Goal: Task Accomplishment & Management: Manage account settings

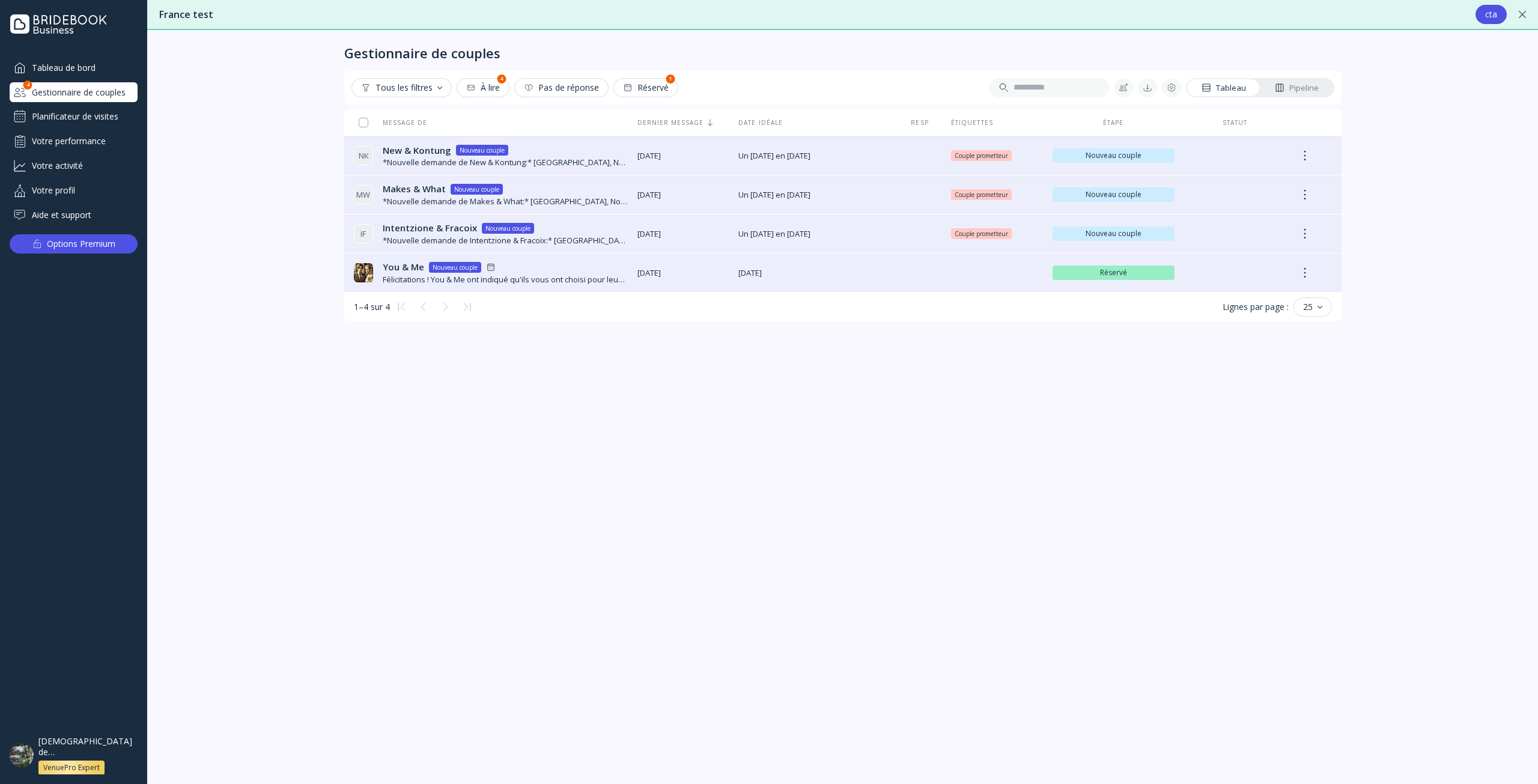
click at [90, 120] on div "Planificateur de visites" at bounding box center [74, 117] width 128 height 19
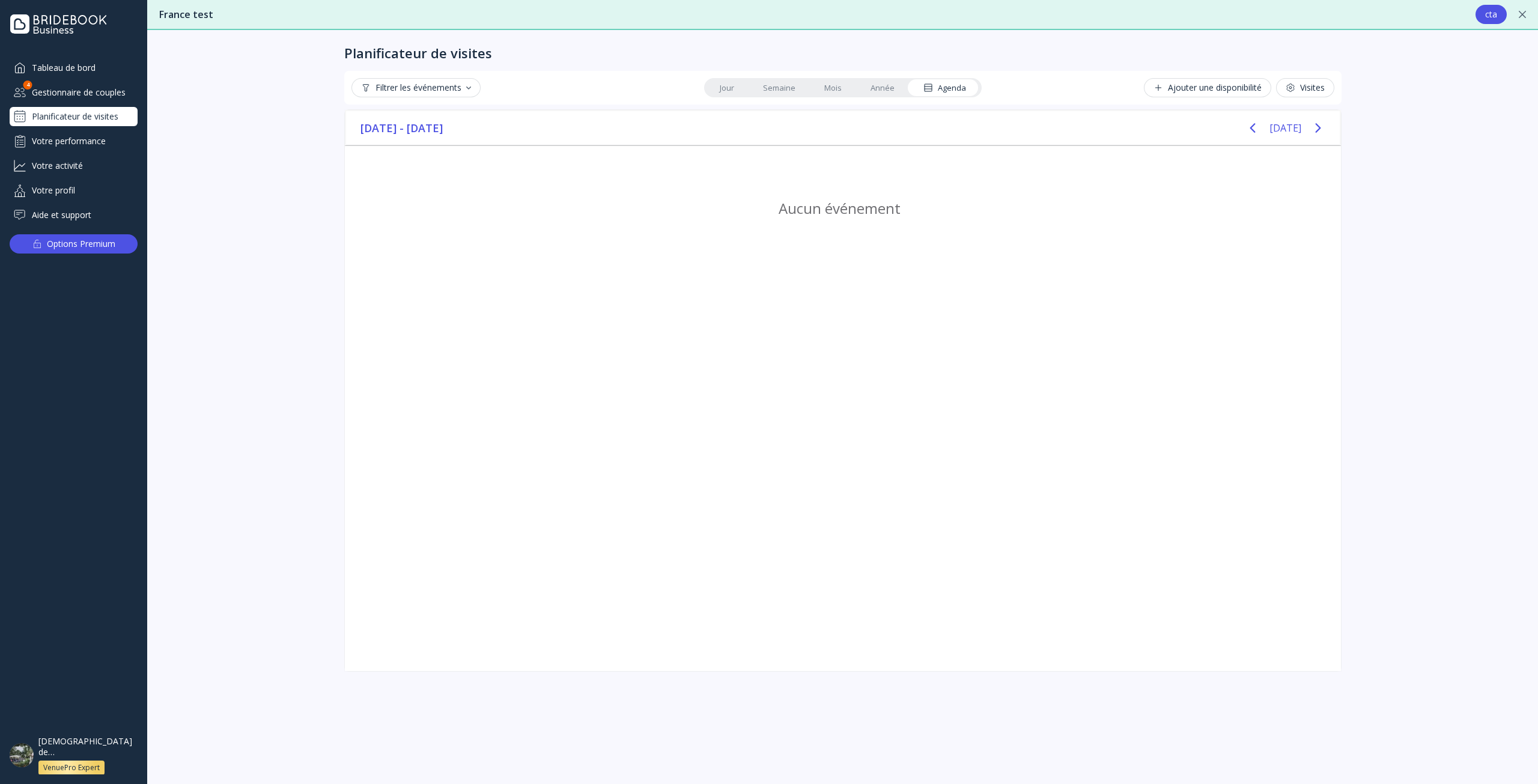
click at [1302, 90] on div "Visites" at bounding box center [1305, 87] width 39 height 10
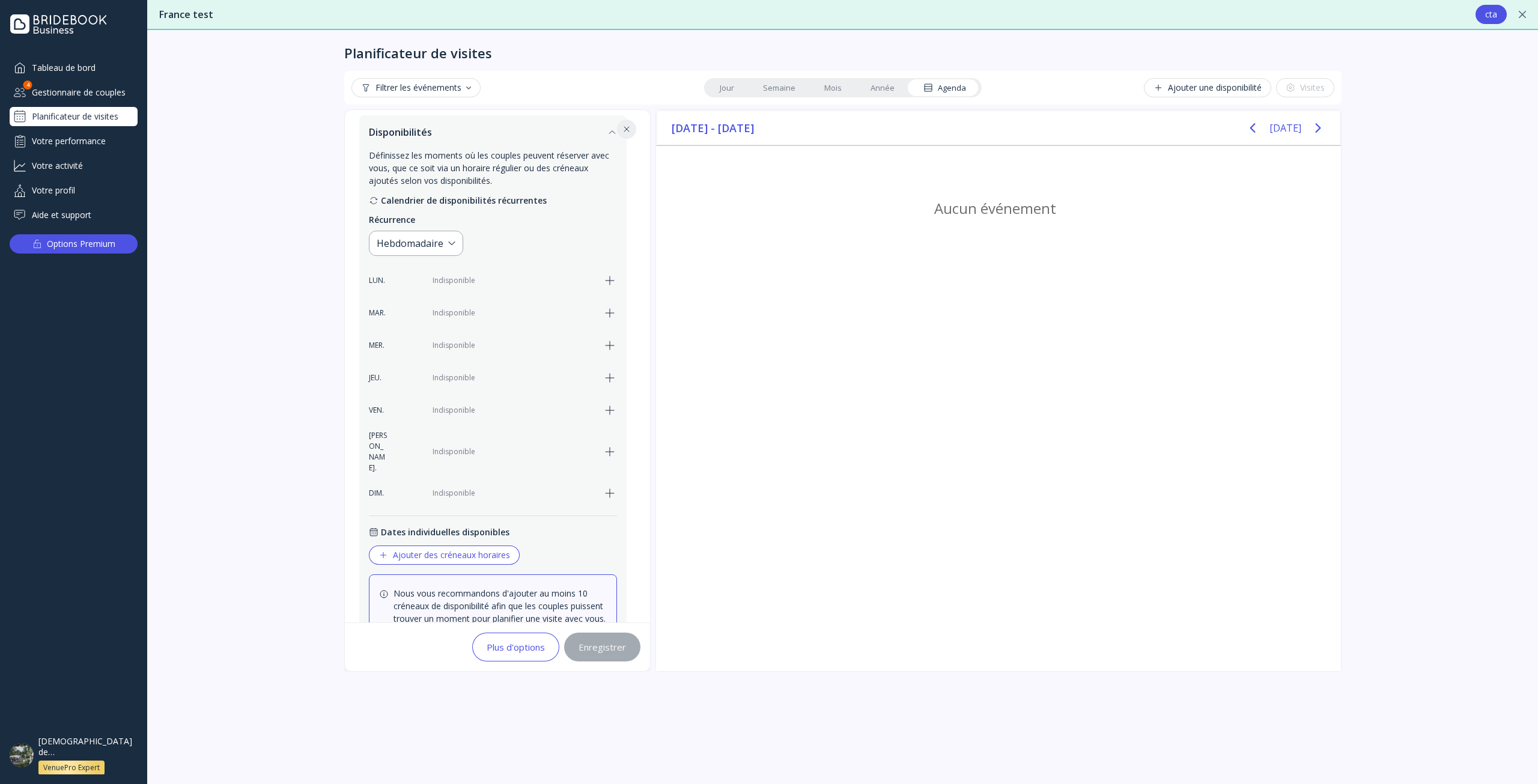
scroll to position [304, 0]
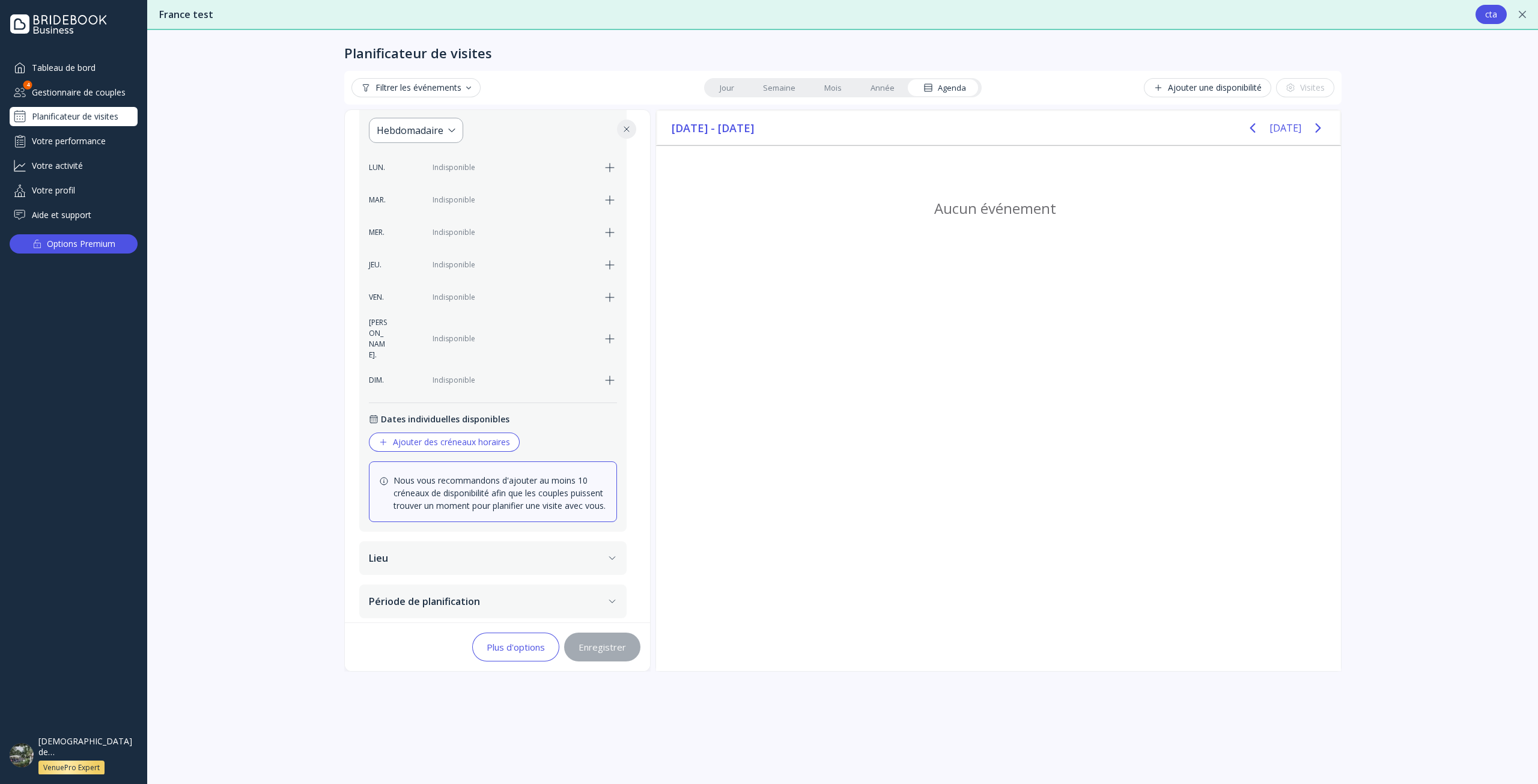
click at [515, 661] on button "Plus d'options" at bounding box center [515, 646] width 87 height 29
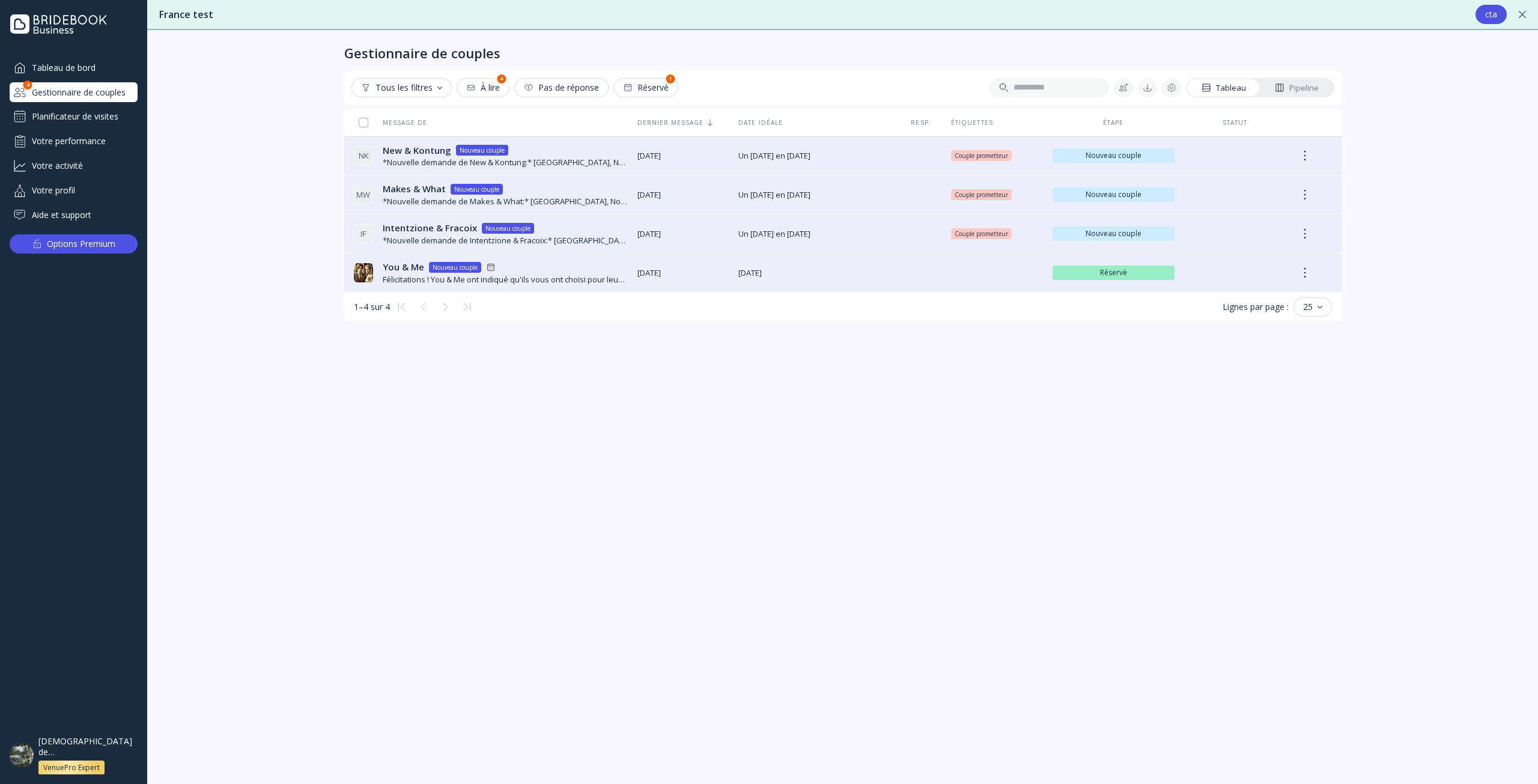
click at [77, 118] on div "Planificateur de visites" at bounding box center [74, 117] width 128 height 19
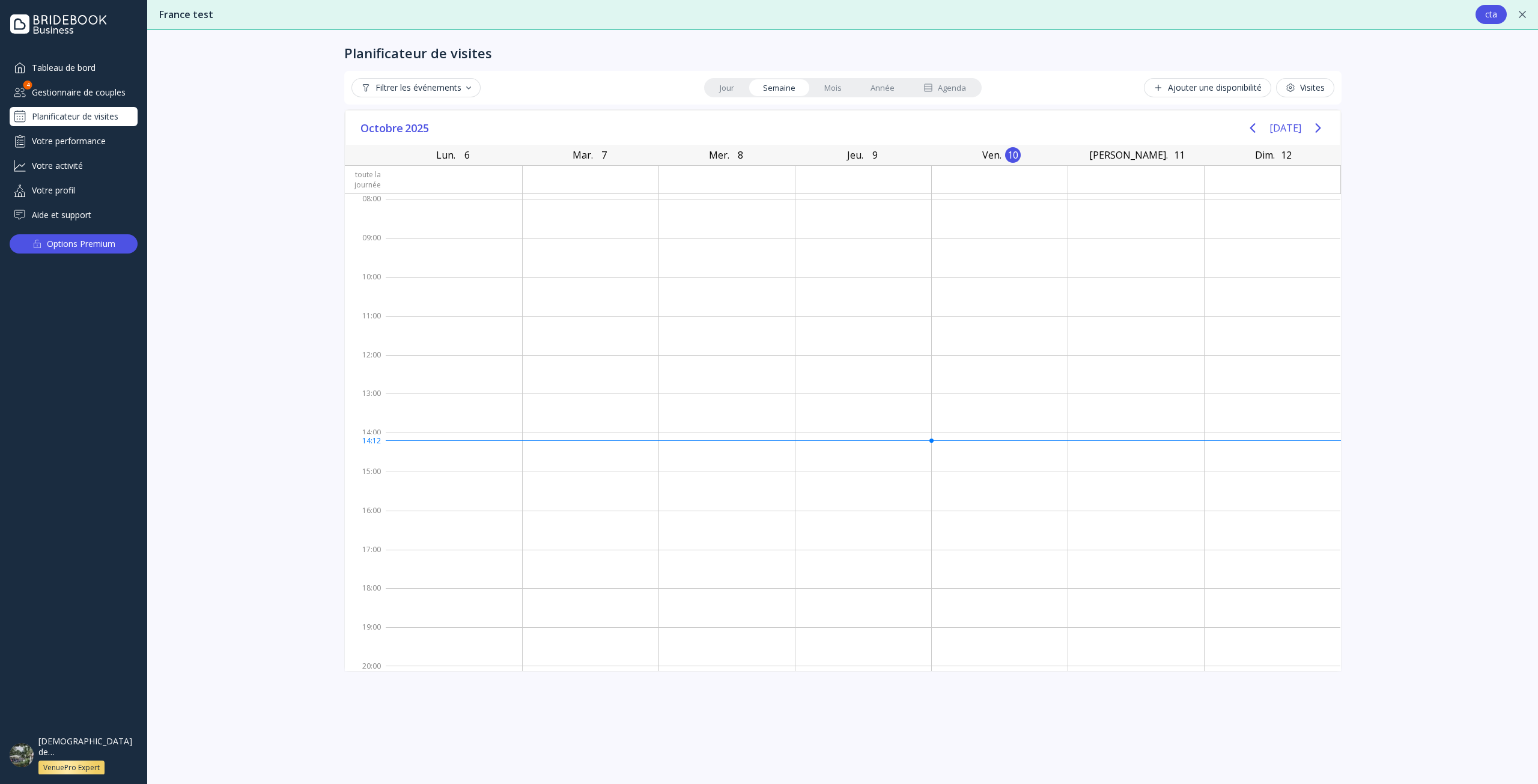
click at [98, 68] on div "Tableau de bord" at bounding box center [74, 67] width 128 height 20
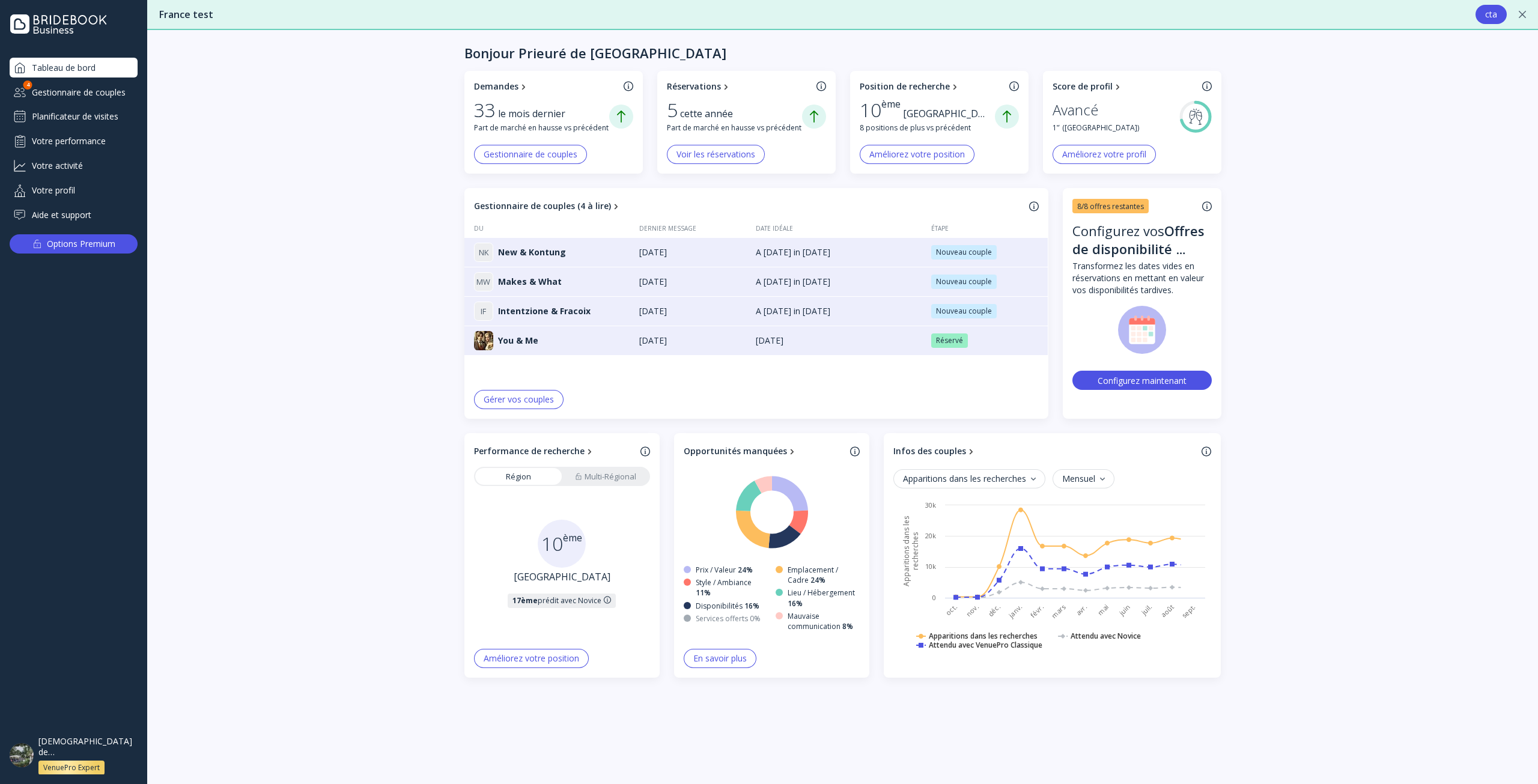
click at [78, 111] on div "Planificateur de visites" at bounding box center [74, 117] width 128 height 19
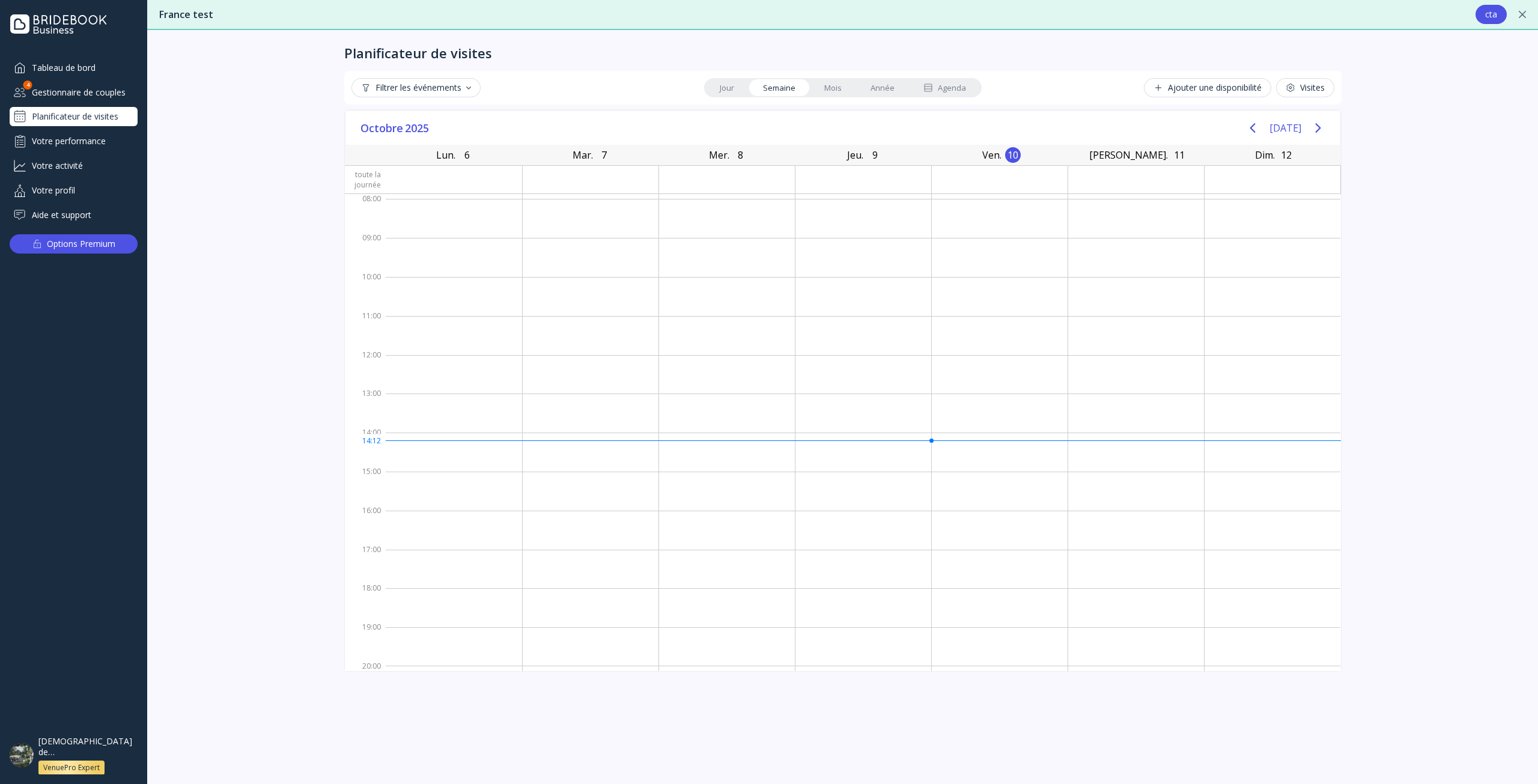
click at [86, 98] on div "Gestionnaire de couples" at bounding box center [74, 92] width 128 height 20
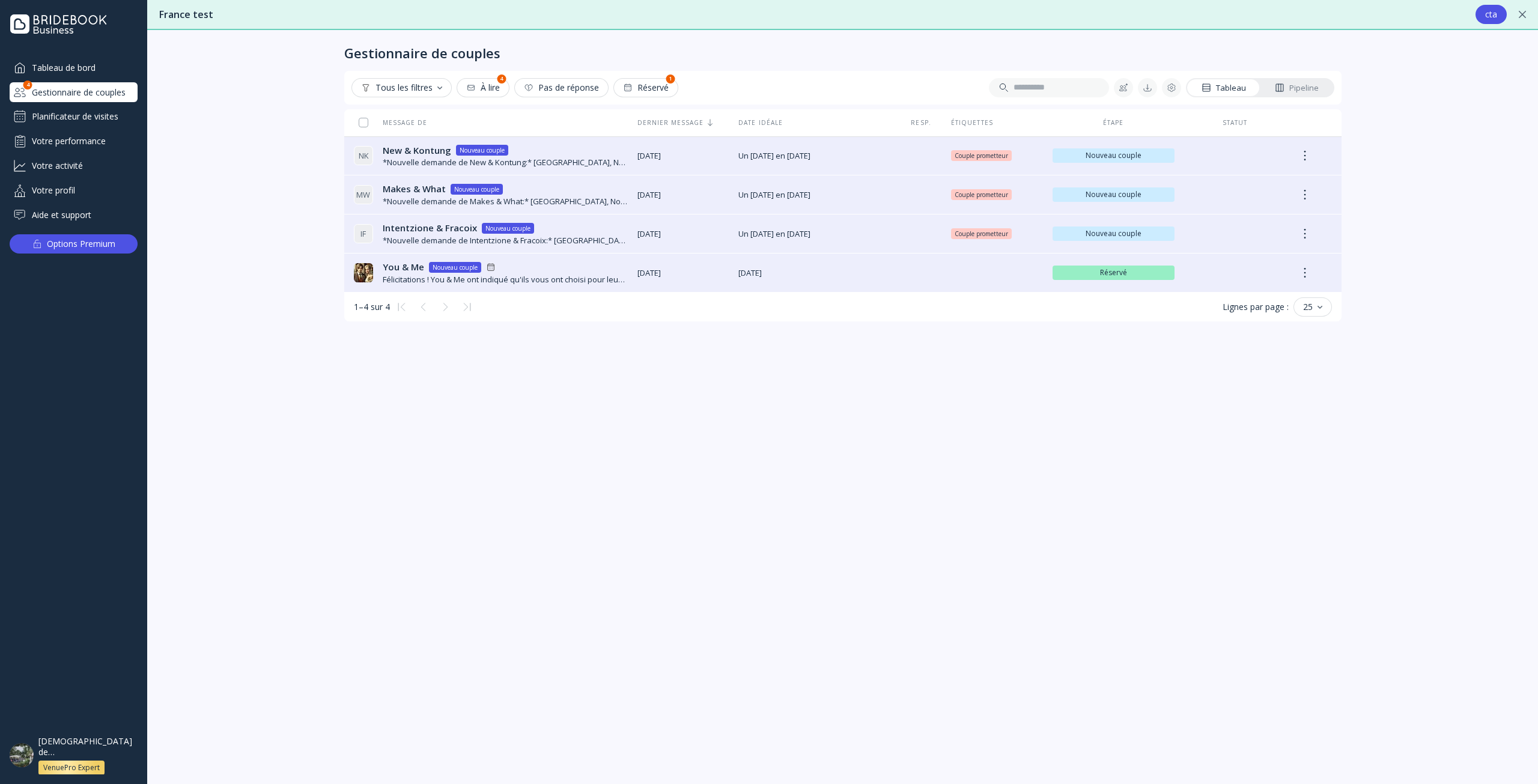
click at [81, 116] on div "Planificateur de visites" at bounding box center [74, 117] width 128 height 19
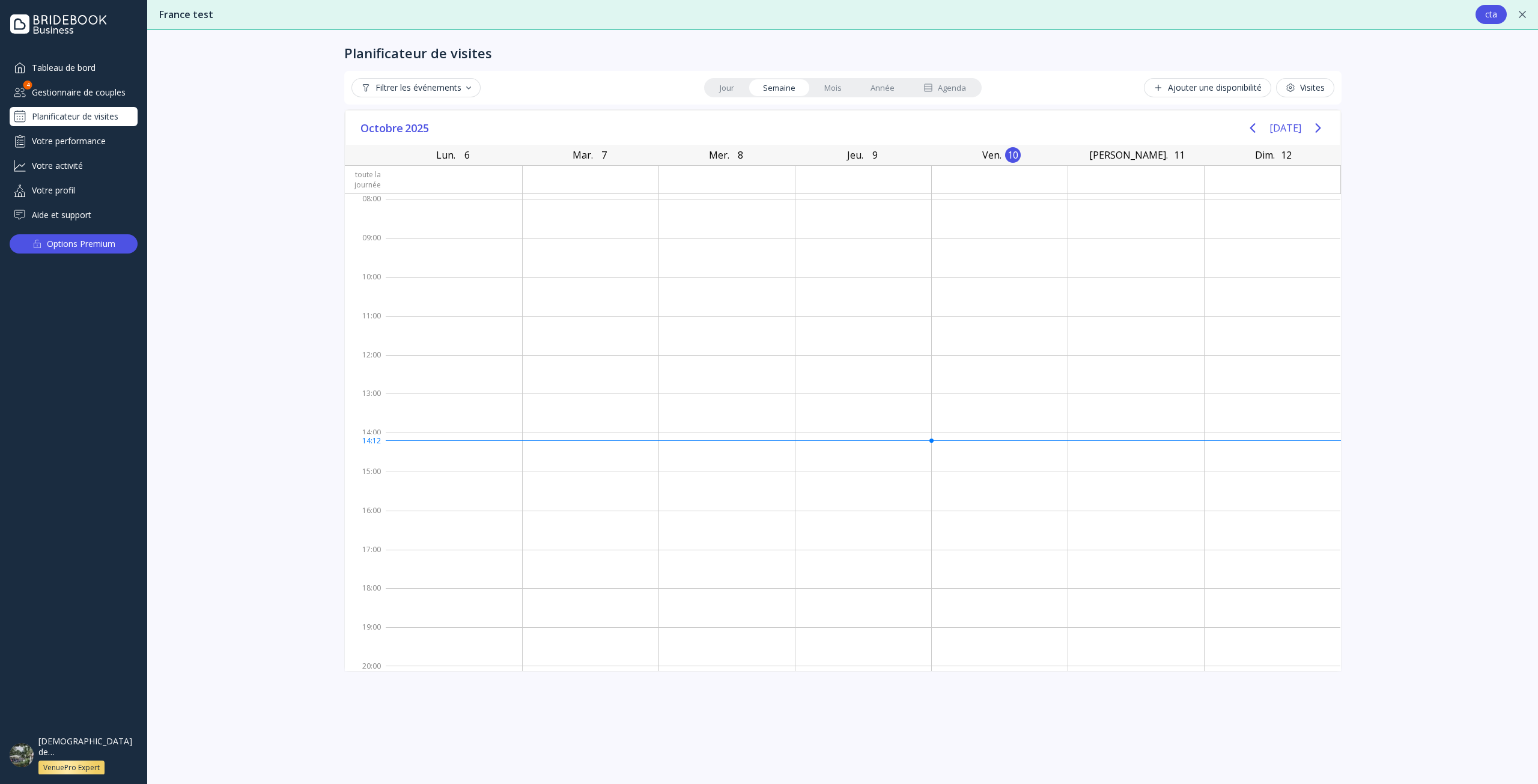
click at [437, 86] on div "Filtrer les événements" at bounding box center [416, 87] width 110 height 10
click at [106, 141] on div "Votre performance" at bounding box center [74, 141] width 128 height 20
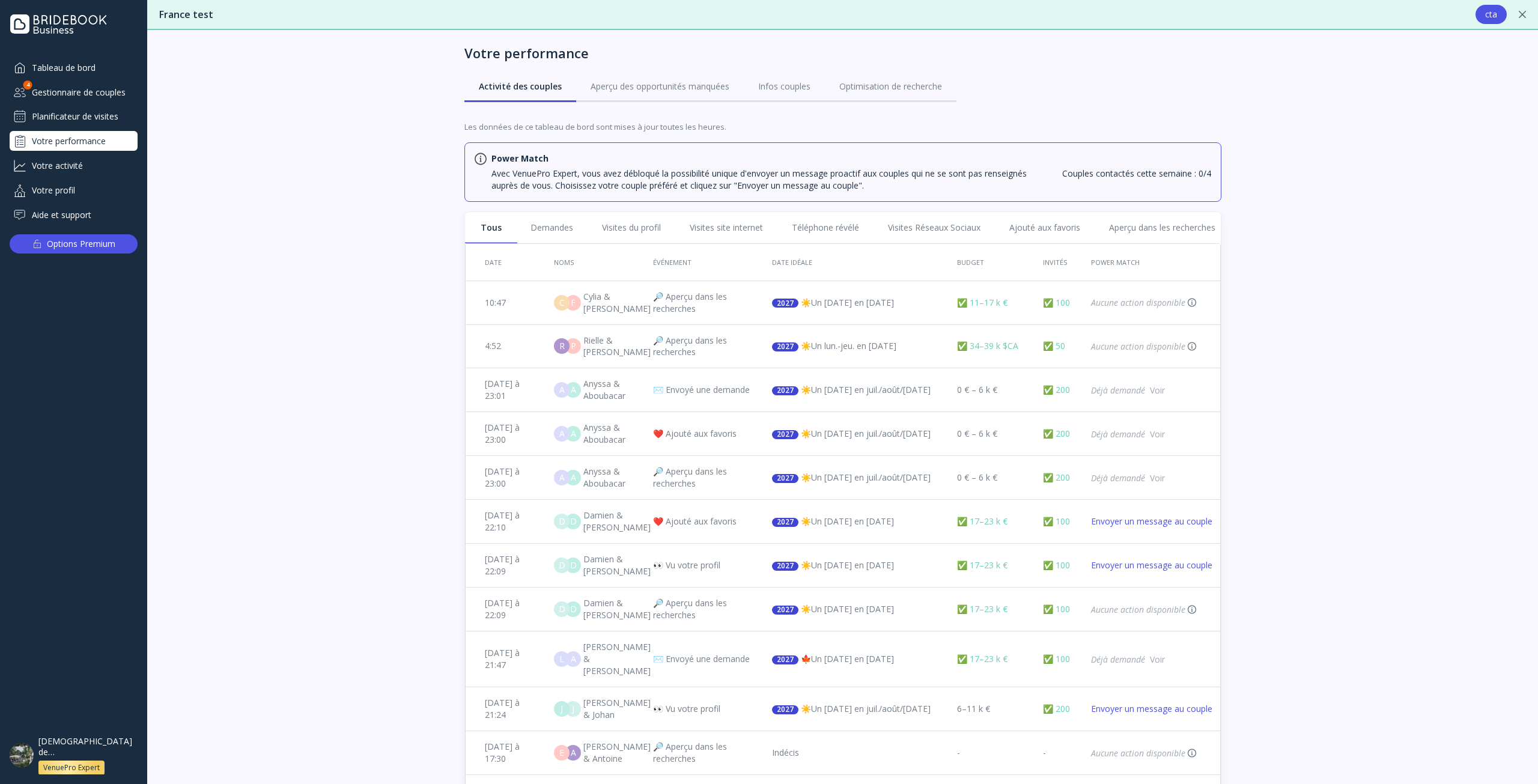
click at [103, 91] on div "Gestionnaire de couples" at bounding box center [74, 92] width 128 height 20
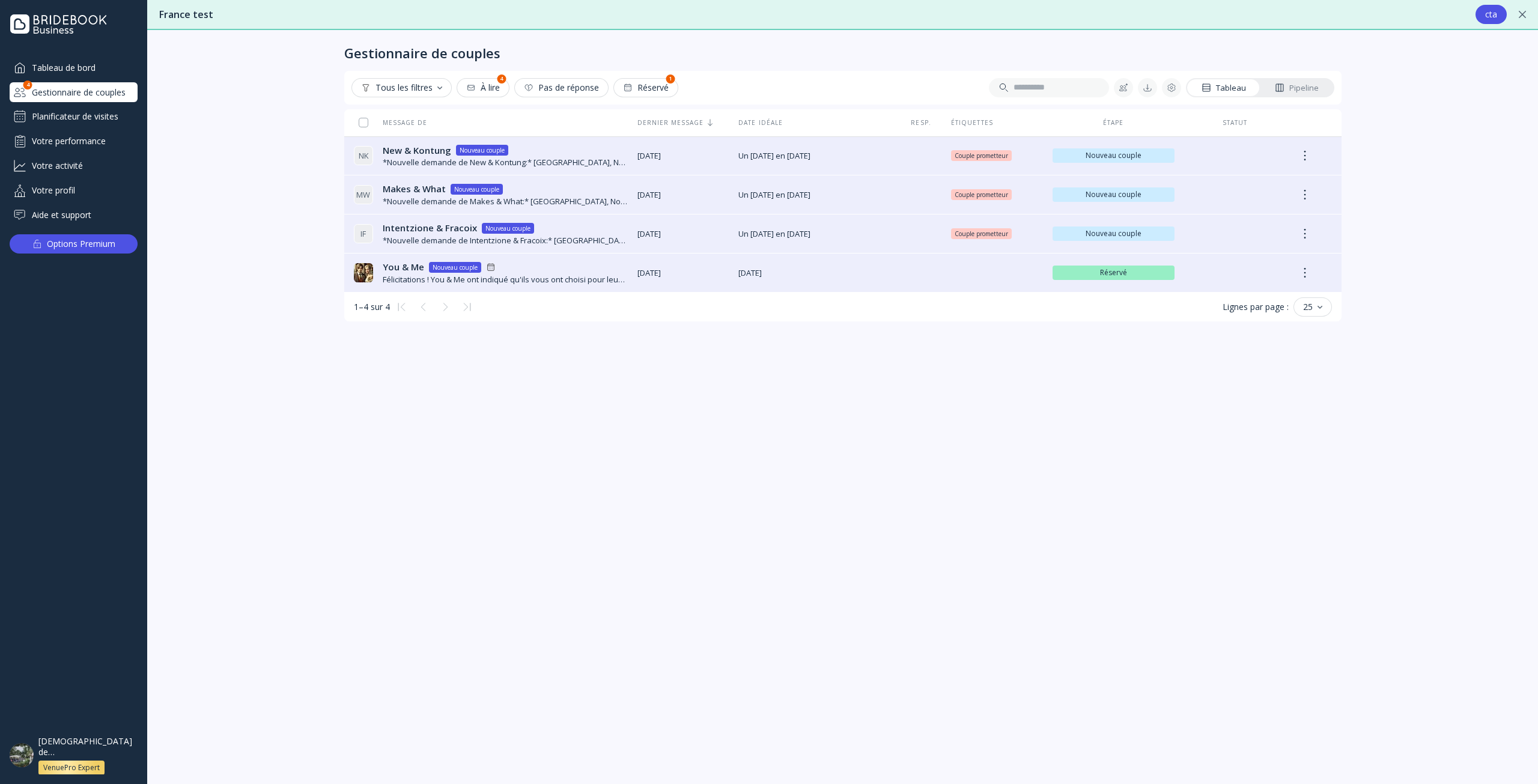
click at [99, 116] on div "Planificateur de visites" at bounding box center [74, 117] width 128 height 19
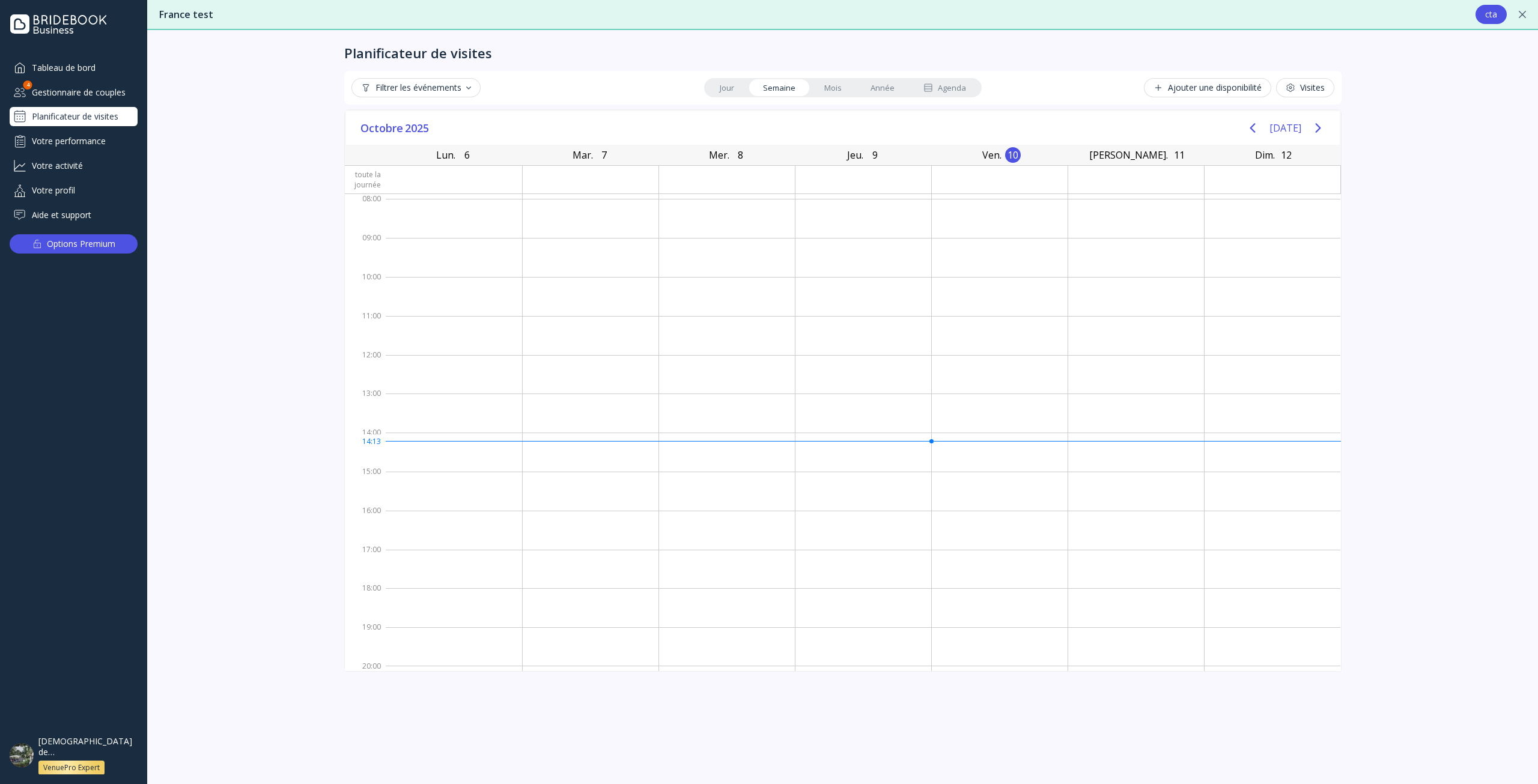
click at [1304, 88] on div "Visites" at bounding box center [1305, 87] width 39 height 10
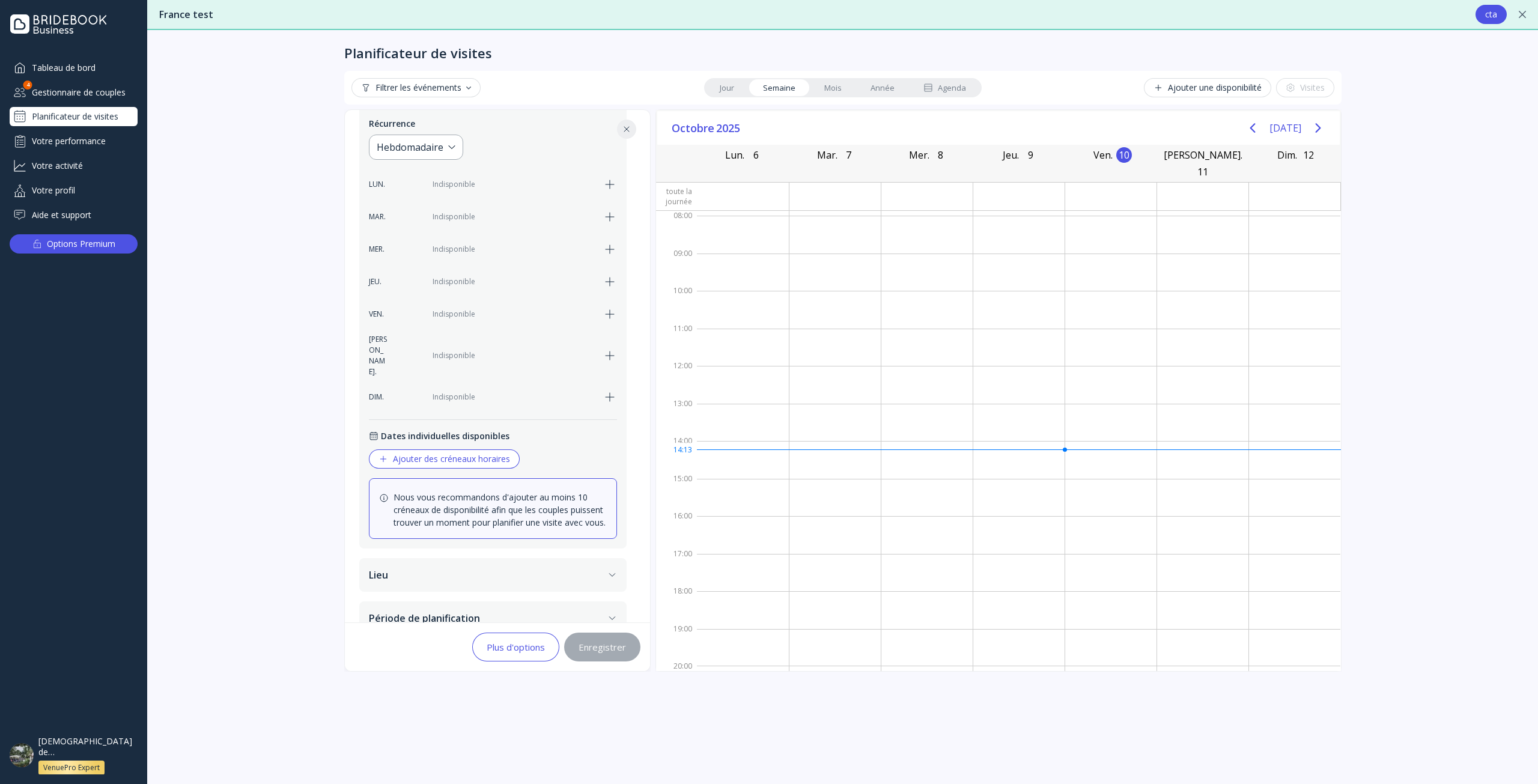
scroll to position [304, 0]
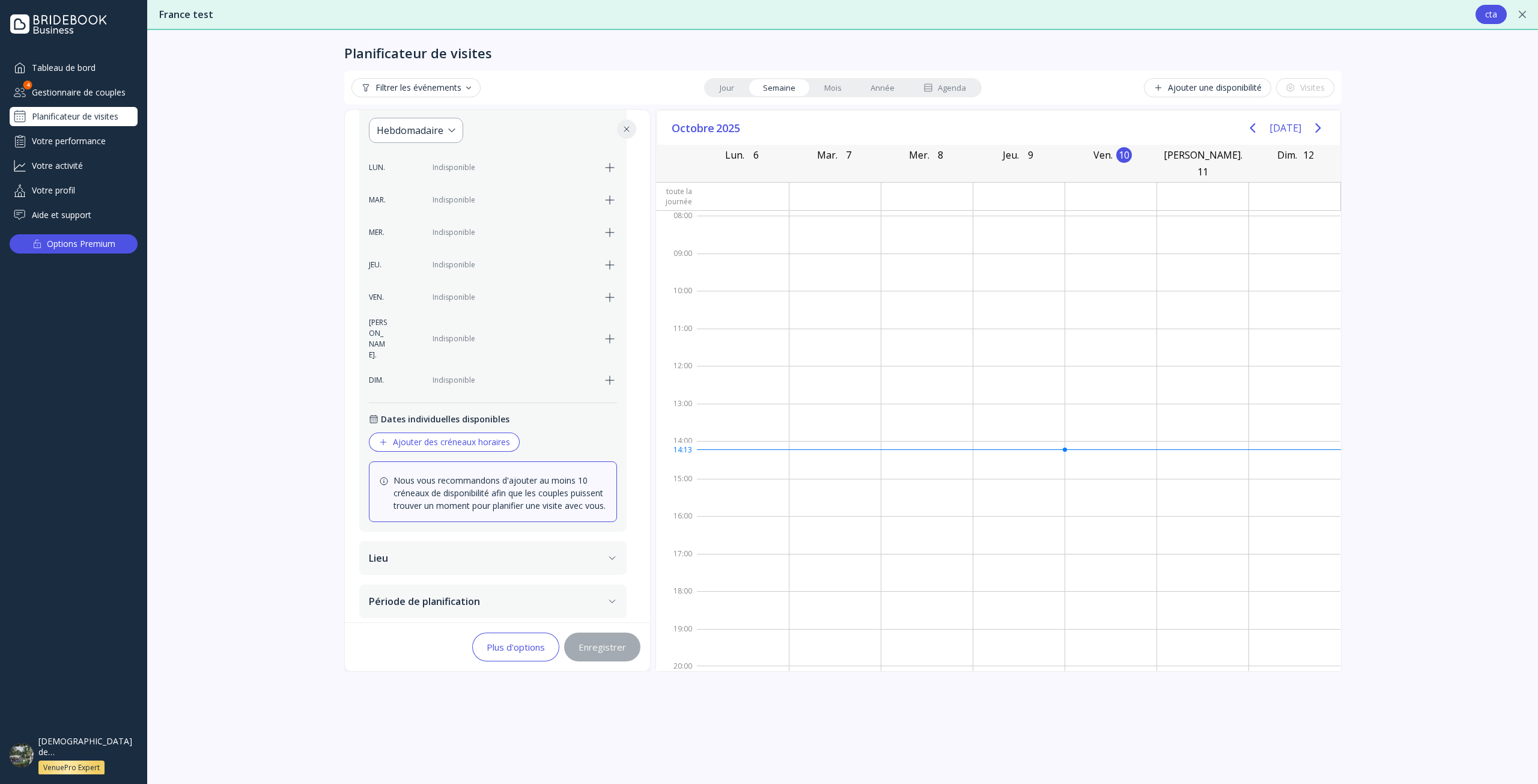
click at [417, 437] on div "Ajouter des créneaux horaires" at bounding box center [444, 442] width 132 height 10
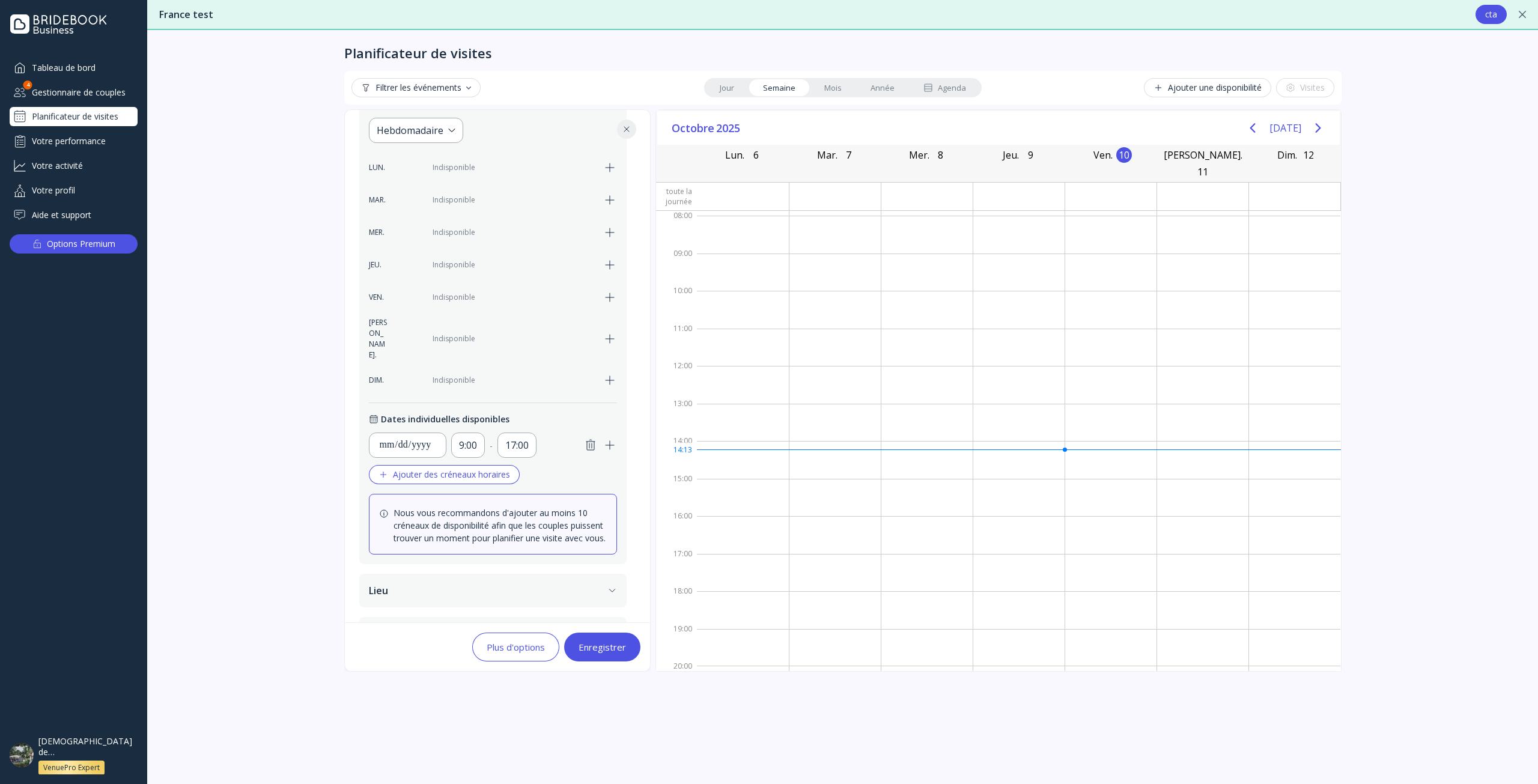
click at [588, 440] on icon "button" at bounding box center [590, 445] width 8 height 10
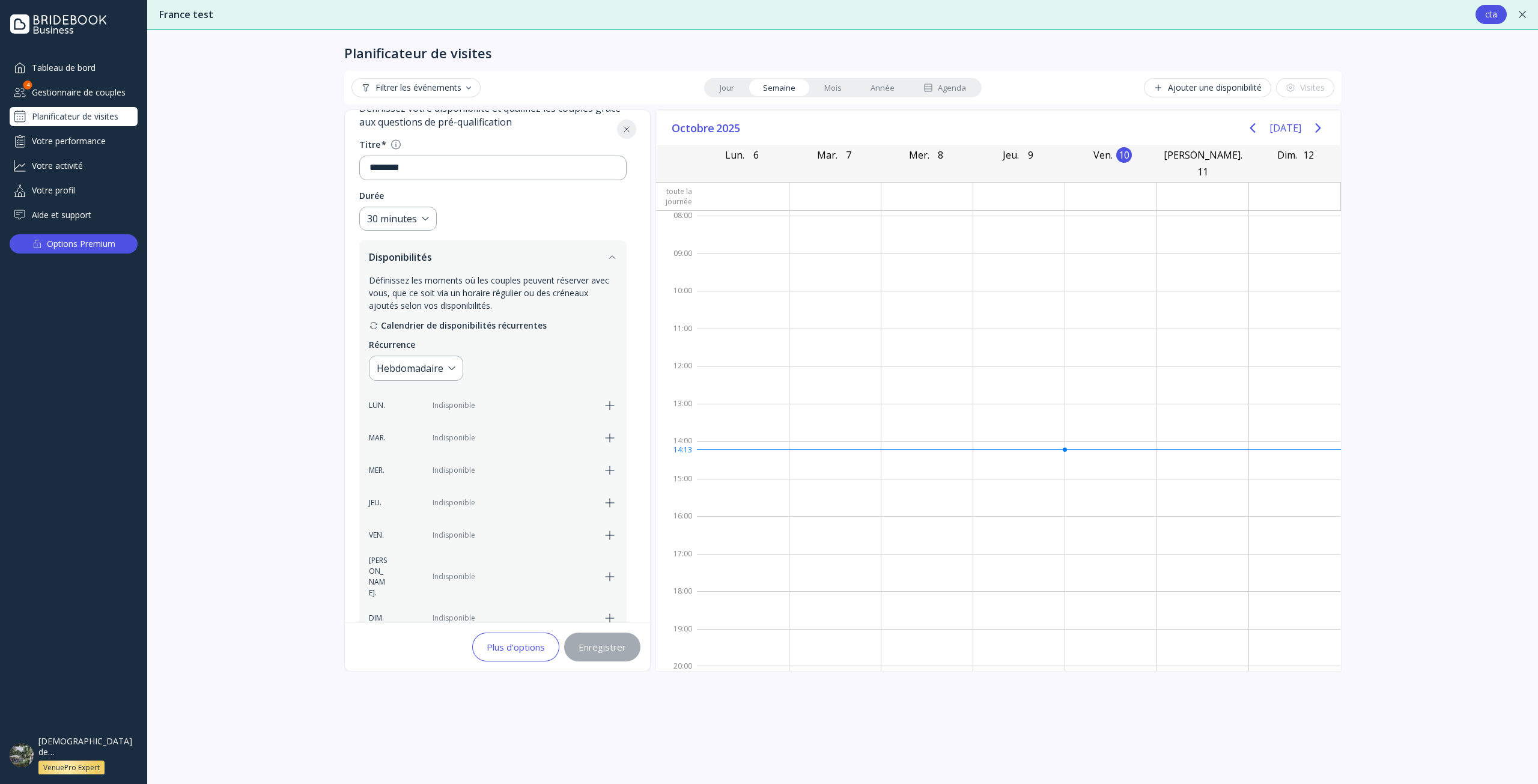
scroll to position [0, 0]
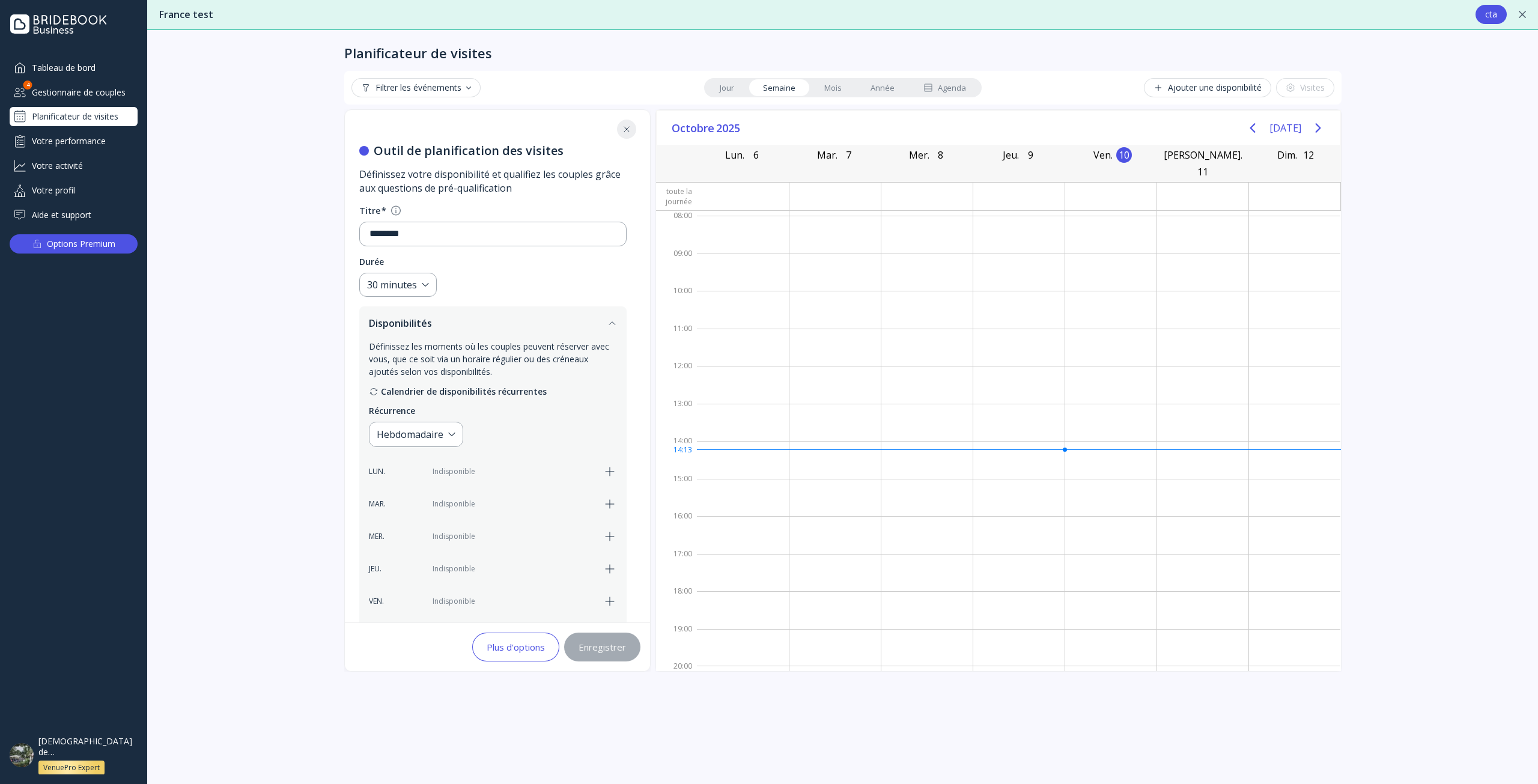
click at [437, 89] on div "Filtrer les événements" at bounding box center [416, 87] width 110 height 10
click at [1210, 80] on button "Ajouter une disponibilité" at bounding box center [1207, 88] width 127 height 19
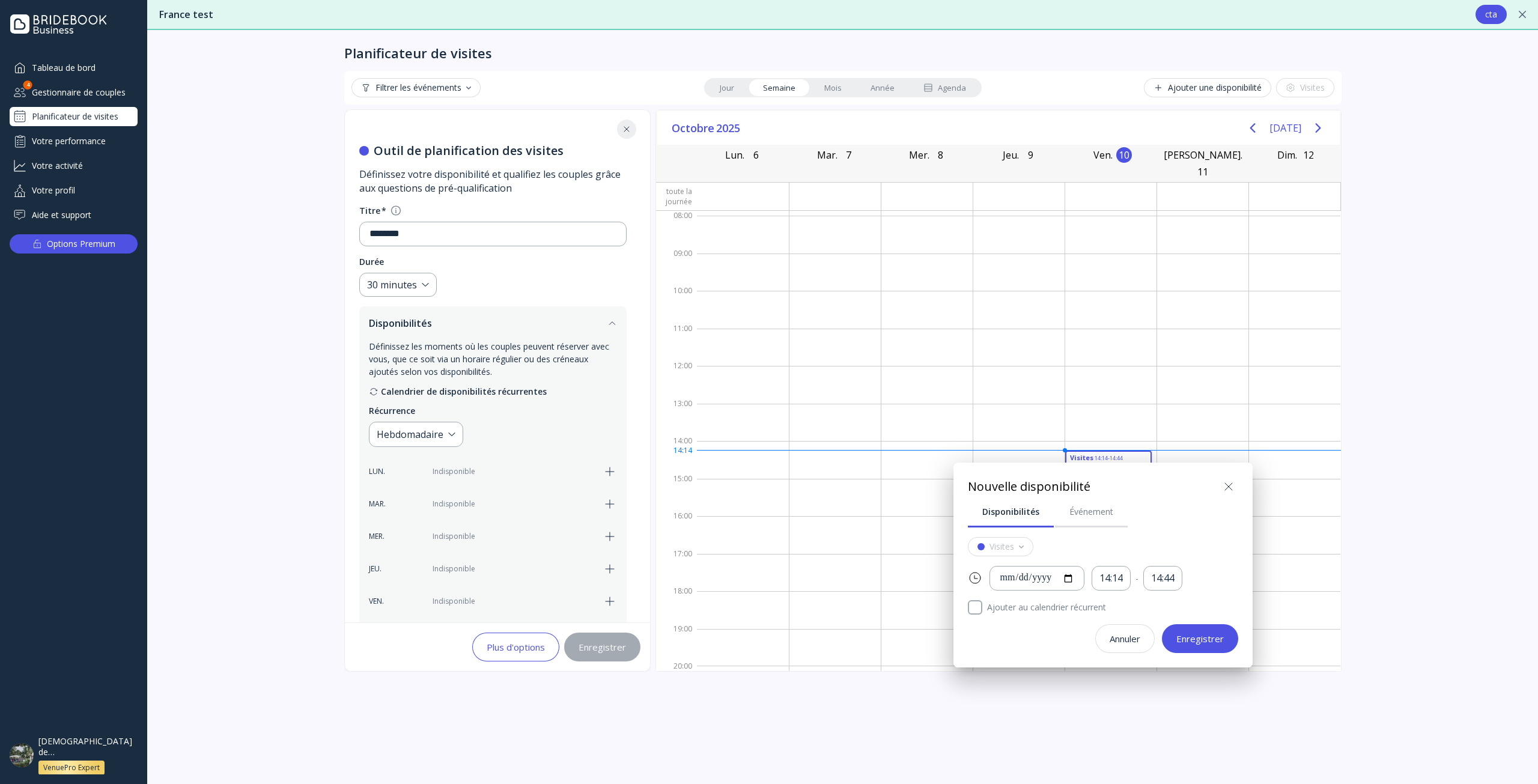
click at [1224, 484] on icon at bounding box center [1228, 486] width 14 height 14
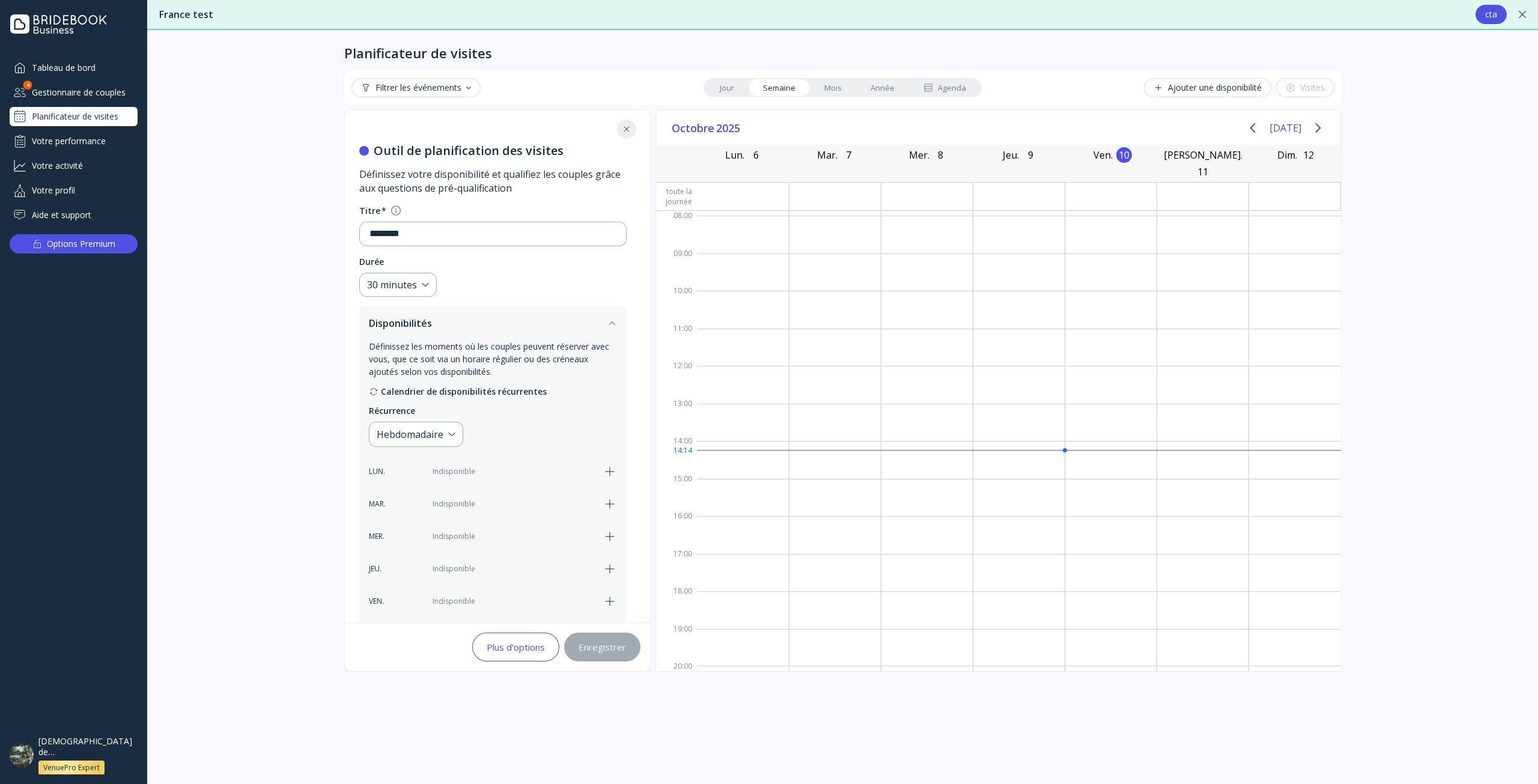
click at [1473, 18] on div "France test cta" at bounding box center [833, 14] width 1347 height 19
click at [1489, 15] on div "cta" at bounding box center [1491, 14] width 12 height 10
click at [99, 93] on div "Gestionnaire de couples" at bounding box center [74, 92] width 128 height 20
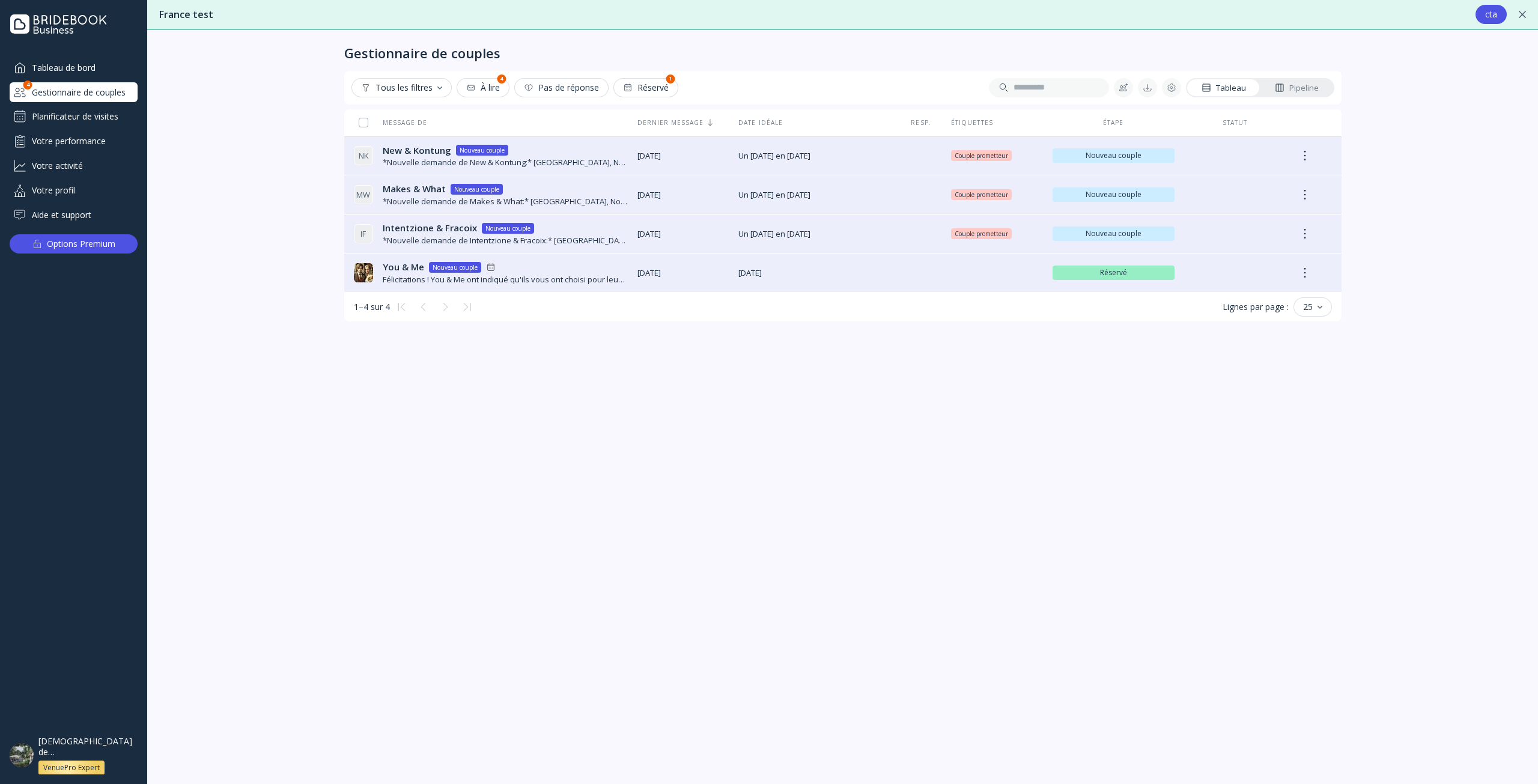
click at [99, 72] on div "Tableau de bord" at bounding box center [74, 67] width 128 height 20
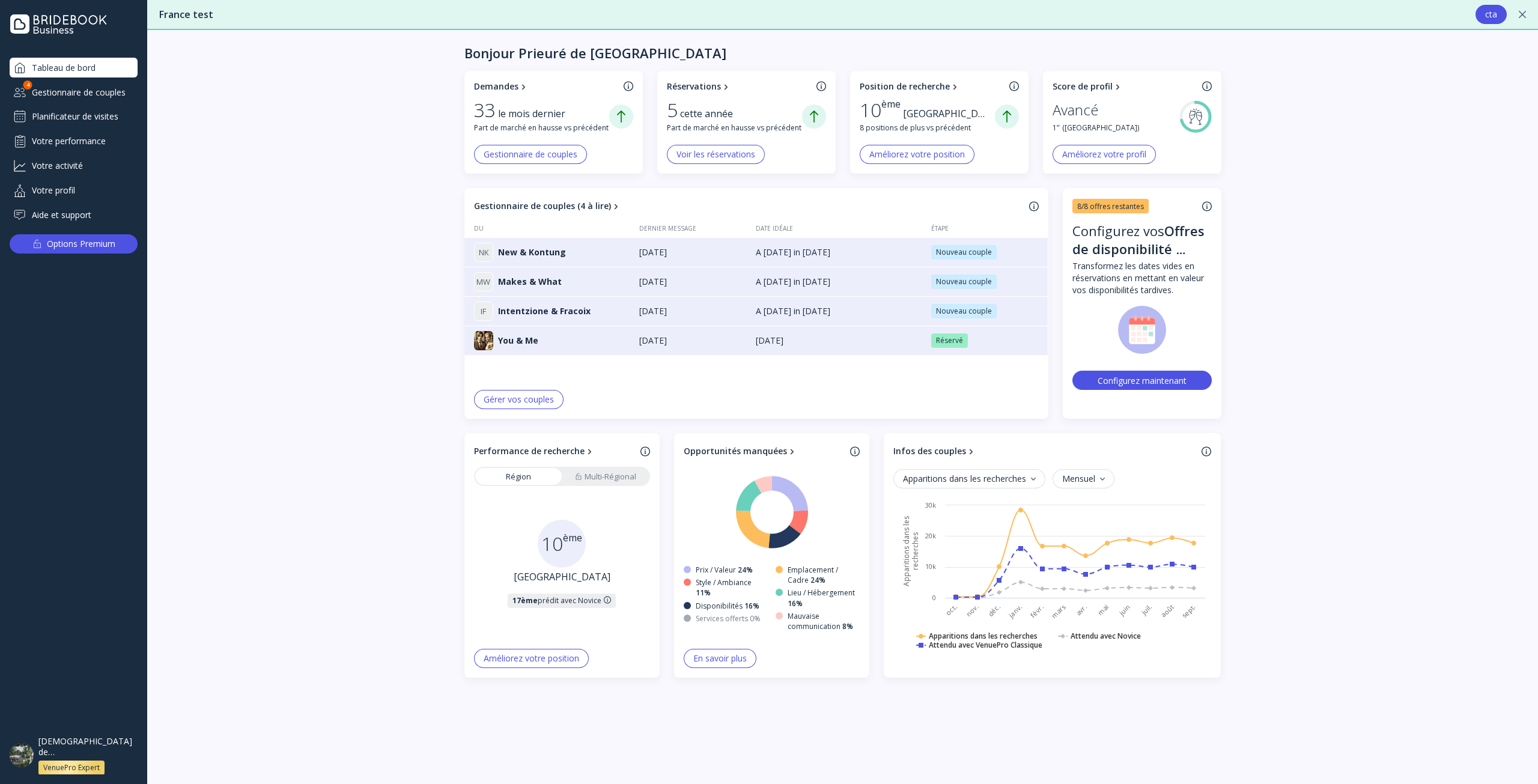
click at [67, 117] on div "Planificateur de visites" at bounding box center [74, 117] width 128 height 19
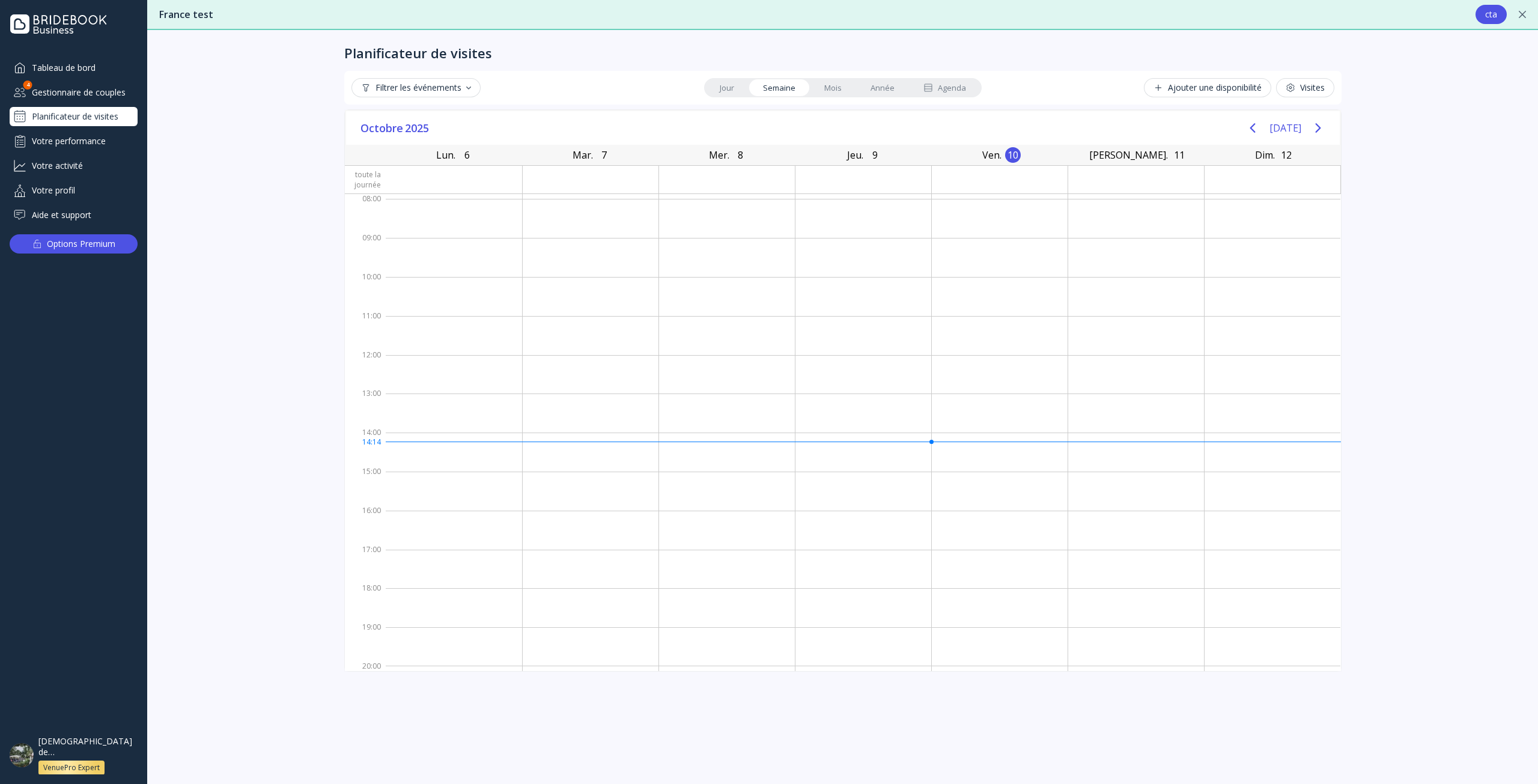
click at [962, 96] on link "Agenda" at bounding box center [944, 88] width 72 height 17
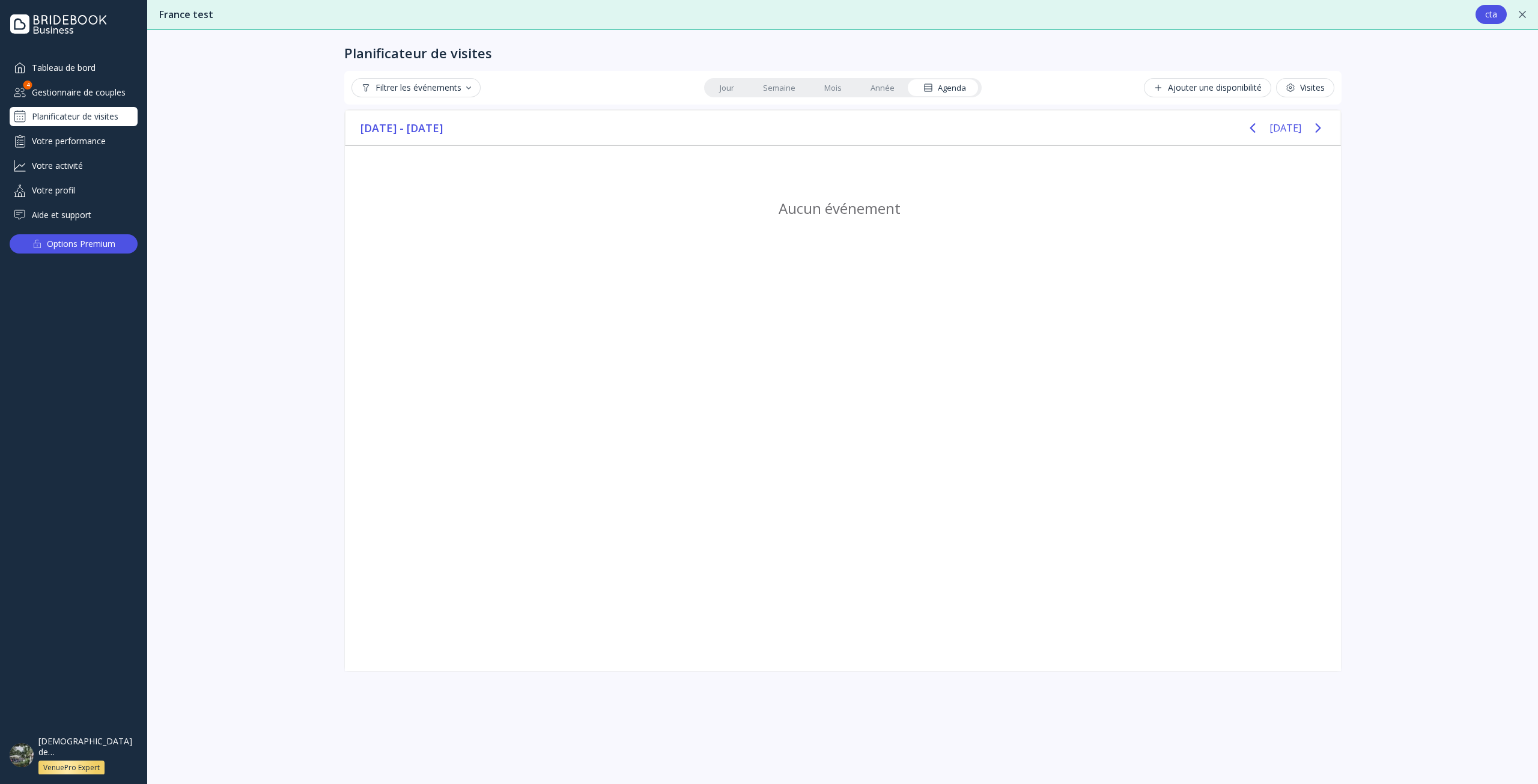
click at [109, 119] on div "Planificateur de visites" at bounding box center [74, 117] width 128 height 19
click at [59, 218] on div "Aide et support" at bounding box center [74, 214] width 128 height 20
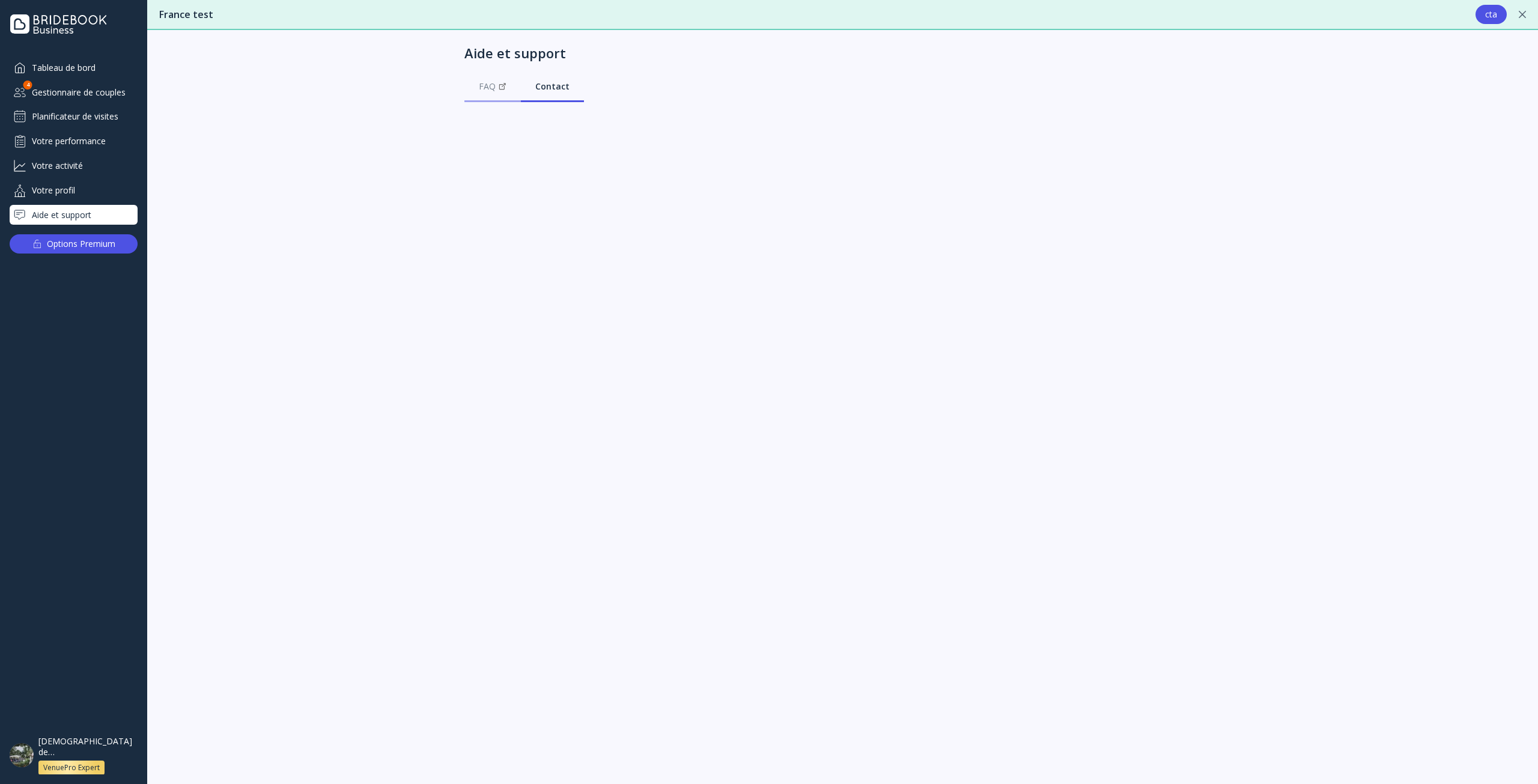
click at [481, 84] on div "FAQ" at bounding box center [492, 87] width 28 height 12
click at [111, 750] on div "[DEMOGRAPHIC_DATA] de [GEOGRAPHIC_DATA]" at bounding box center [85, 746] width 94 height 21
click at [234, 736] on div "Votre compte" at bounding box center [264, 741] width 196 height 11
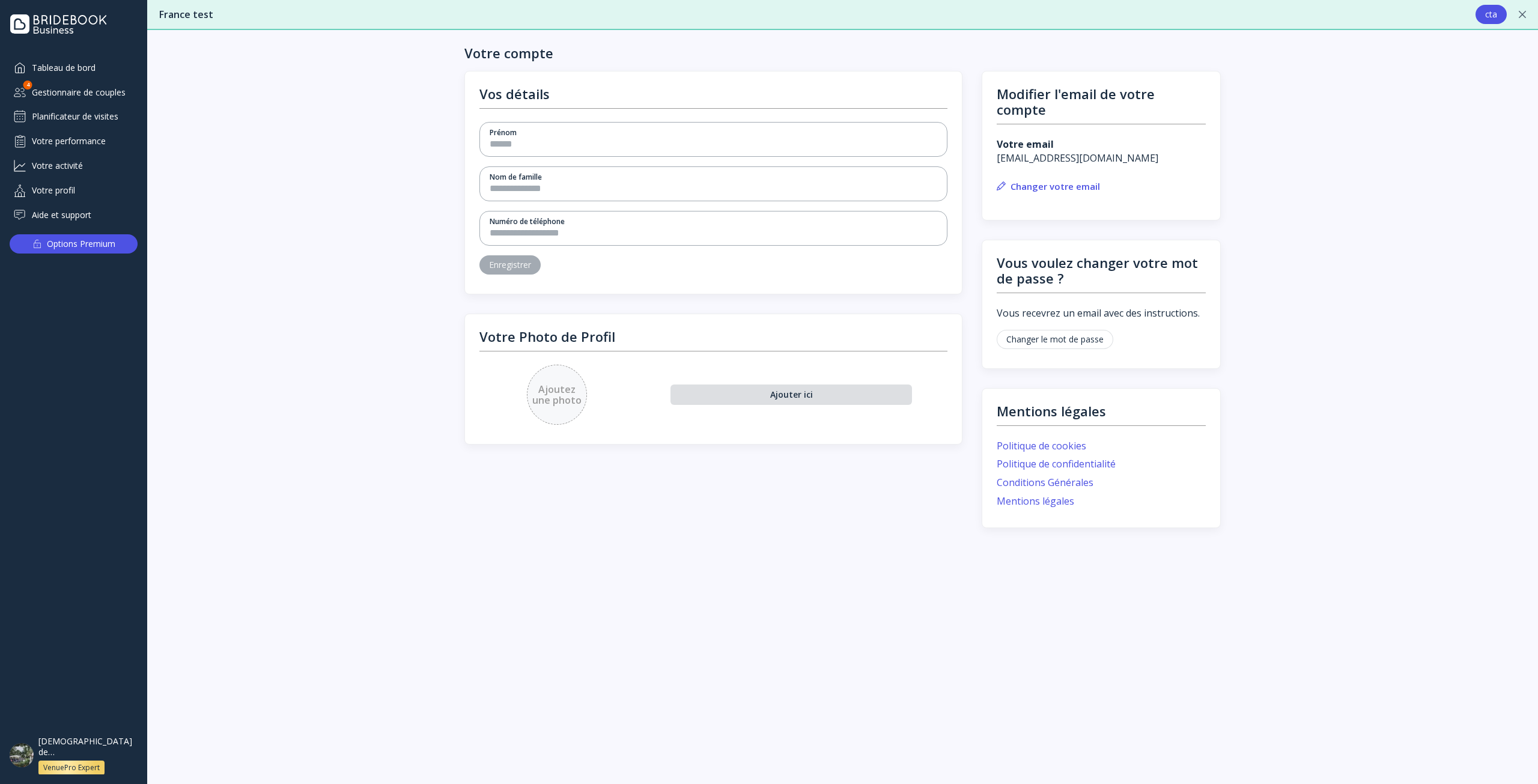
click at [66, 113] on div "Planificateur de visites" at bounding box center [74, 117] width 128 height 19
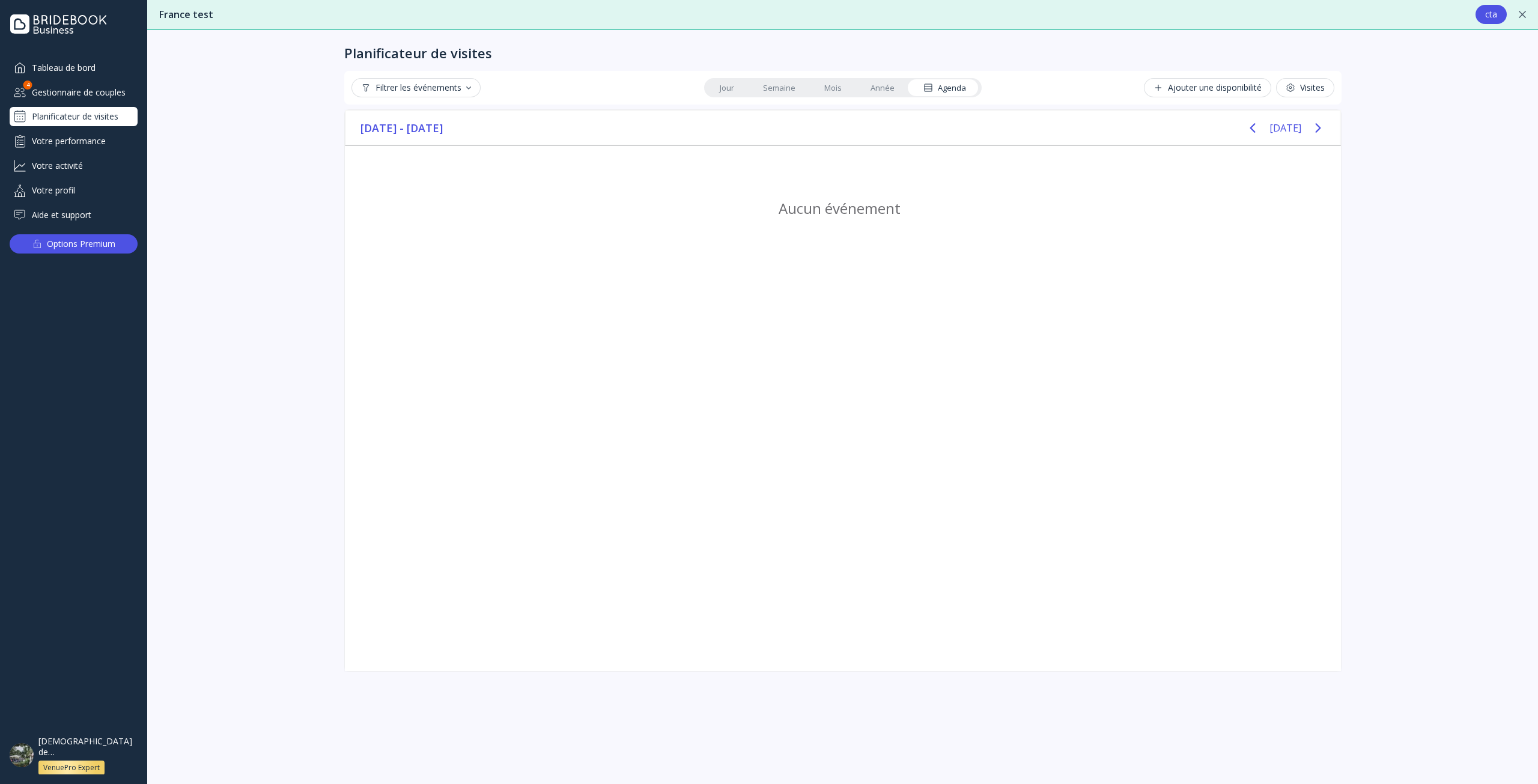
click at [76, 95] on div "Gestionnaire de couples" at bounding box center [74, 92] width 128 height 20
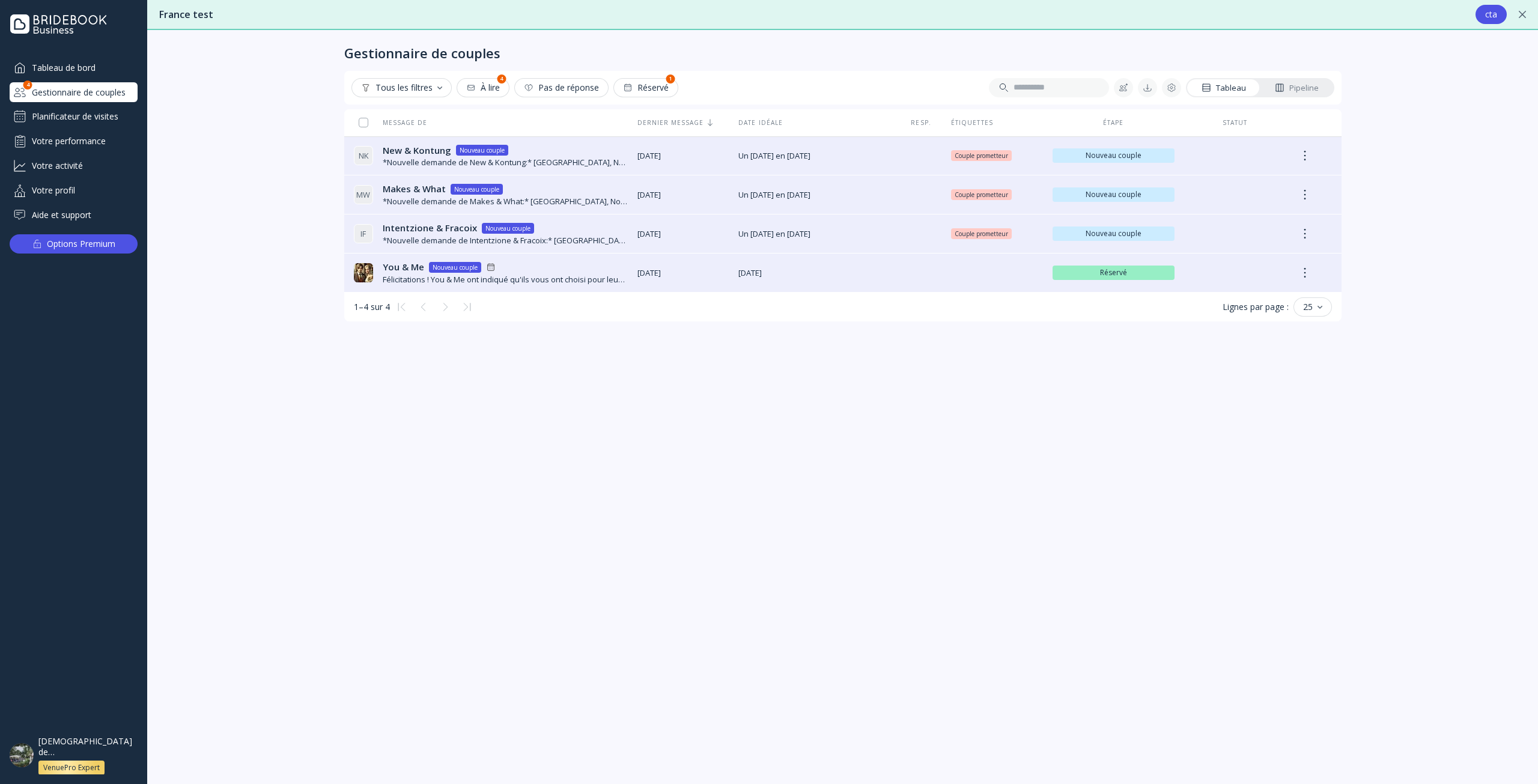
click at [89, 68] on div "Tableau de bord" at bounding box center [74, 67] width 128 height 20
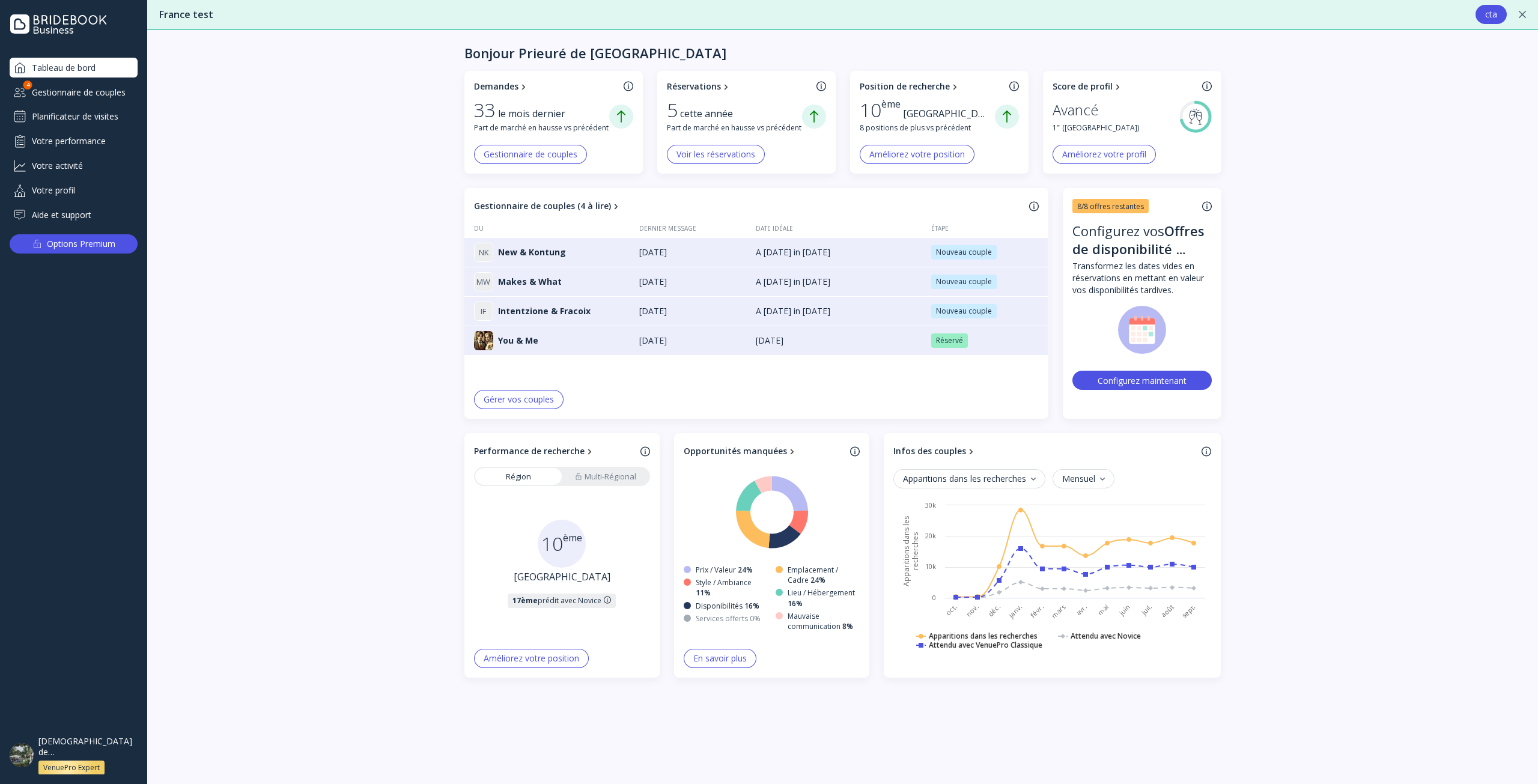
click at [81, 97] on div "Gestionnaire de couples" at bounding box center [74, 92] width 128 height 20
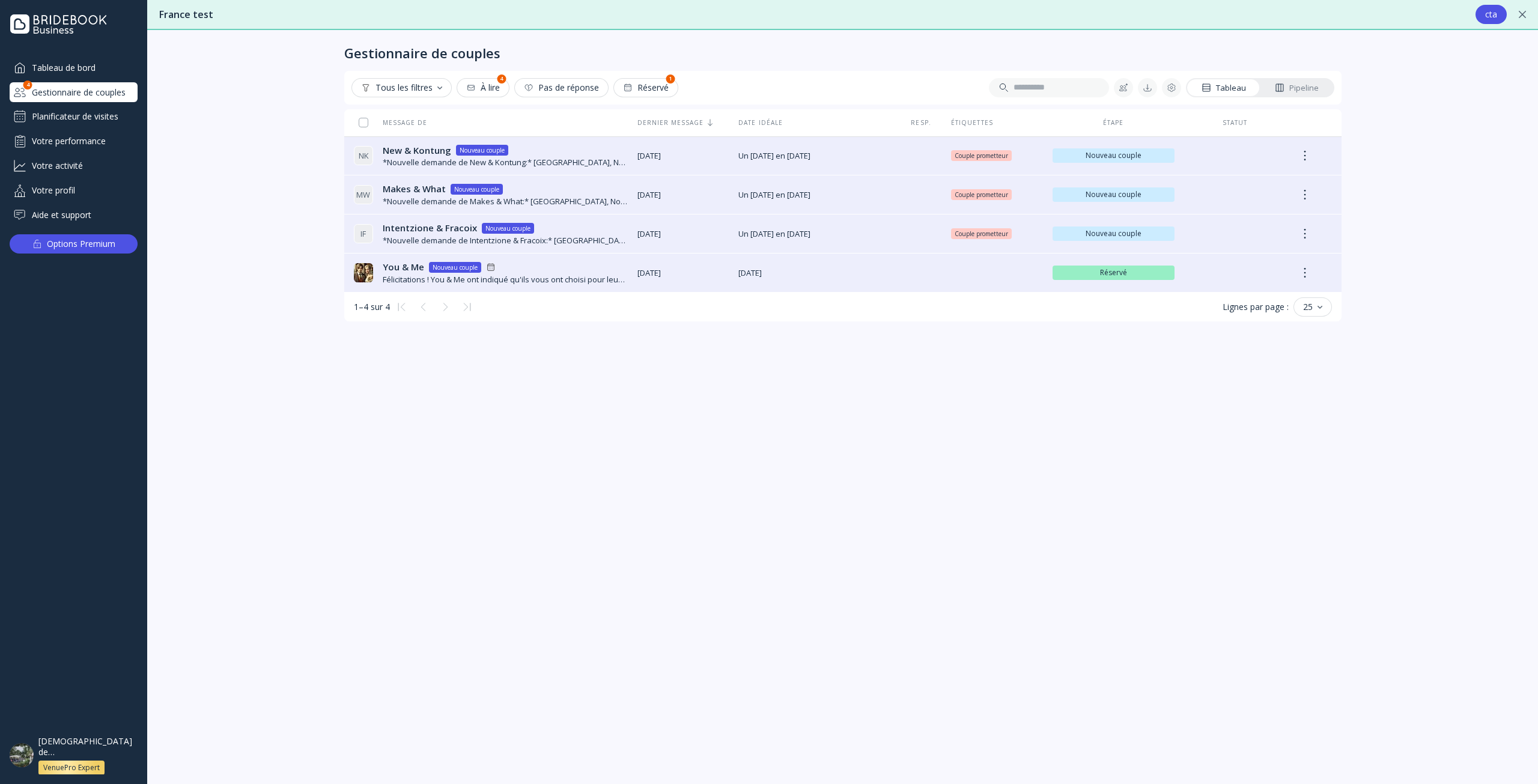
click at [87, 76] on div "Tableau de bord" at bounding box center [74, 67] width 128 height 20
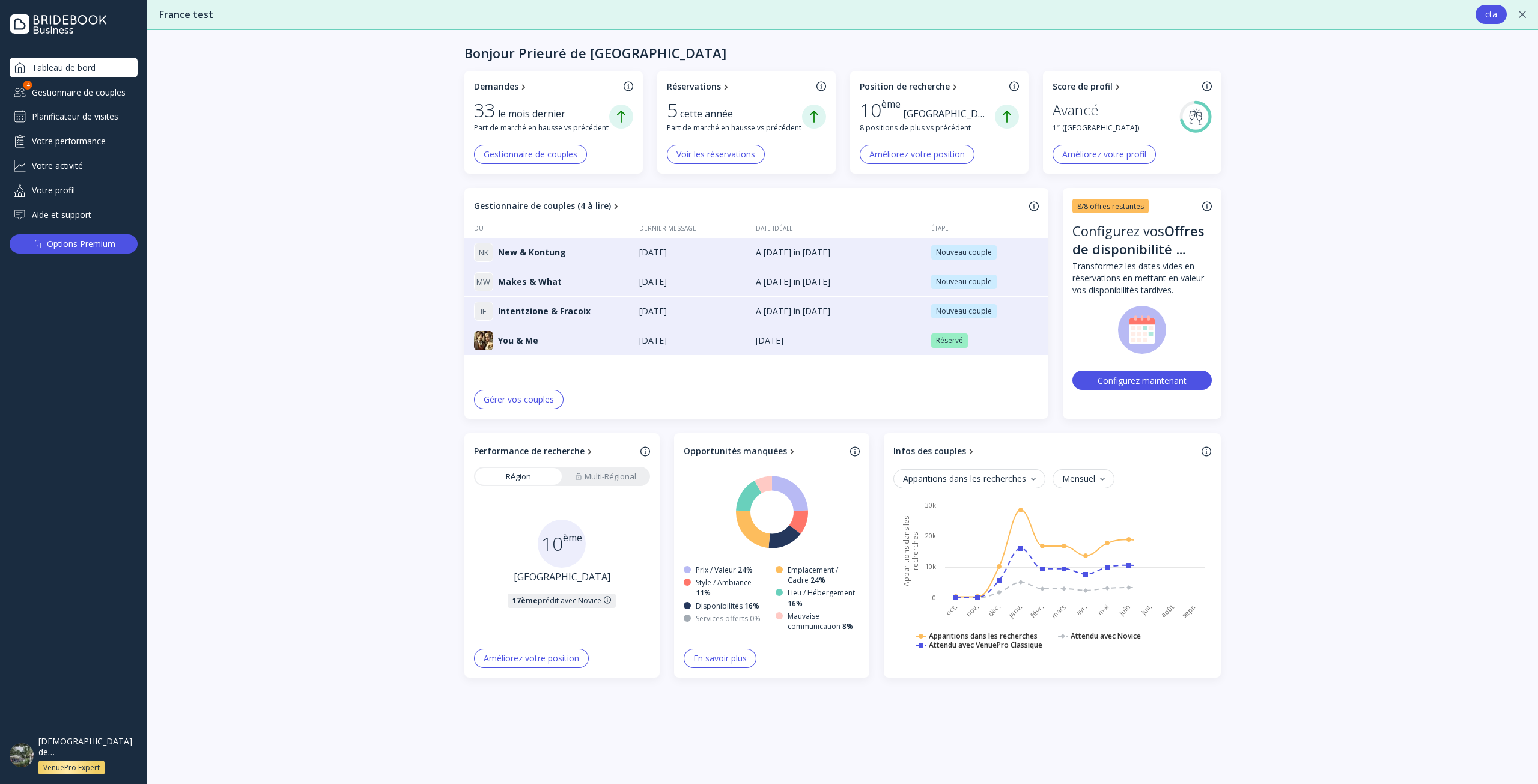
click at [79, 101] on div "Gestionnaire de couples" at bounding box center [74, 92] width 128 height 20
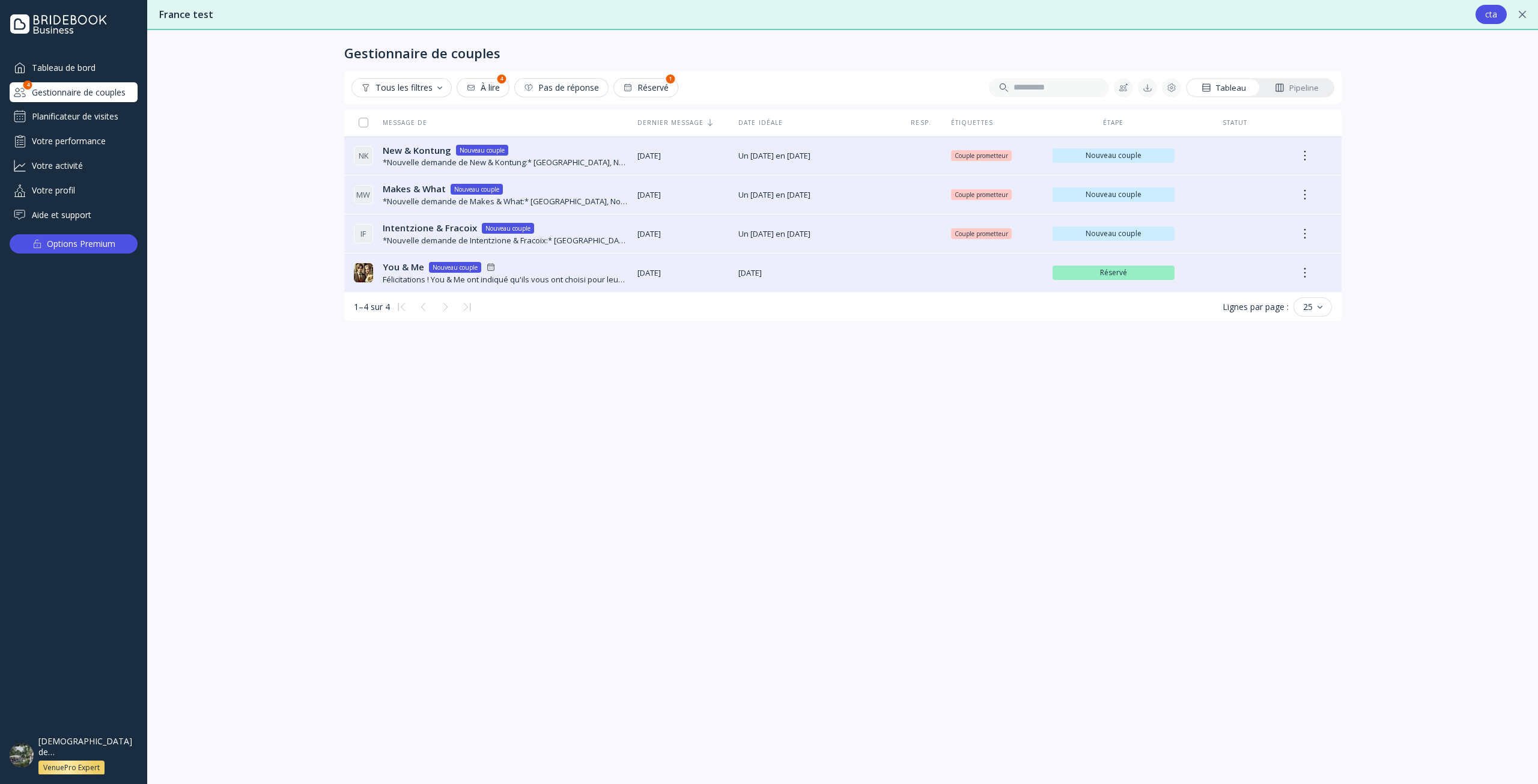
click at [72, 123] on div "Planificateur de visites" at bounding box center [74, 117] width 128 height 19
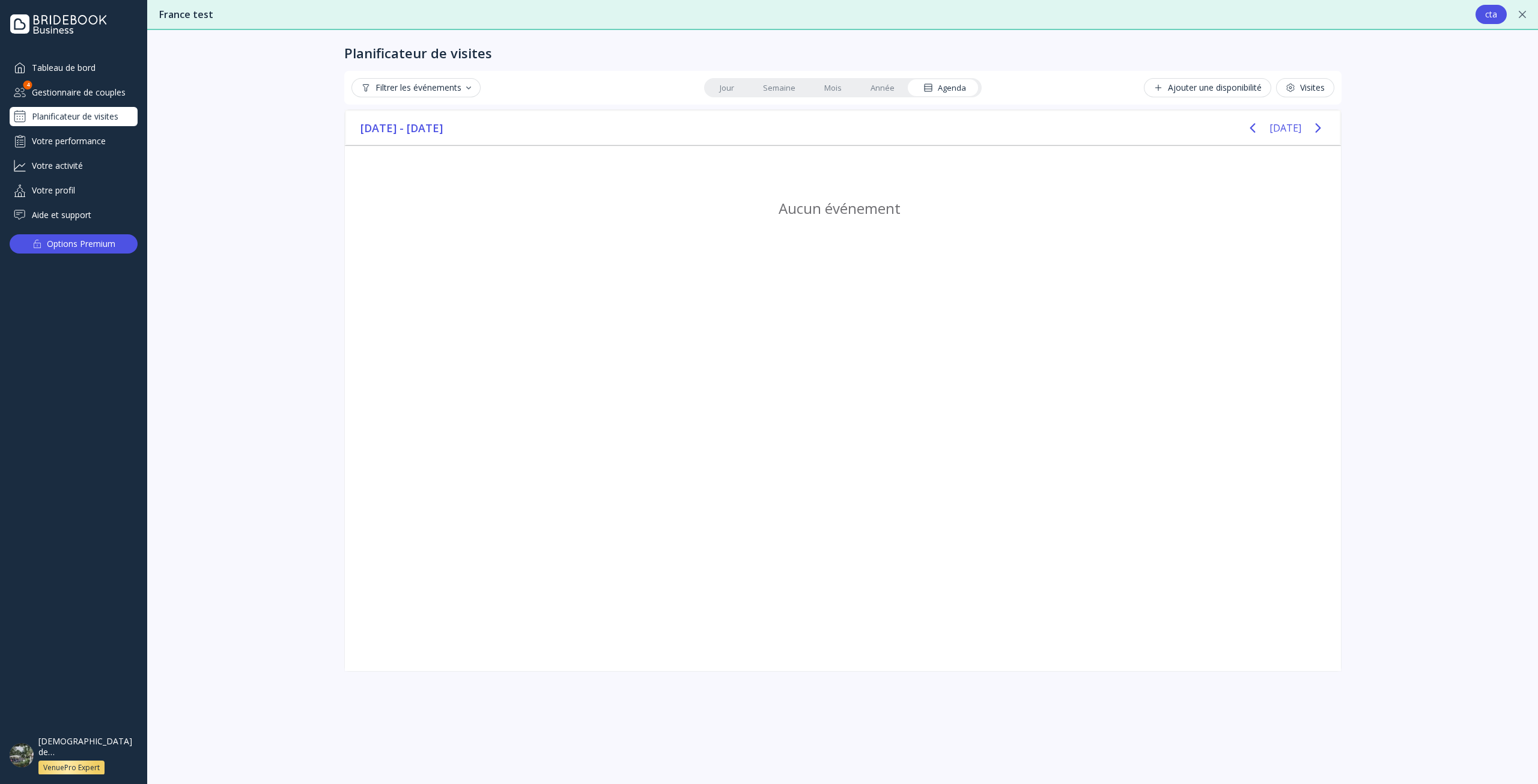
click at [62, 191] on div "Votre profil" at bounding box center [74, 190] width 128 height 20
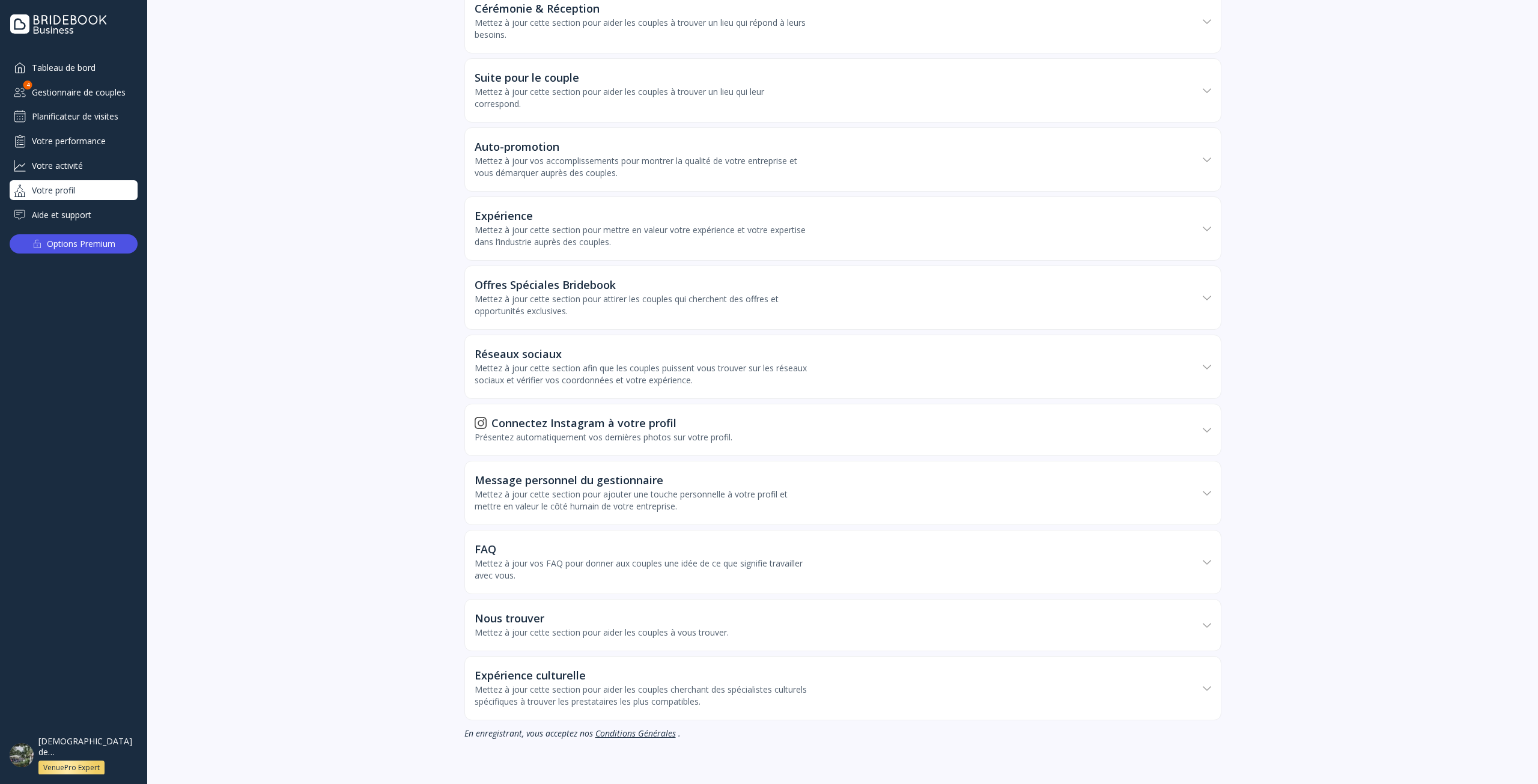
scroll to position [619, 0]
click at [59, 68] on div "Tableau de bord" at bounding box center [74, 67] width 128 height 20
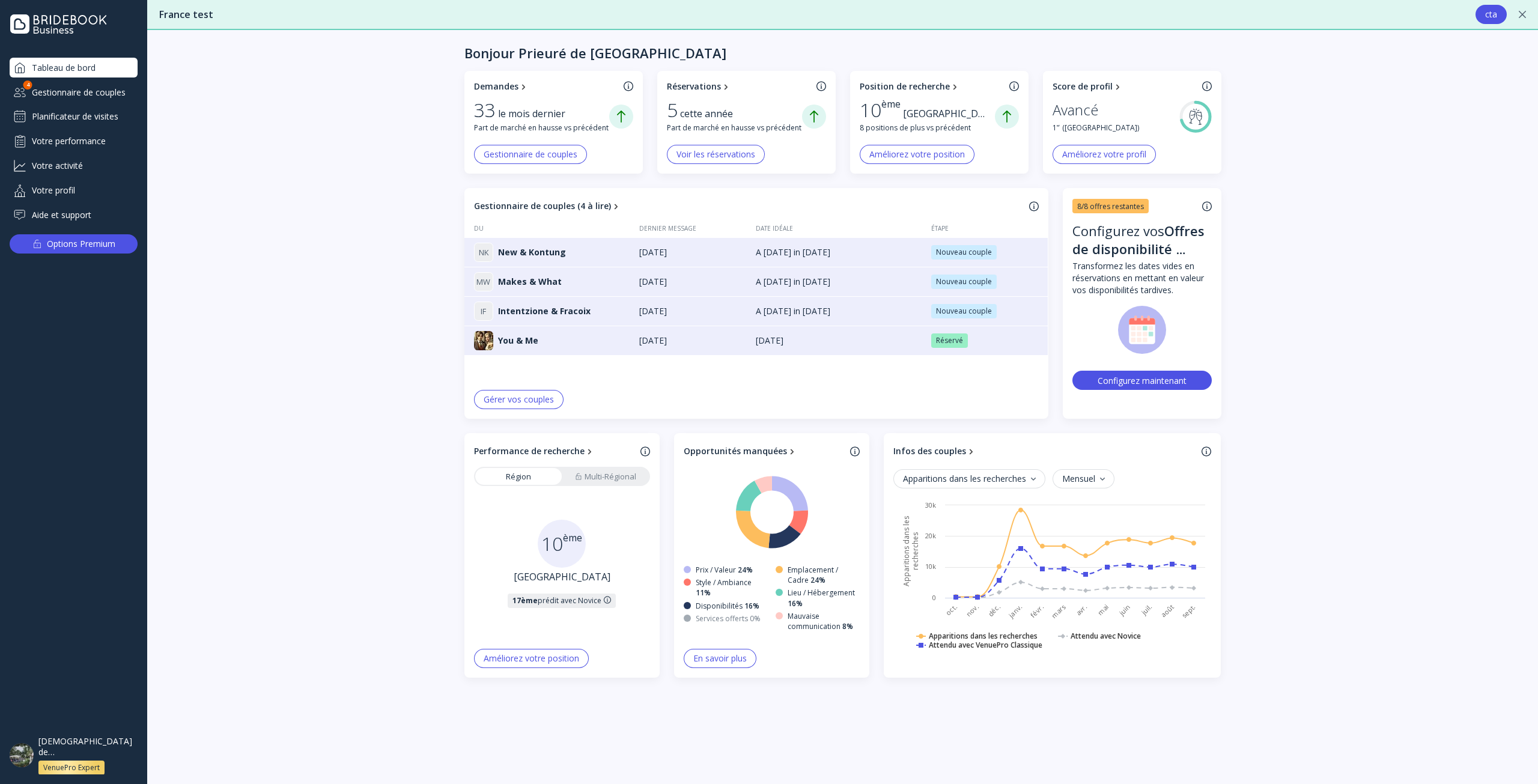
click at [53, 110] on div "Planificateur de visites" at bounding box center [74, 117] width 128 height 19
click at [87, 119] on div "Planificateur de visites" at bounding box center [74, 117] width 128 height 19
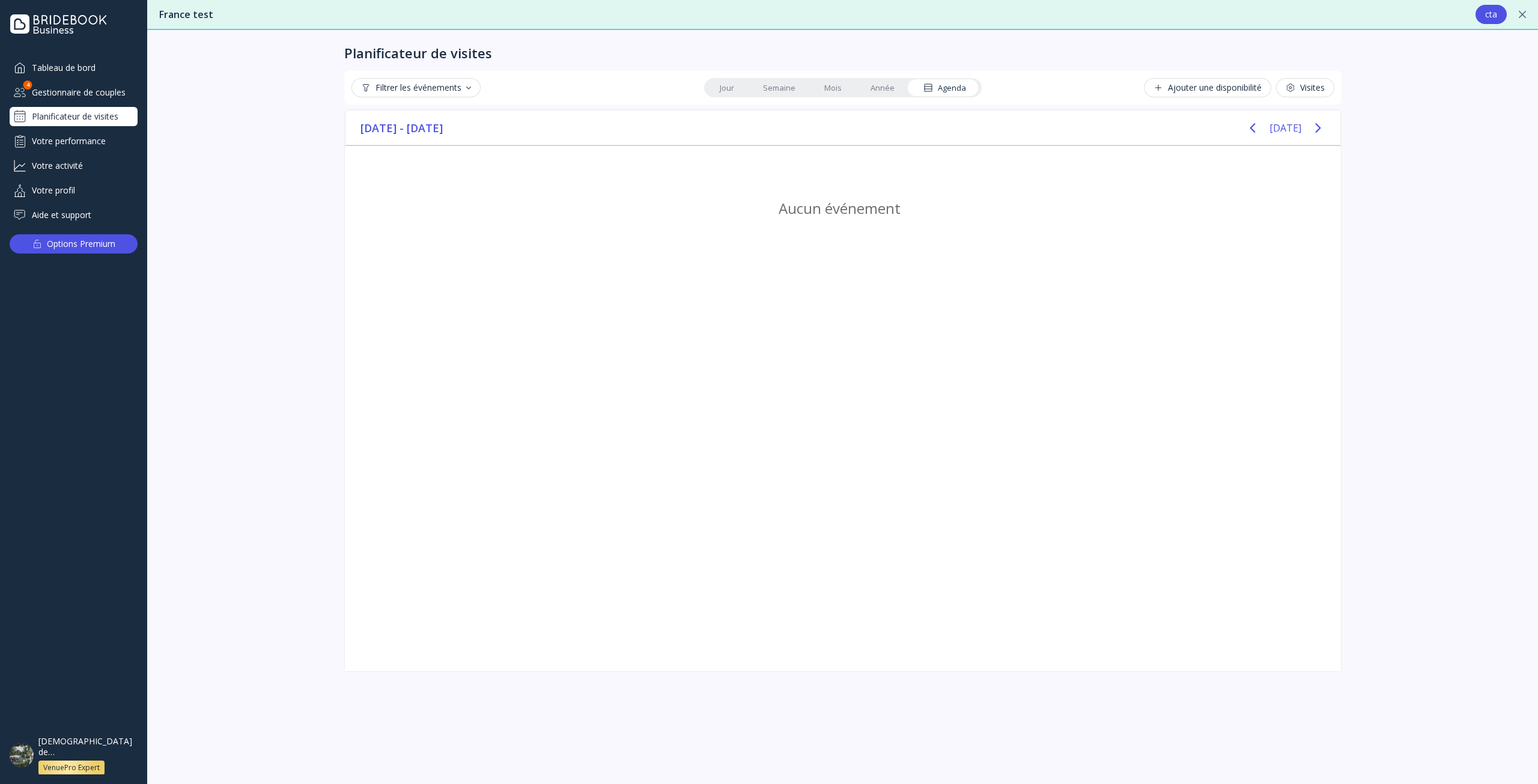
click at [712, 87] on link "Jour" at bounding box center [727, 88] width 43 height 17
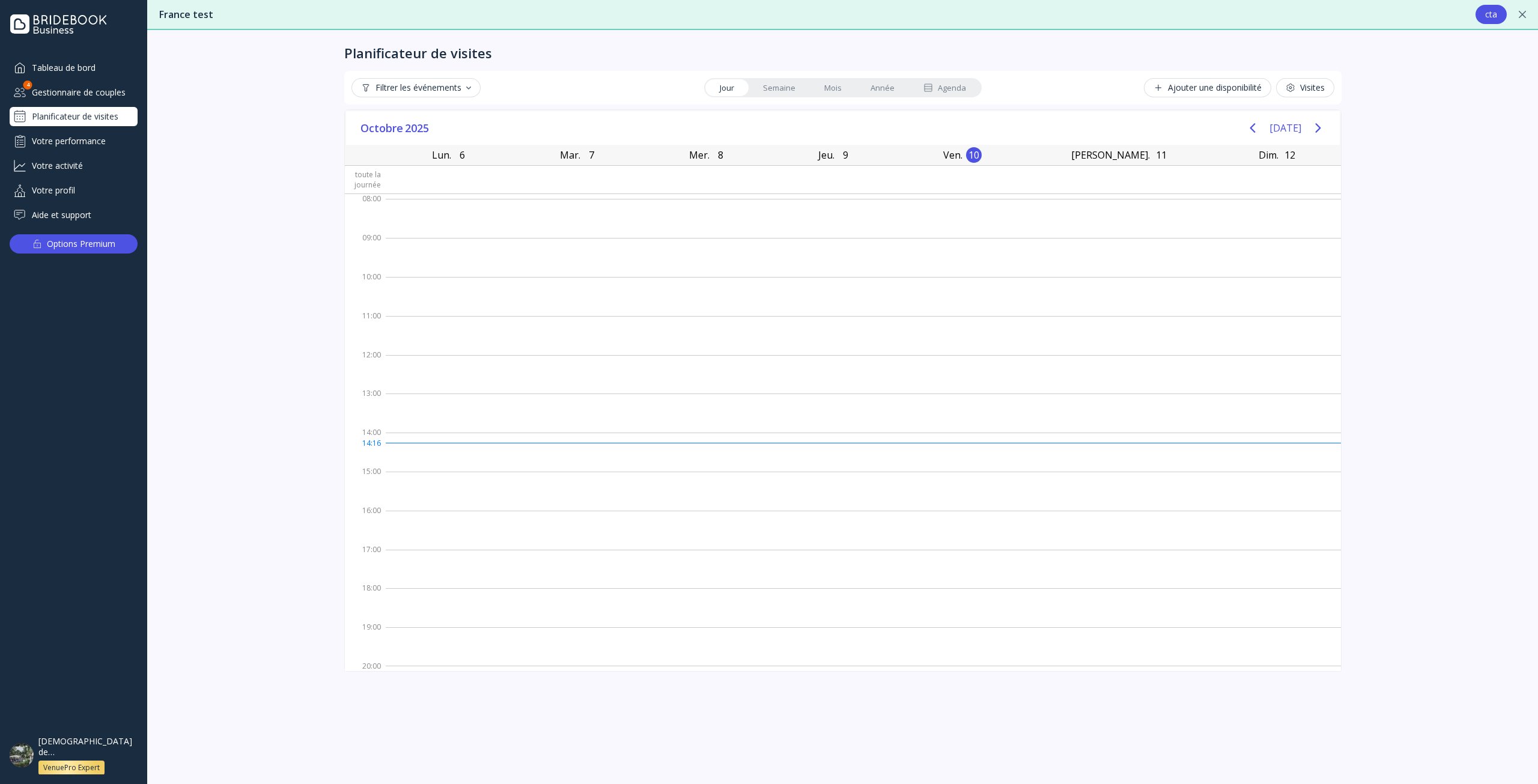
click at [776, 89] on link "Semaine" at bounding box center [779, 88] width 61 height 17
click at [439, 83] on div "Filtrer les événements" at bounding box center [416, 87] width 110 height 10
click at [1139, 87] on div "Ajouter une disponibilité Visites" at bounding box center [1158, 88] width 351 height 19
click at [1300, 93] on button "Visites" at bounding box center [1305, 88] width 58 height 19
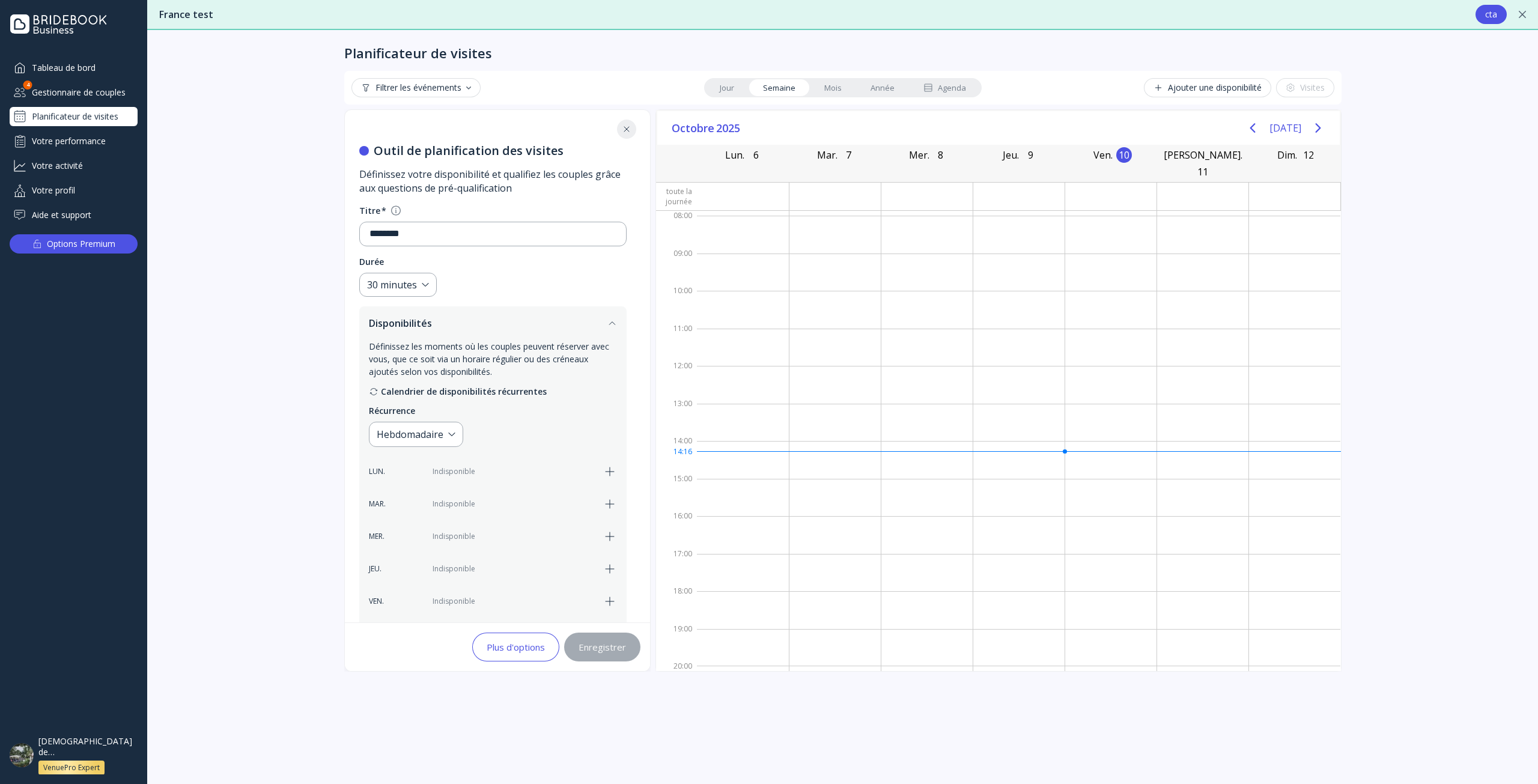
click at [608, 468] on icon "button" at bounding box center [610, 471] width 14 height 14
click at [609, 501] on icon "button" at bounding box center [609, 504] width 8 height 8
click at [612, 530] on icon "button" at bounding box center [610, 536] width 14 height 14
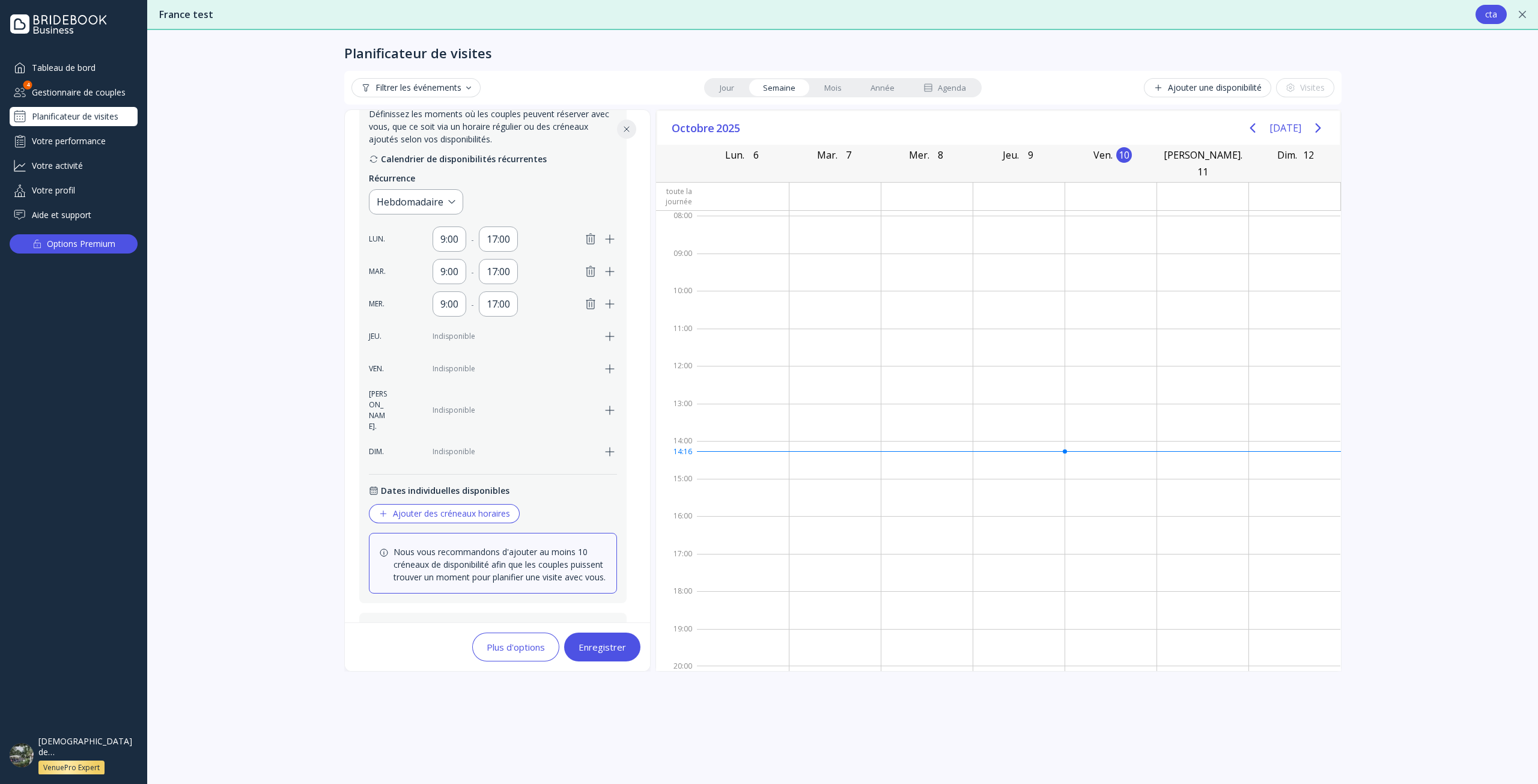
scroll to position [240, 0]
click at [604, 321] on div "JEU. Indisponible" at bounding box center [493, 328] width 248 height 25
click at [609, 329] on icon "button" at bounding box center [609, 328] width 8 height 8
click at [609, 361] on icon "button" at bounding box center [609, 360] width 8 height 8
drag, startPoint x: 608, startPoint y: 393, endPoint x: 608, endPoint y: 408, distance: 15.0
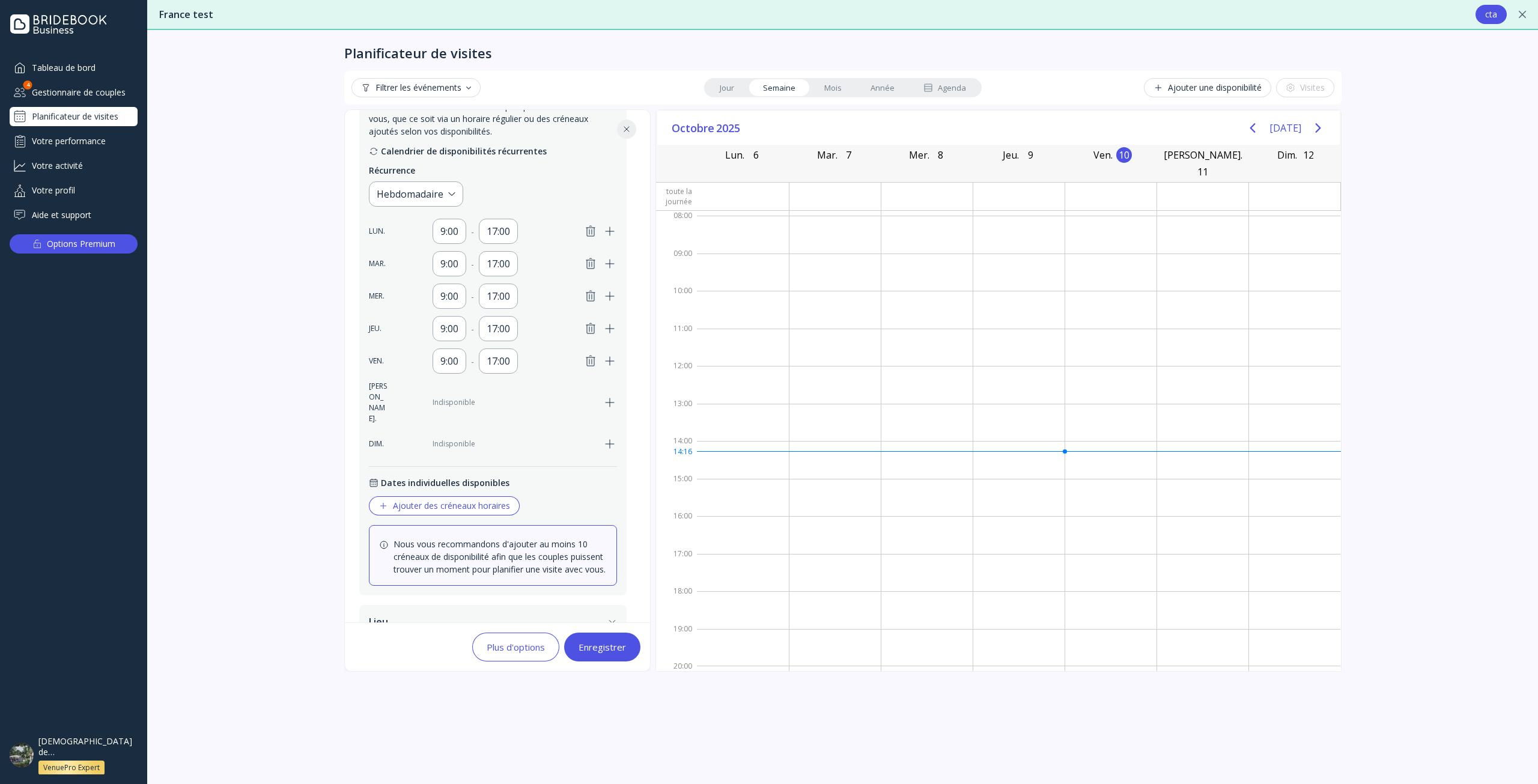
click at [609, 395] on icon "button" at bounding box center [610, 402] width 14 height 14
click at [607, 447] on icon "button" at bounding box center [609, 451] width 8 height 8
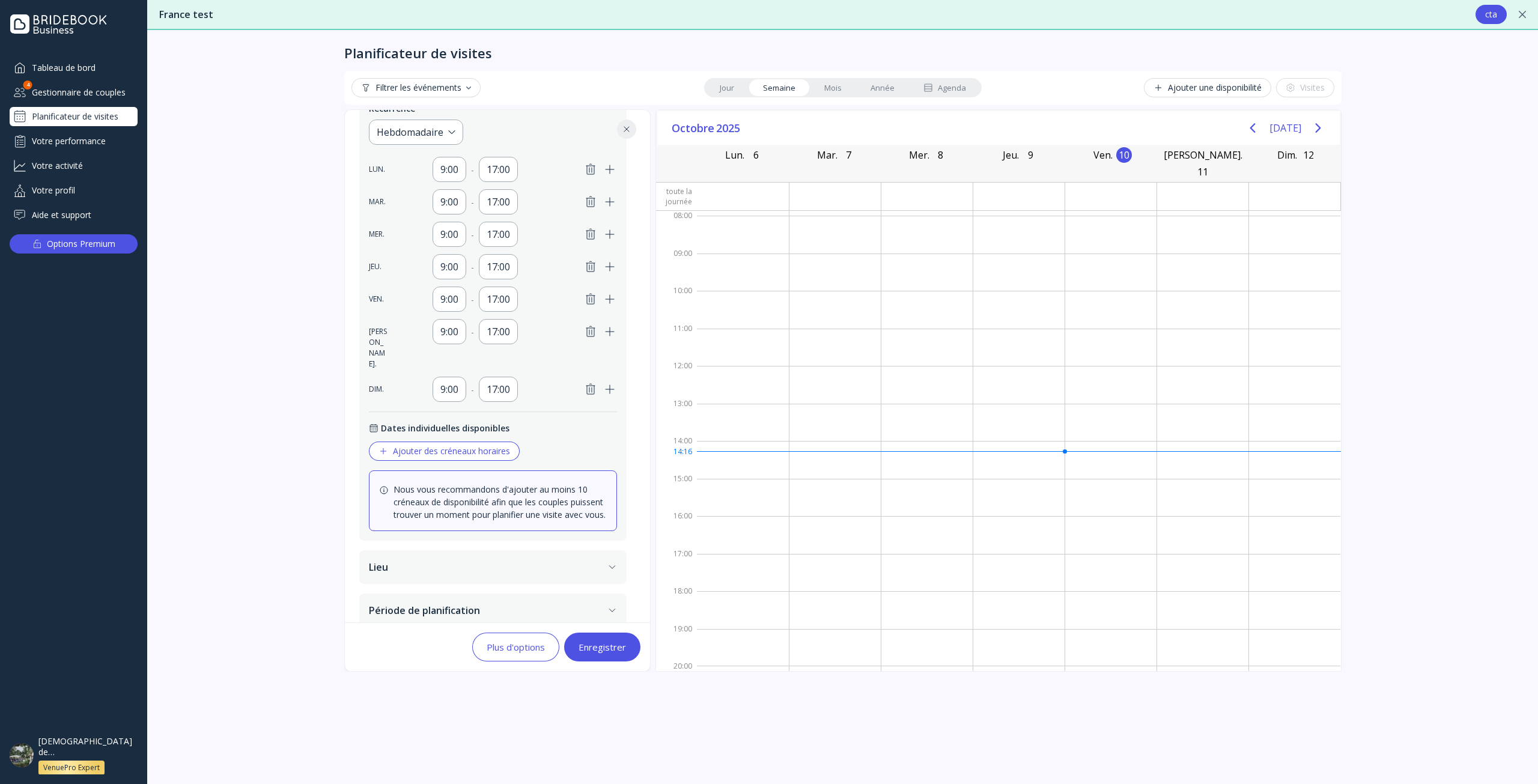
scroll to position [304, 0]
click at [554, 556] on button "Lieu" at bounding box center [493, 565] width 267 height 34
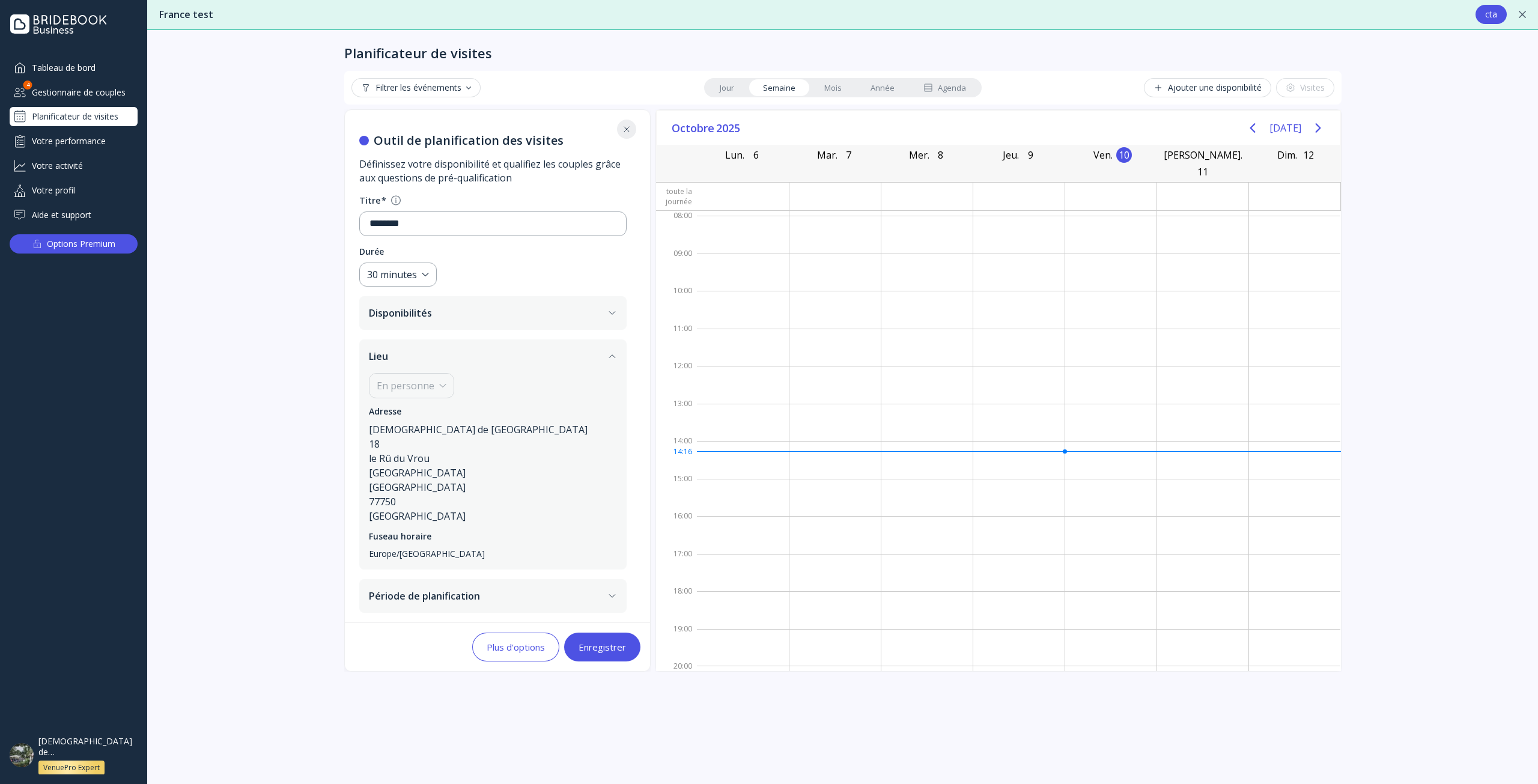
click at [494, 592] on button "Période de planification" at bounding box center [493, 595] width 267 height 34
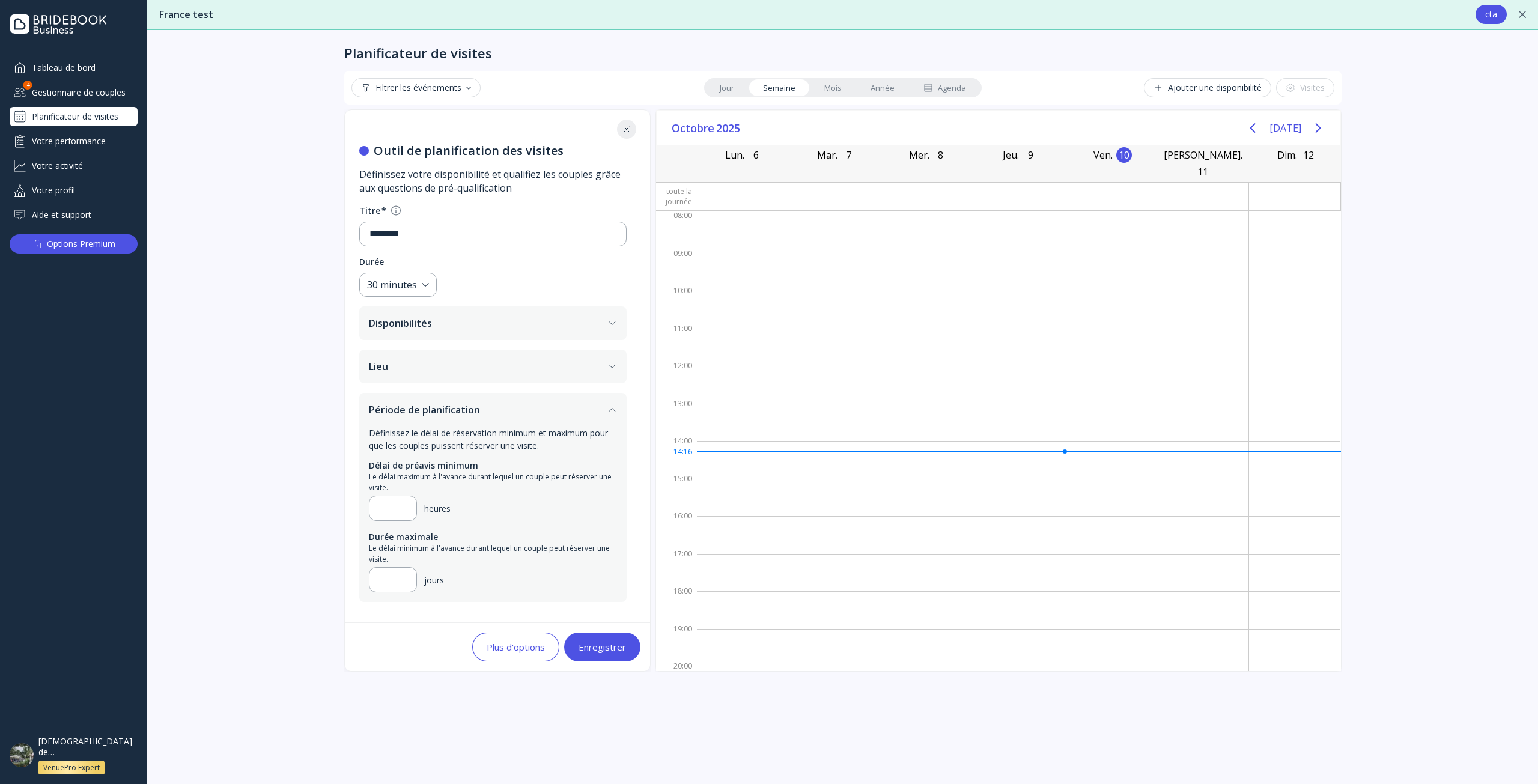
click at [612, 639] on button "Enregistrer" at bounding box center [602, 646] width 76 height 29
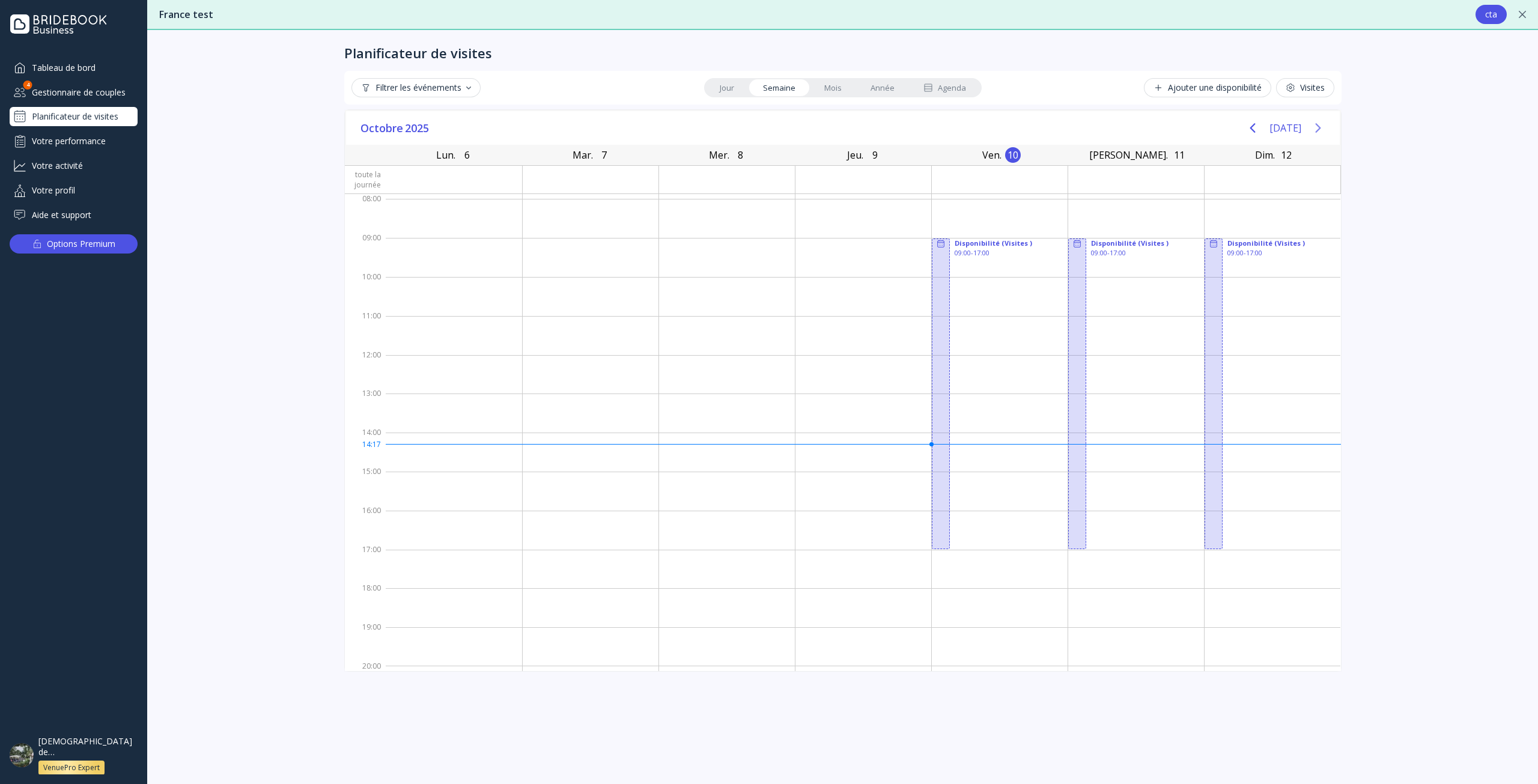
click at [1305, 127] on div "[DATE]" at bounding box center [1285, 127] width 90 height 24
click at [1315, 129] on icon "Next page" at bounding box center [1318, 128] width 14 height 14
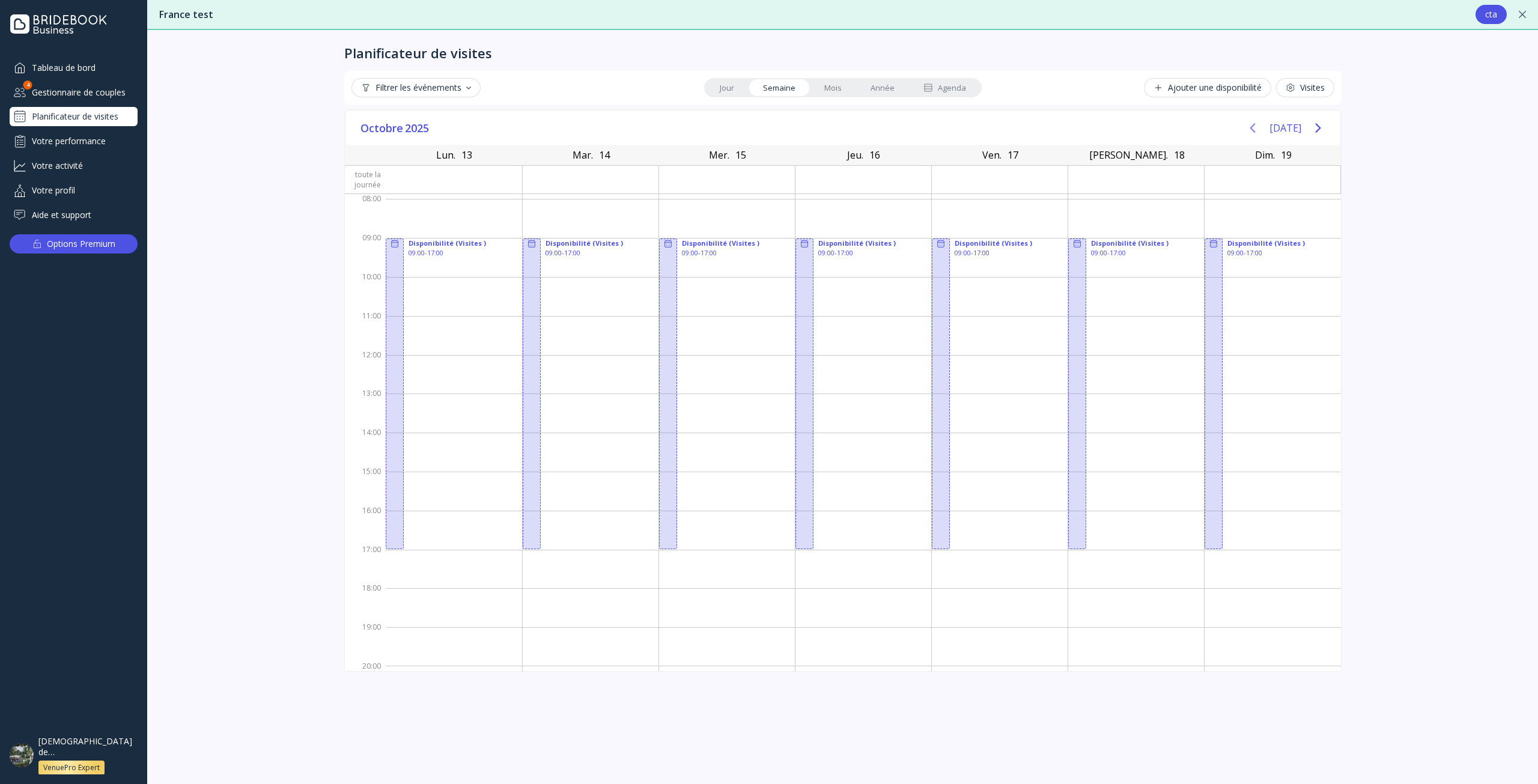
click at [1245, 129] on icon "Previous page" at bounding box center [1252, 128] width 14 height 14
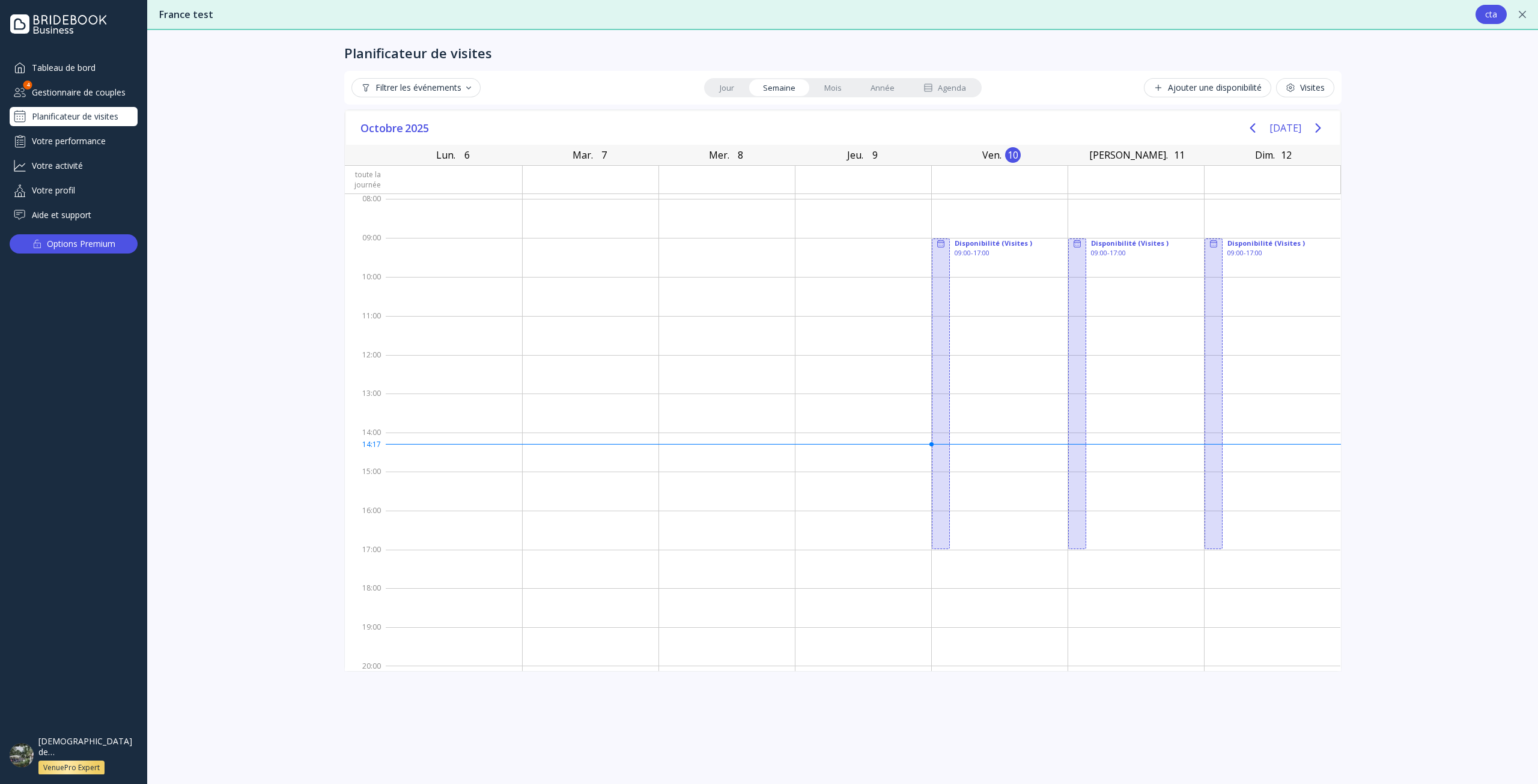
click at [429, 94] on button "Filtrer les événements" at bounding box center [416, 88] width 129 height 19
click at [1294, 90] on icon at bounding box center [1290, 87] width 10 height 10
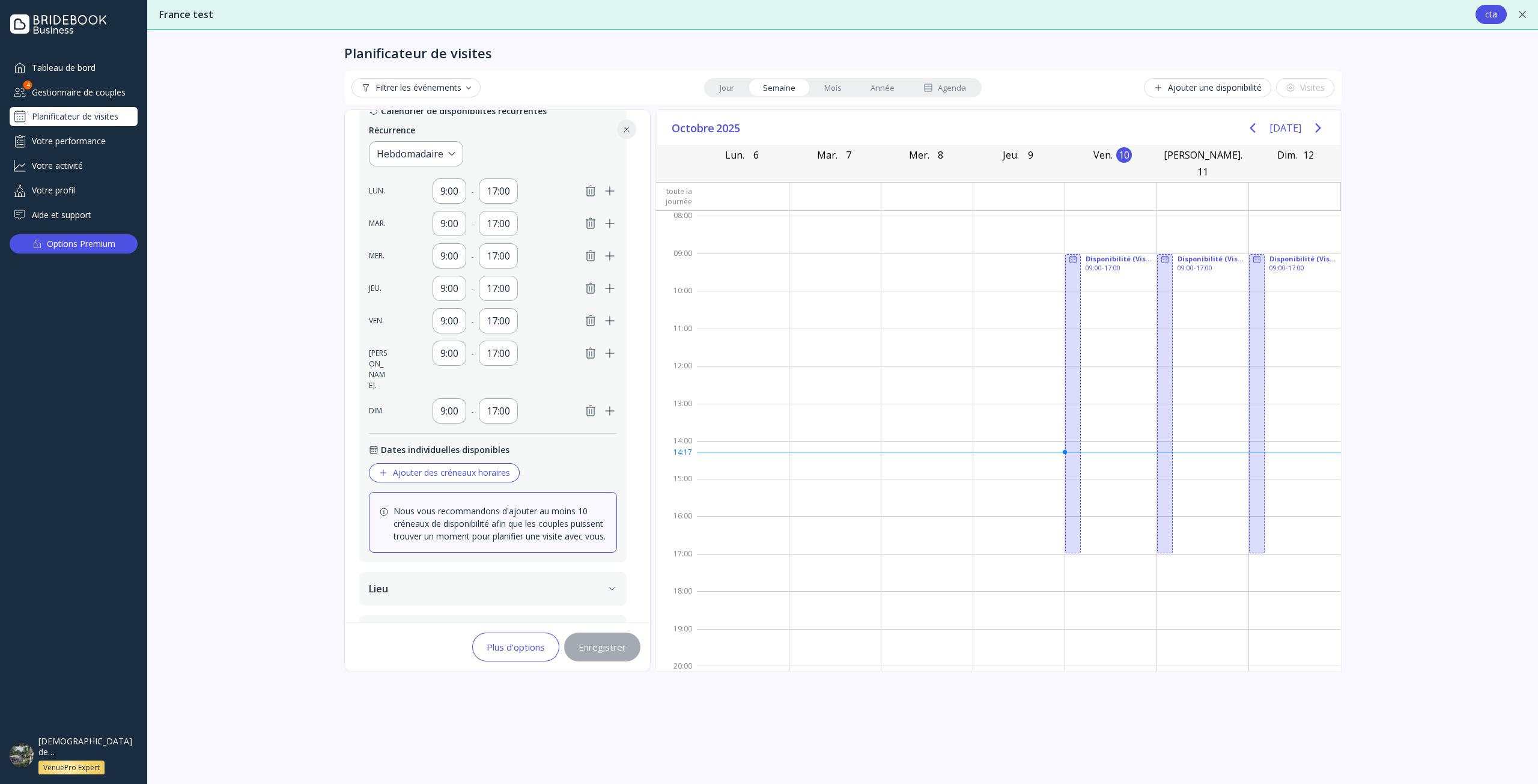
scroll to position [304, 0]
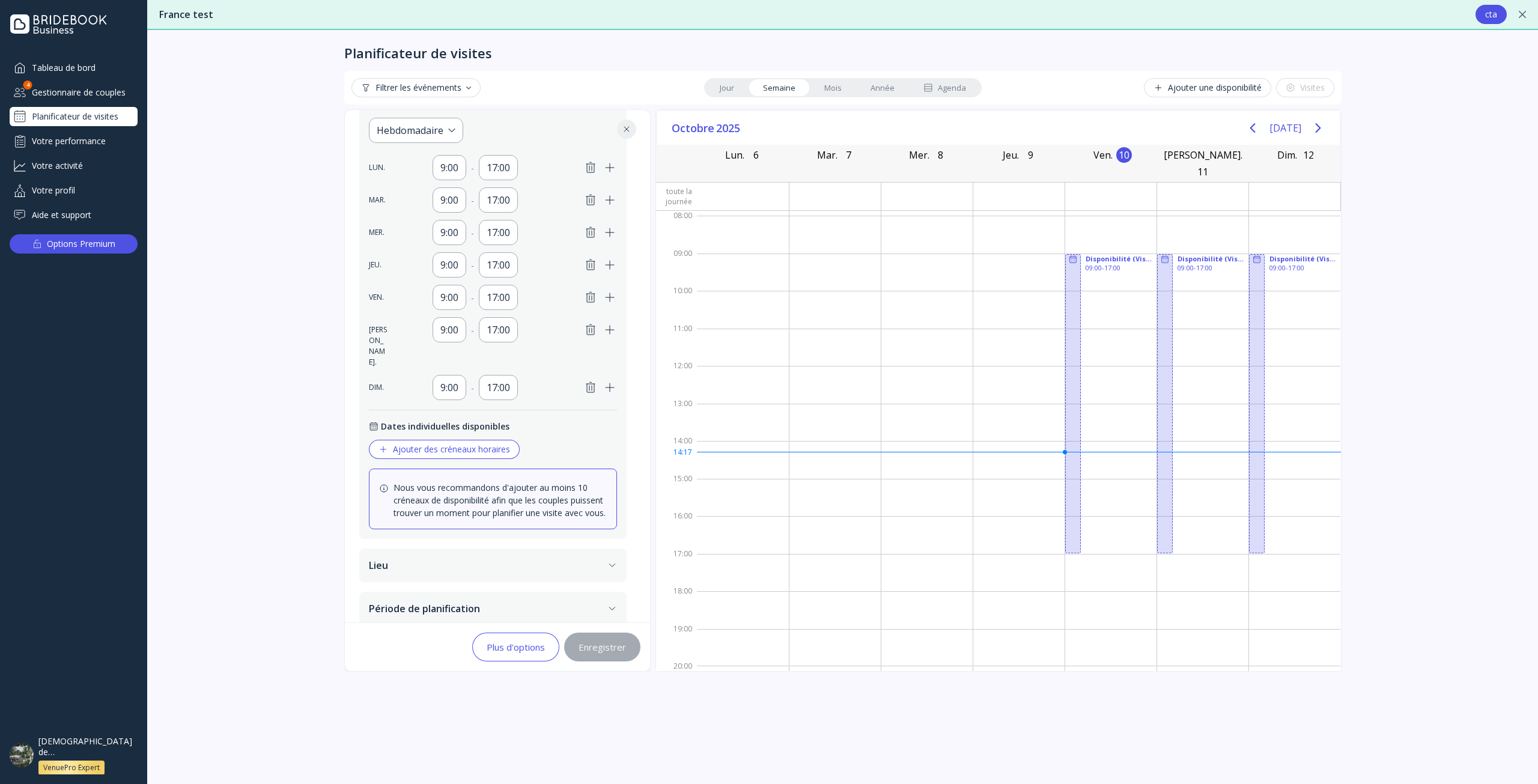
click at [594, 167] on icon "button" at bounding box center [590, 167] width 8 height 10
click at [590, 265] on icon "button" at bounding box center [590, 265] width 14 height 14
click at [609, 265] on icon "button" at bounding box center [609, 265] width 8 height 8
click at [590, 300] on icon "button" at bounding box center [590, 297] width 14 height 14
click at [590, 321] on div "9:00 - 17:00" at bounding box center [505, 329] width 223 height 25
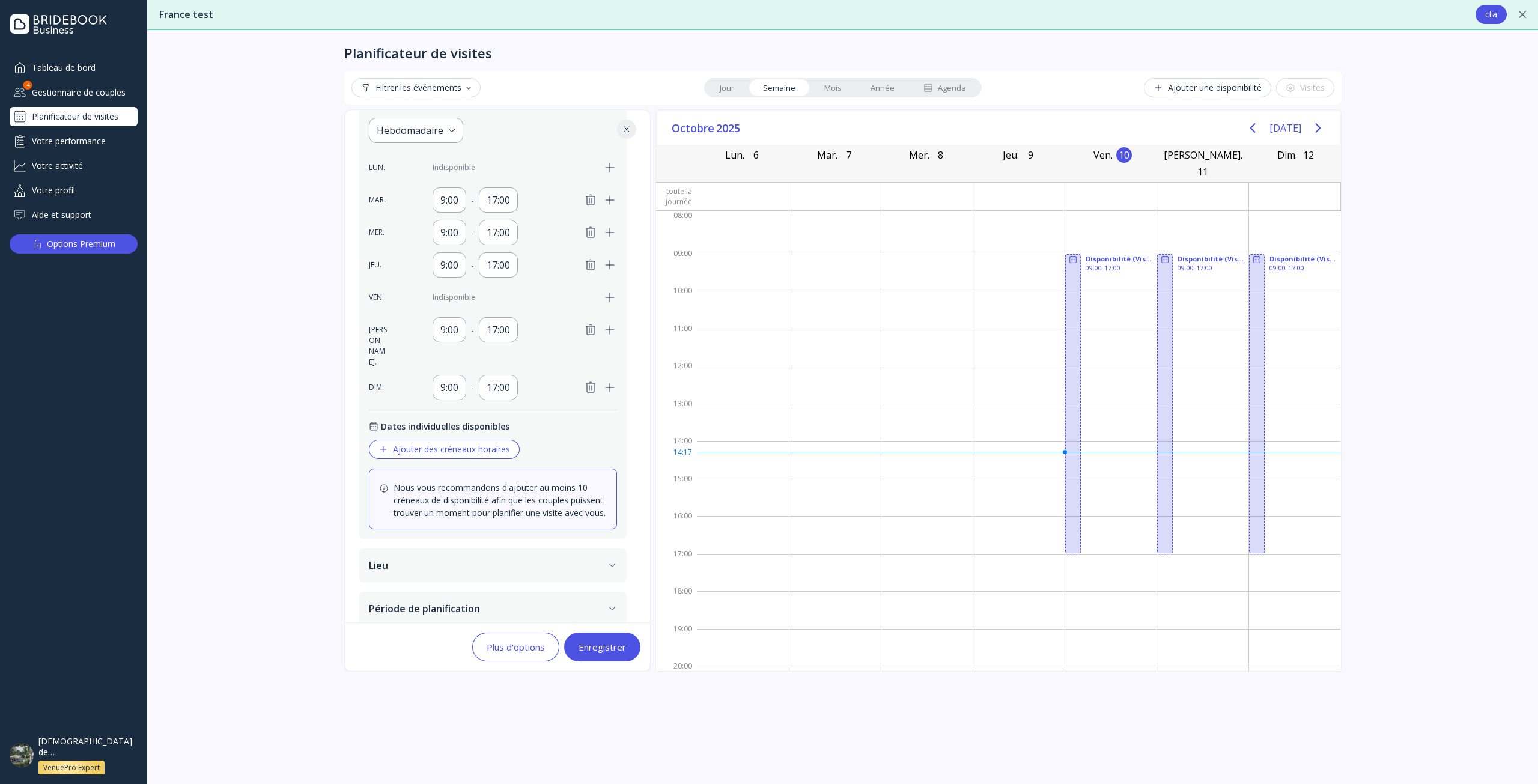
click at [587, 329] on icon "button" at bounding box center [590, 329] width 8 height 10
click at [588, 373] on icon "button" at bounding box center [590, 380] width 14 height 14
drag, startPoint x: 603, startPoint y: 655, endPoint x: 576, endPoint y: 645, distance: 28.8
click at [603, 655] on button "Enregistrer" at bounding box center [602, 646] width 76 height 29
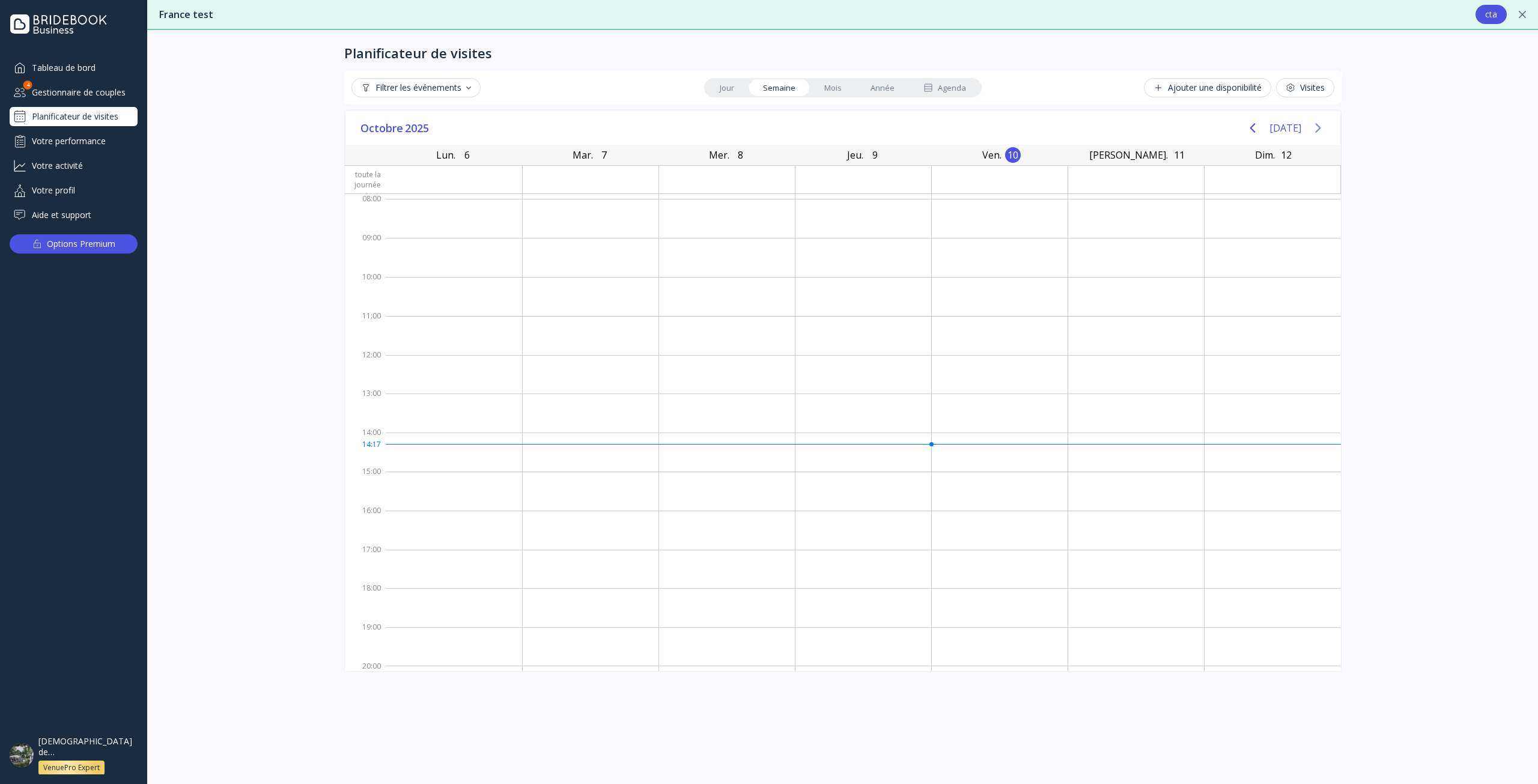
click at [1320, 129] on icon "Next page" at bounding box center [1318, 128] width 14 height 14
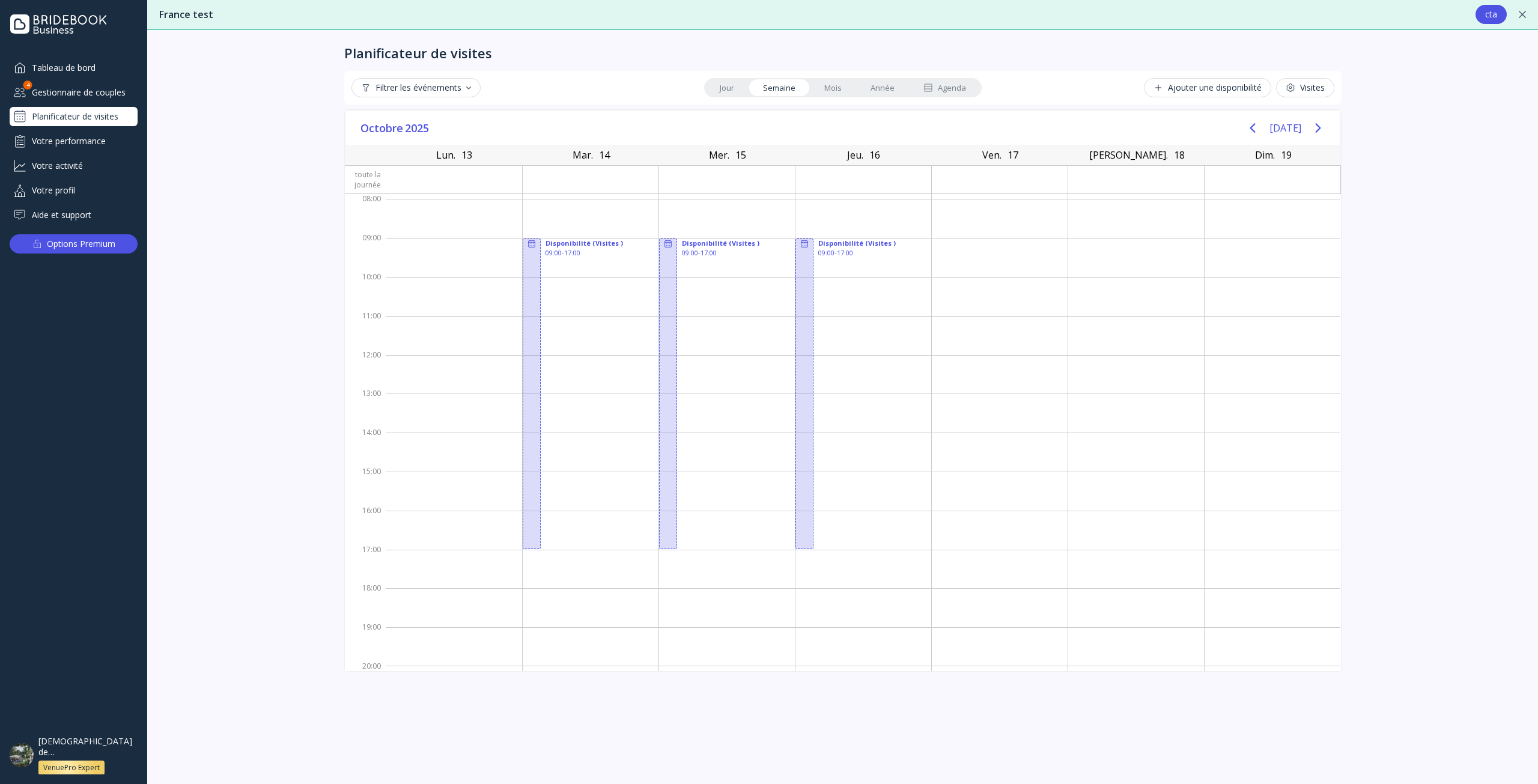
click at [957, 92] on div "Agenda" at bounding box center [944, 88] width 43 height 12
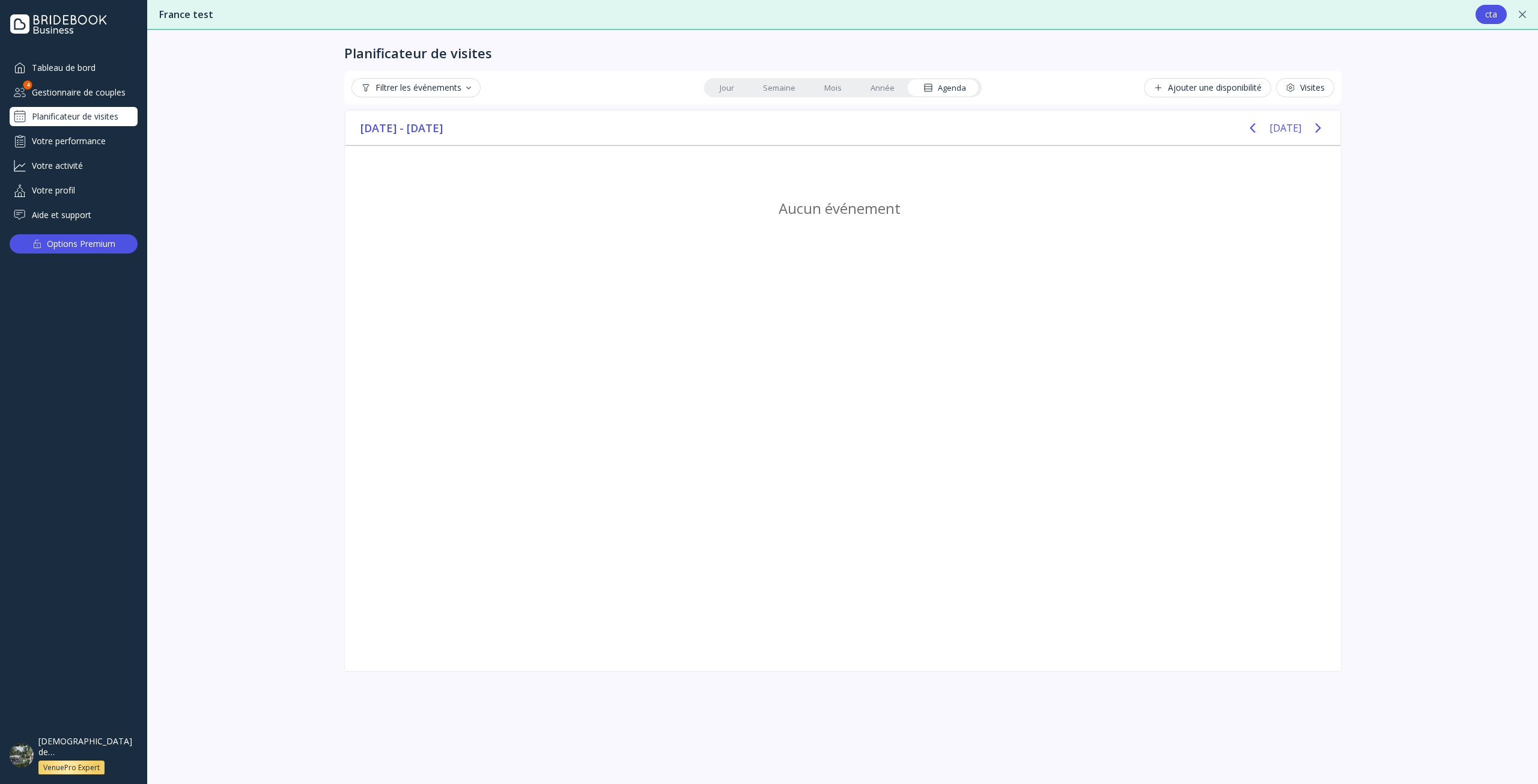
click at [719, 94] on link "Jour" at bounding box center [727, 88] width 43 height 17
click at [774, 95] on link "Semaine" at bounding box center [779, 88] width 61 height 17
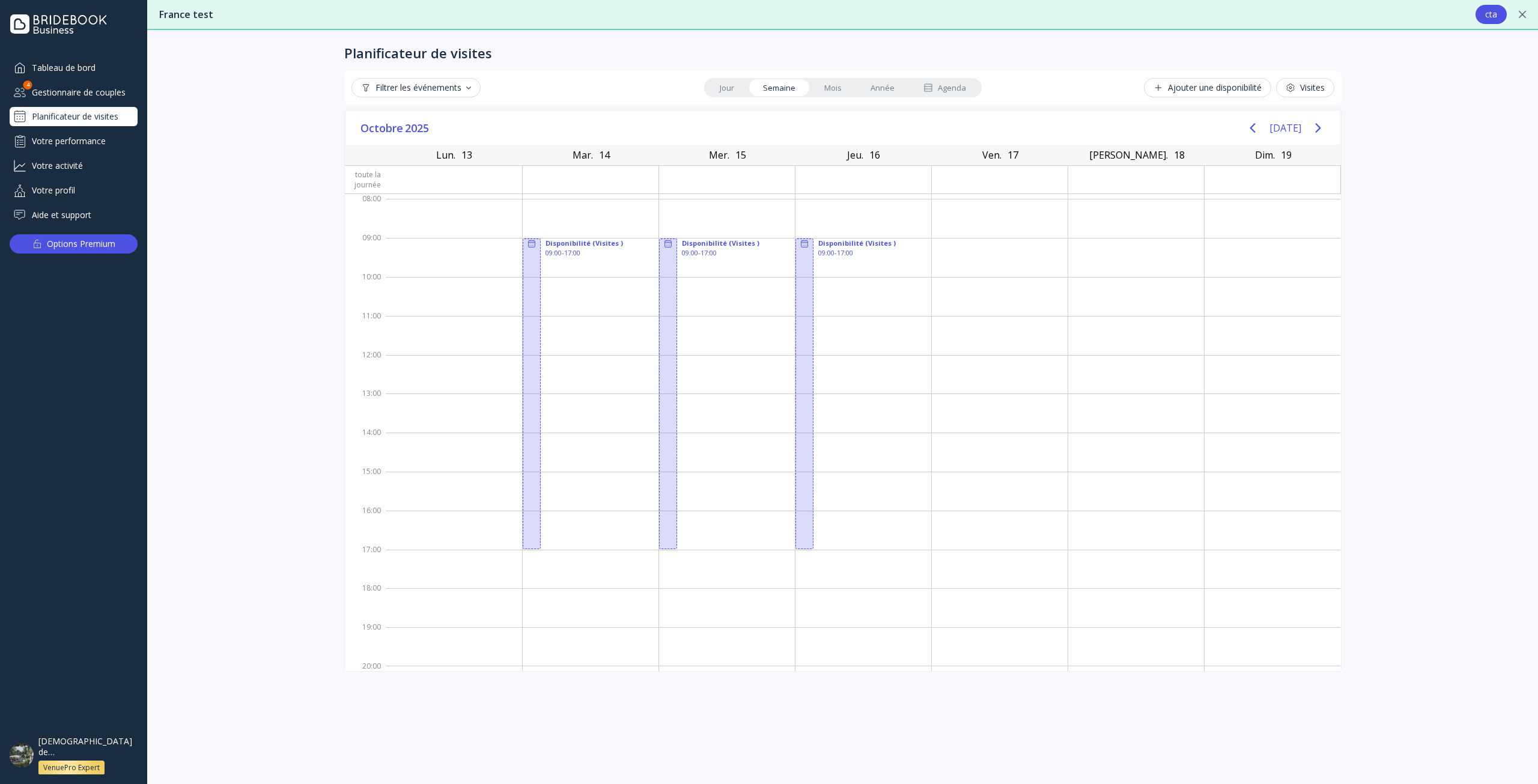
click at [829, 90] on link "Mois" at bounding box center [833, 88] width 47 height 17
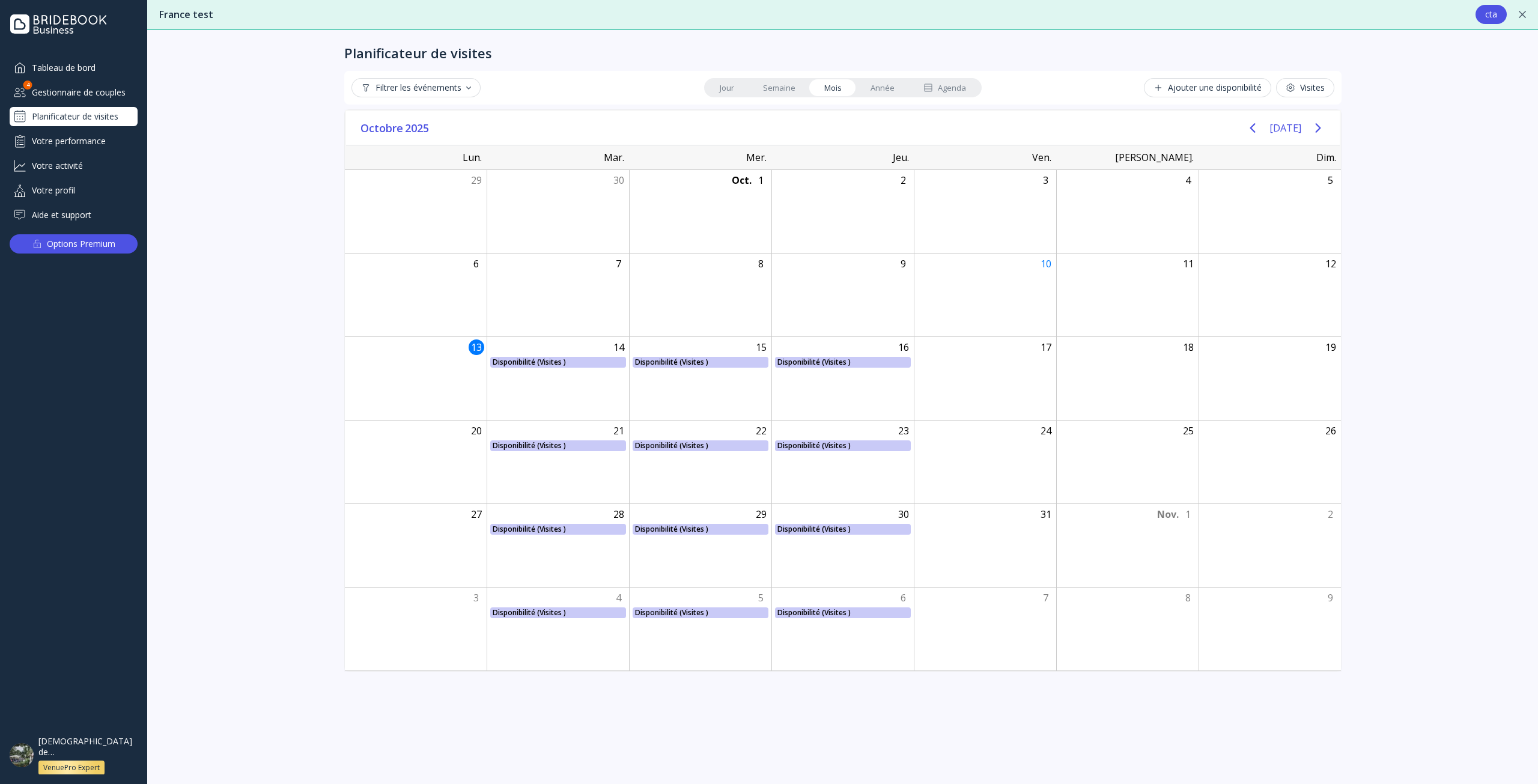
click at [881, 87] on link "Année" at bounding box center [882, 88] width 53 height 17
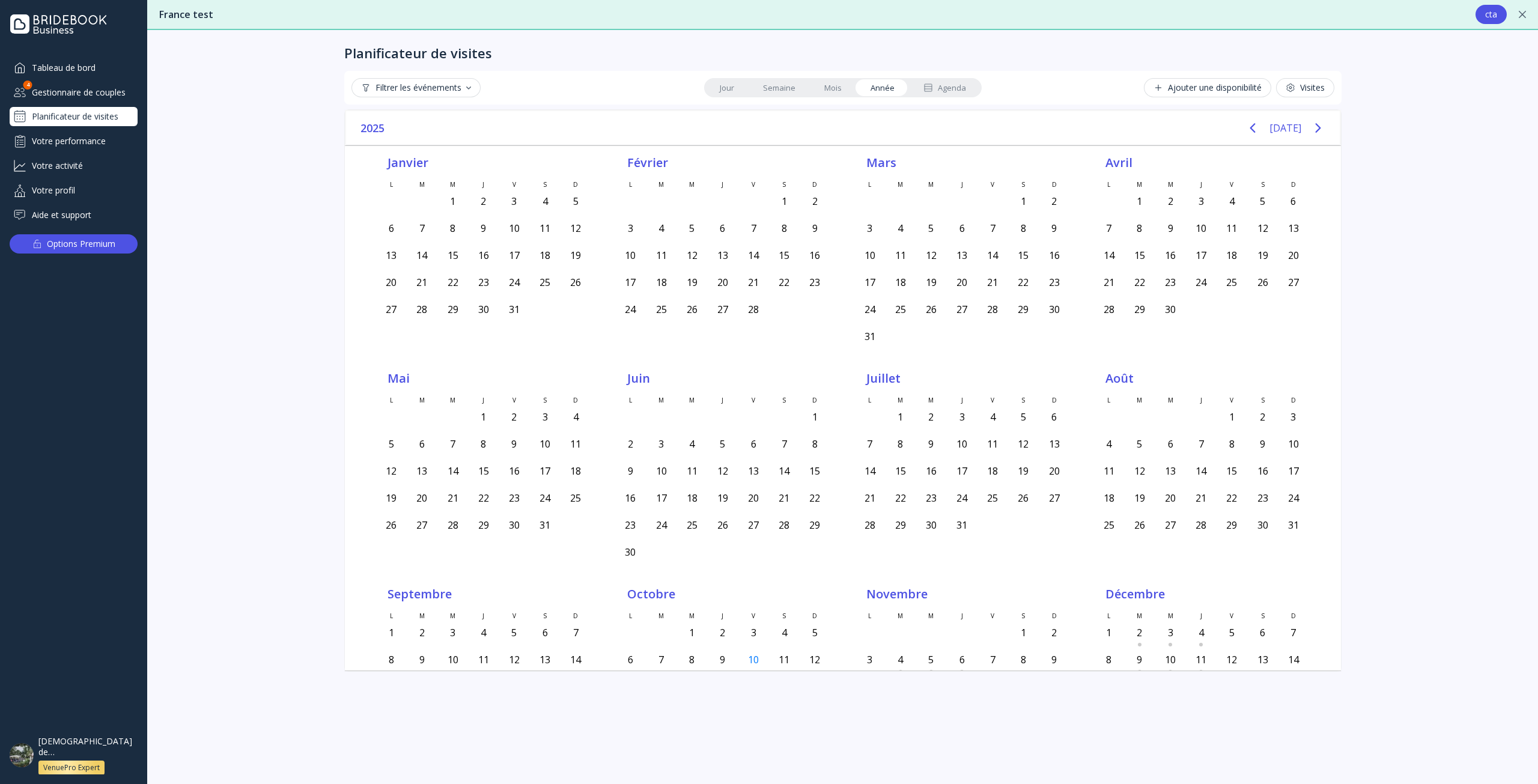
click at [705, 85] on div "Jour [PERSON_NAME] Année Agenda" at bounding box center [843, 88] width 278 height 19
click at [725, 88] on link "Jour" at bounding box center [727, 88] width 43 height 17
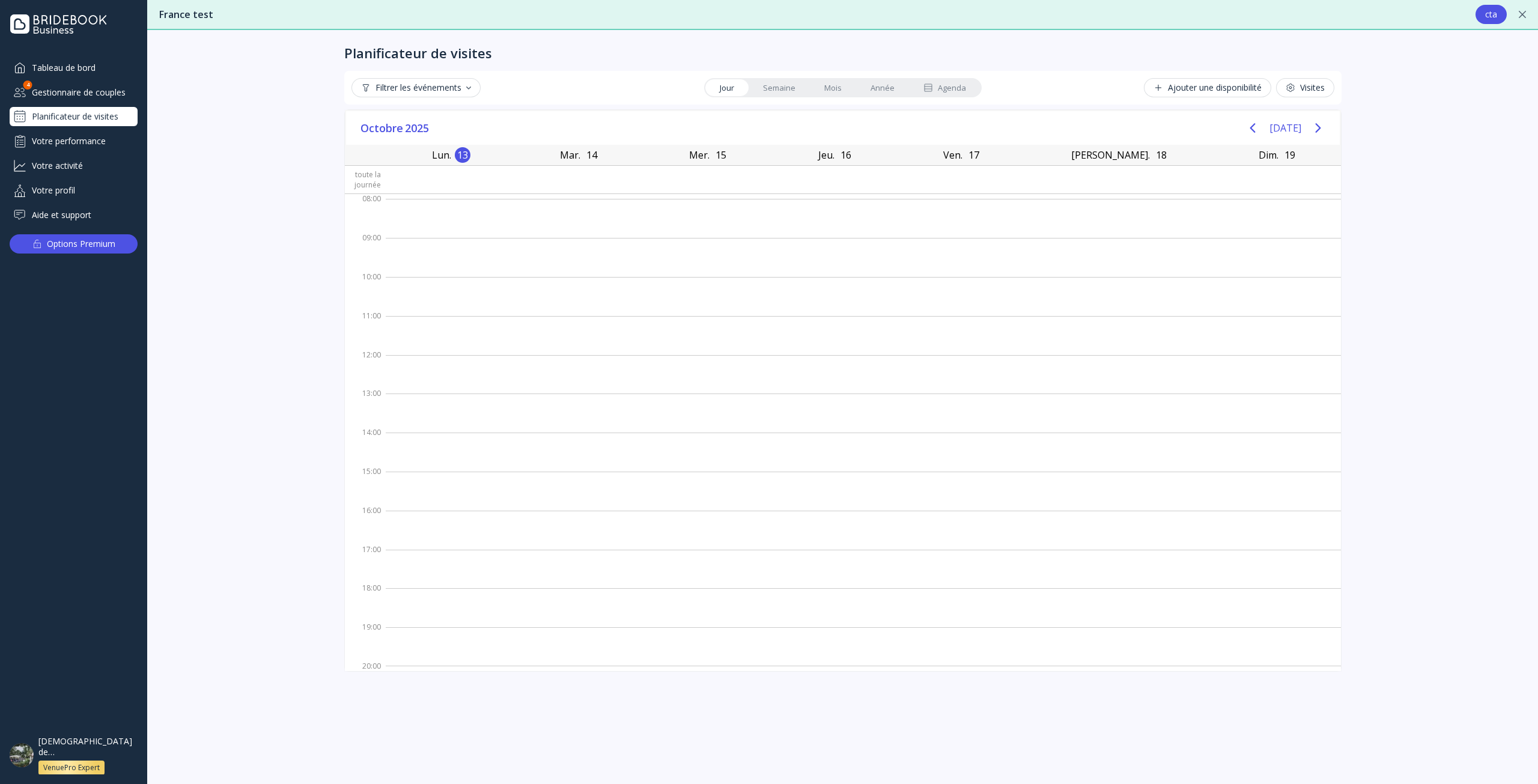
click at [49, 141] on div "Votre performance" at bounding box center [74, 141] width 128 height 20
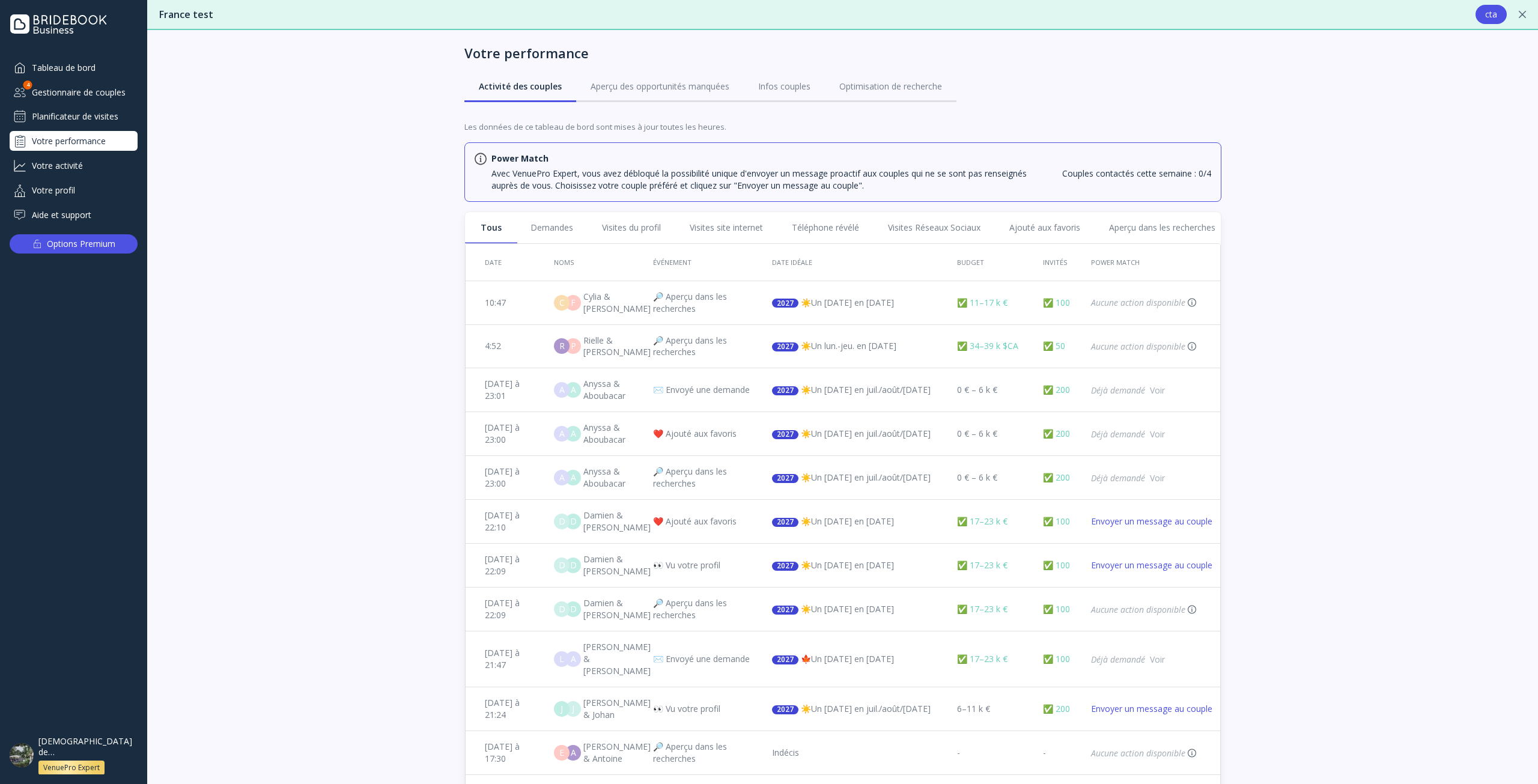
click at [63, 122] on div "Planificateur de visites" at bounding box center [74, 117] width 128 height 19
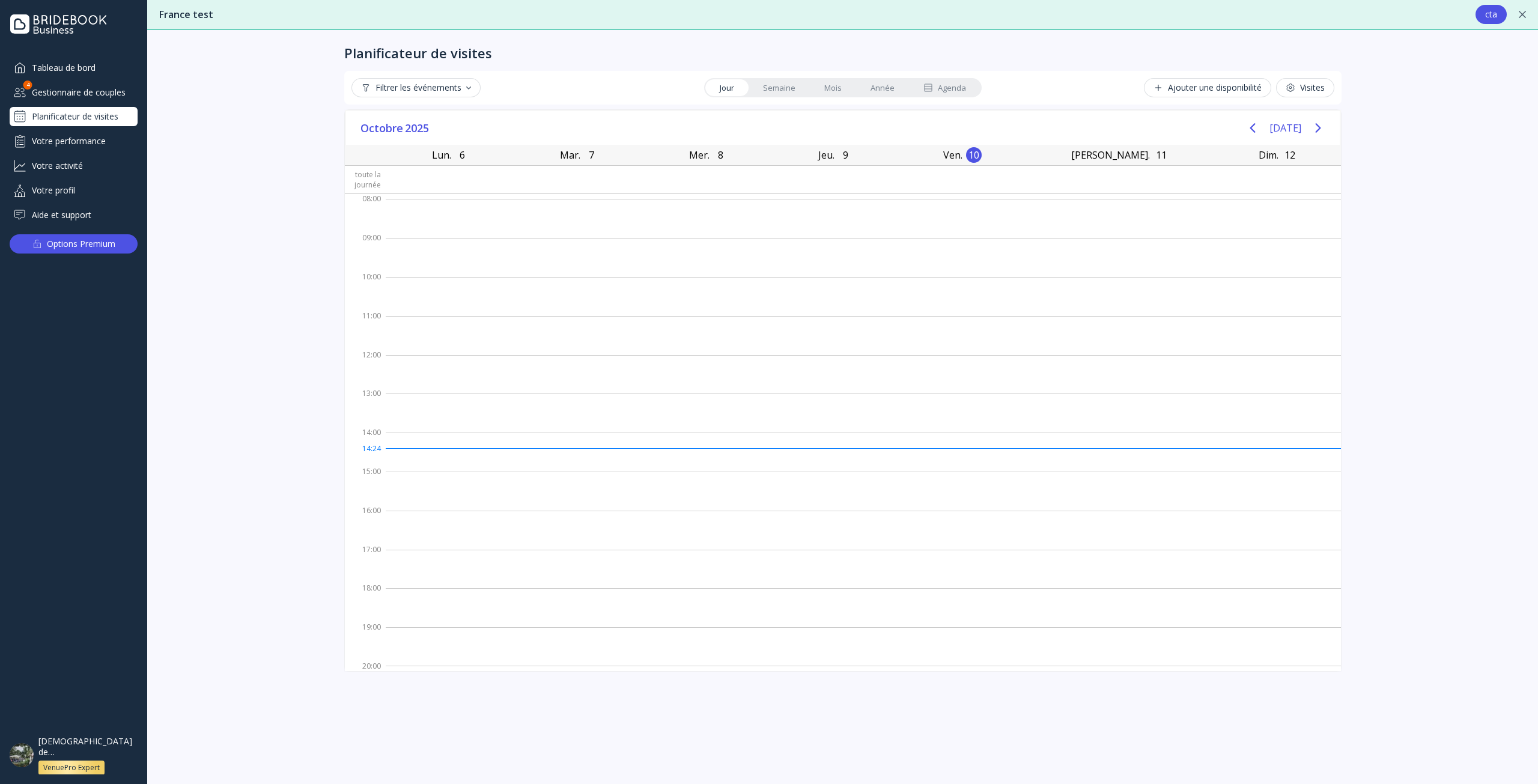
click at [758, 81] on link "Semaine" at bounding box center [779, 88] width 61 height 17
click at [1315, 133] on icon "Next page" at bounding box center [1318, 128] width 14 height 14
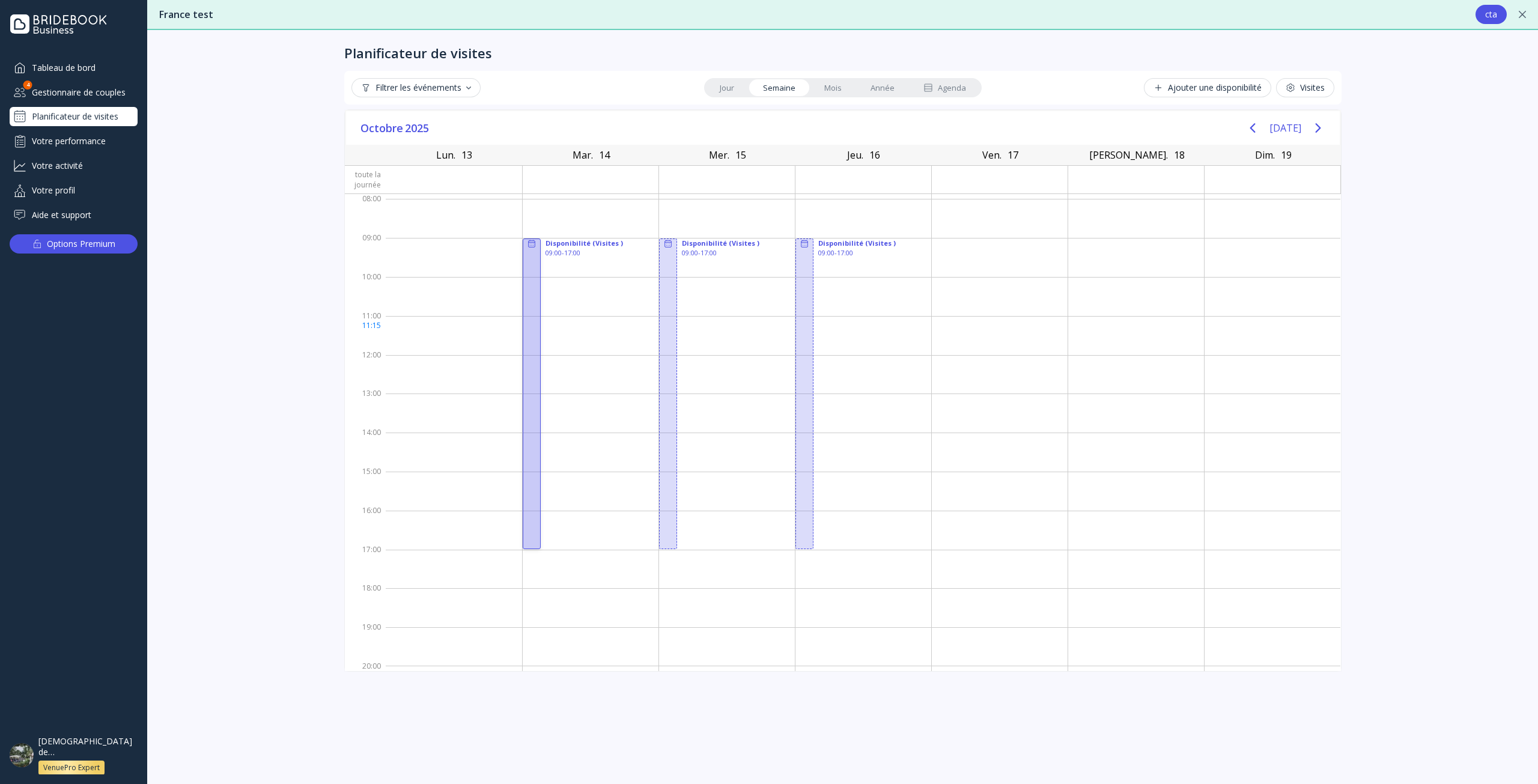
click at [527, 328] on div at bounding box center [532, 393] width 18 height 310
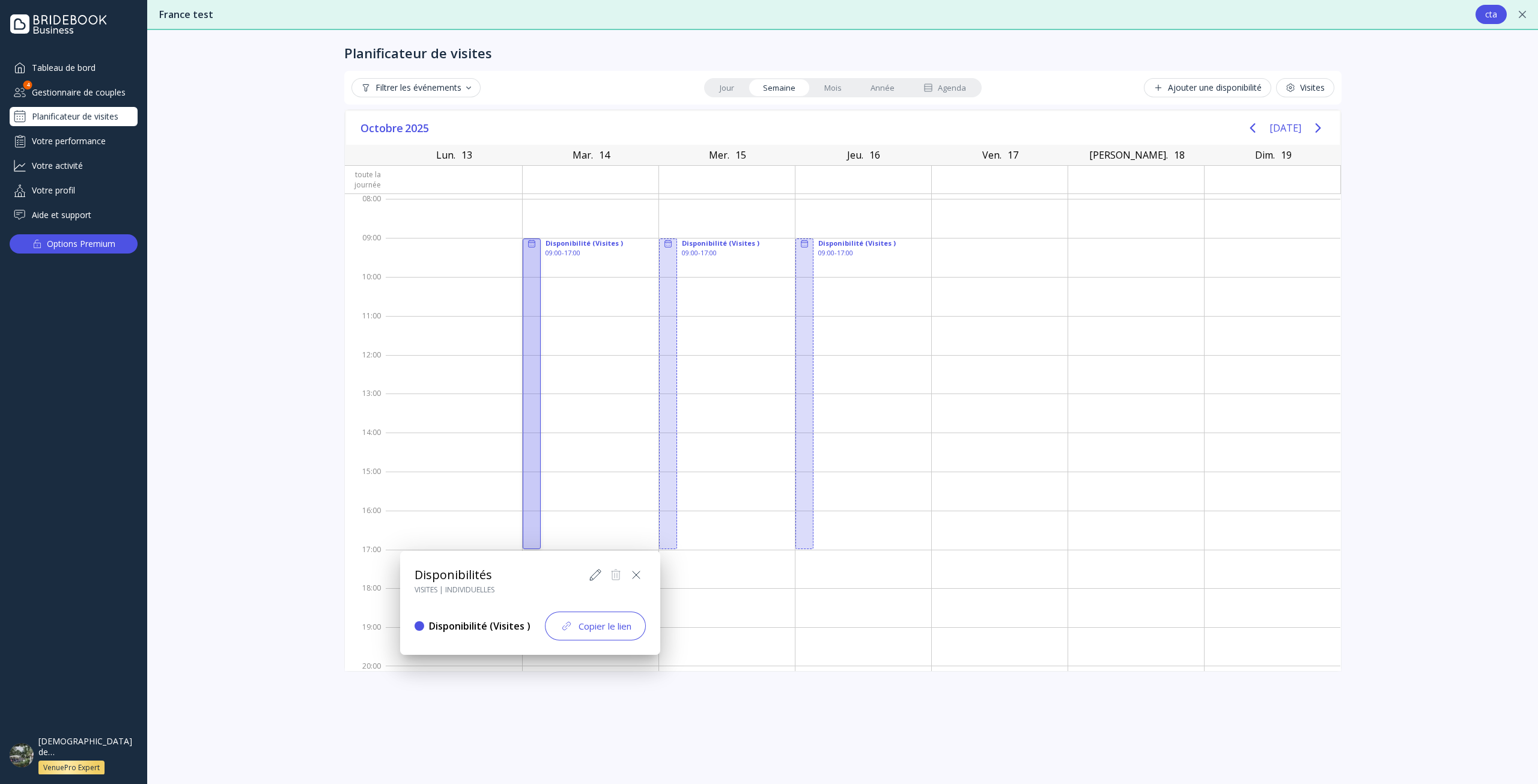
click at [604, 626] on div "Copier le lien" at bounding box center [596, 626] width 72 height 14
